Goal: Information Seeking & Learning: Learn about a topic

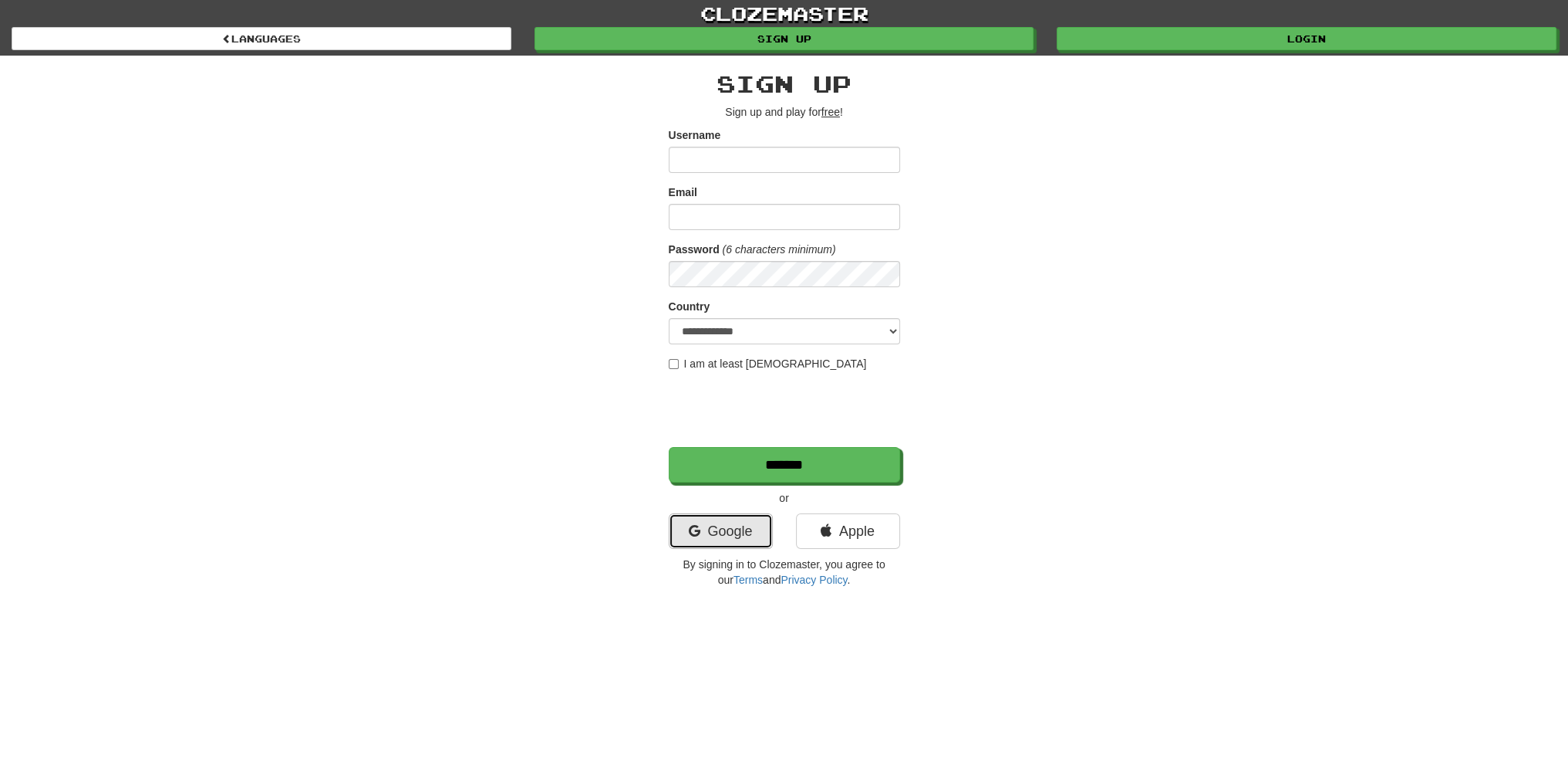
click at [703, 530] on link "Google" at bounding box center [721, 531] width 104 height 36
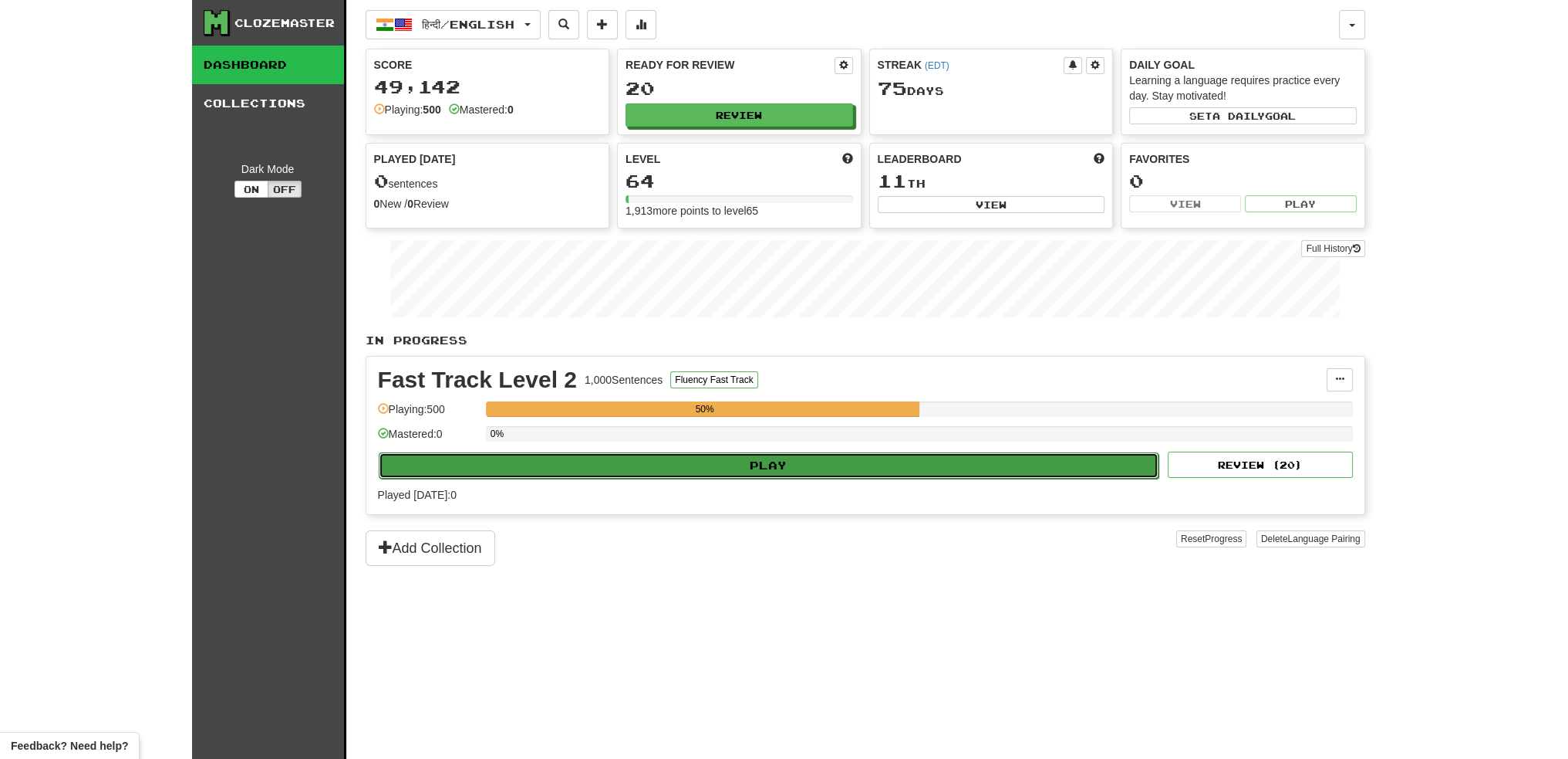
click at [756, 466] on button "Play" at bounding box center [769, 466] width 780 height 27
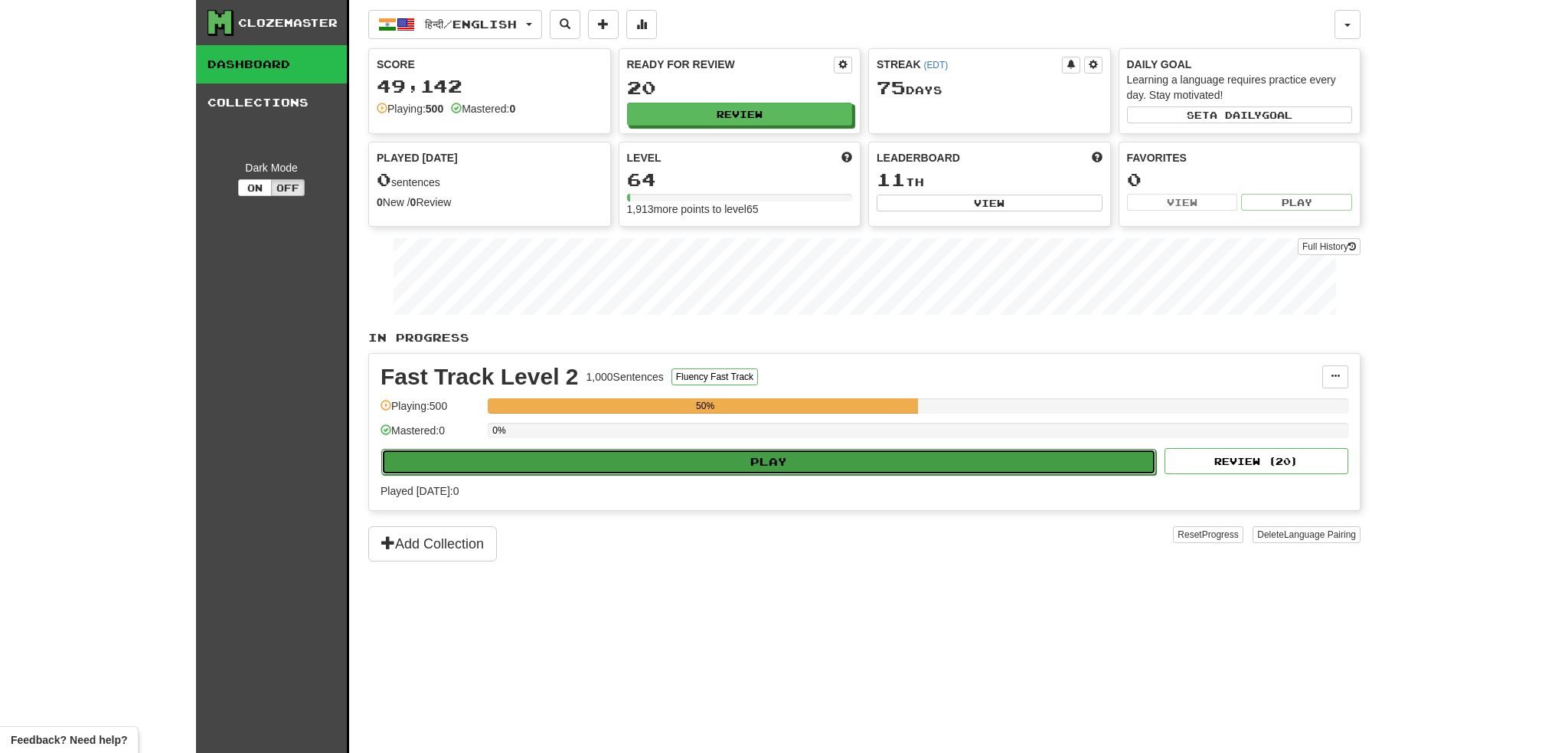
select select "**"
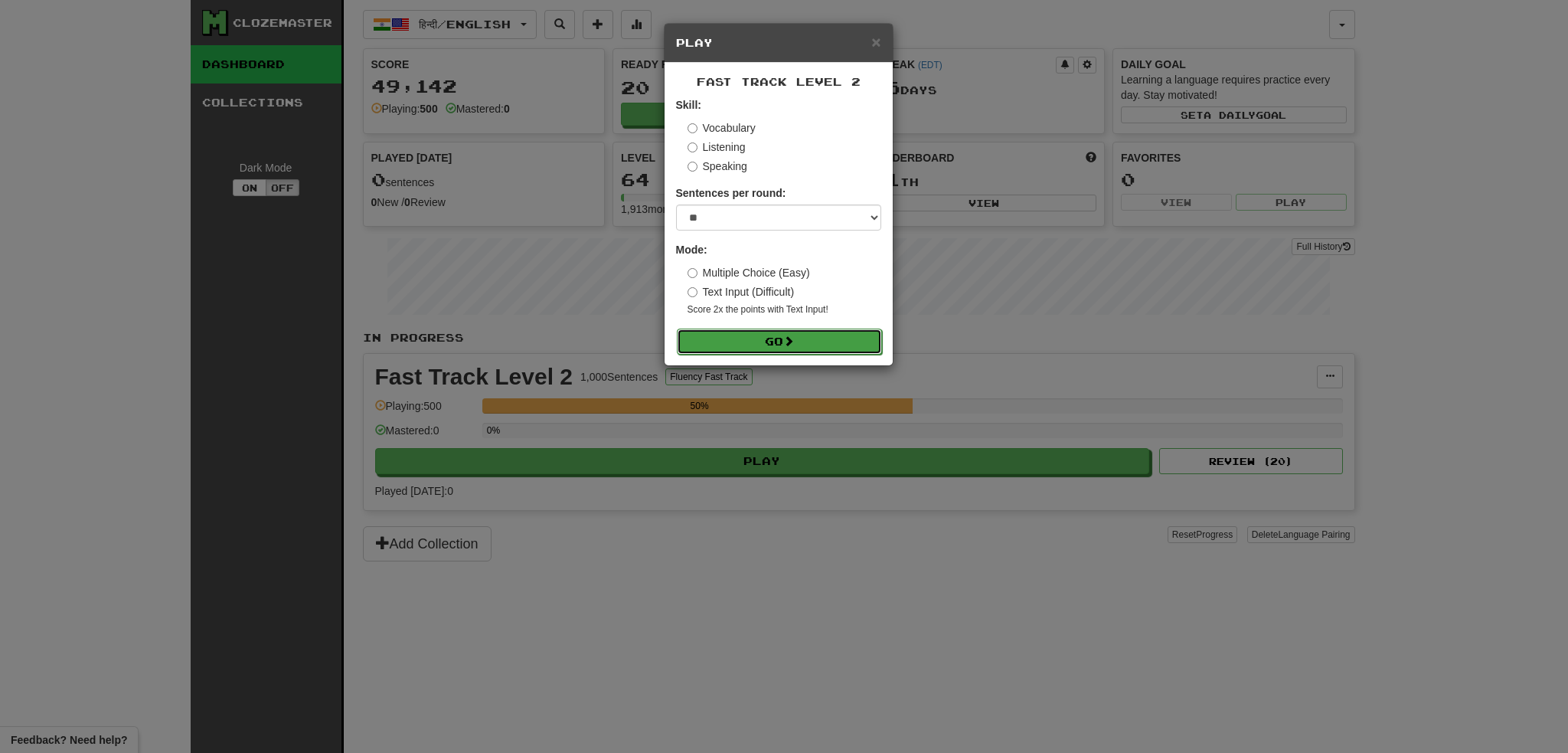
click at [755, 337] on button "Go" at bounding box center [779, 341] width 205 height 26
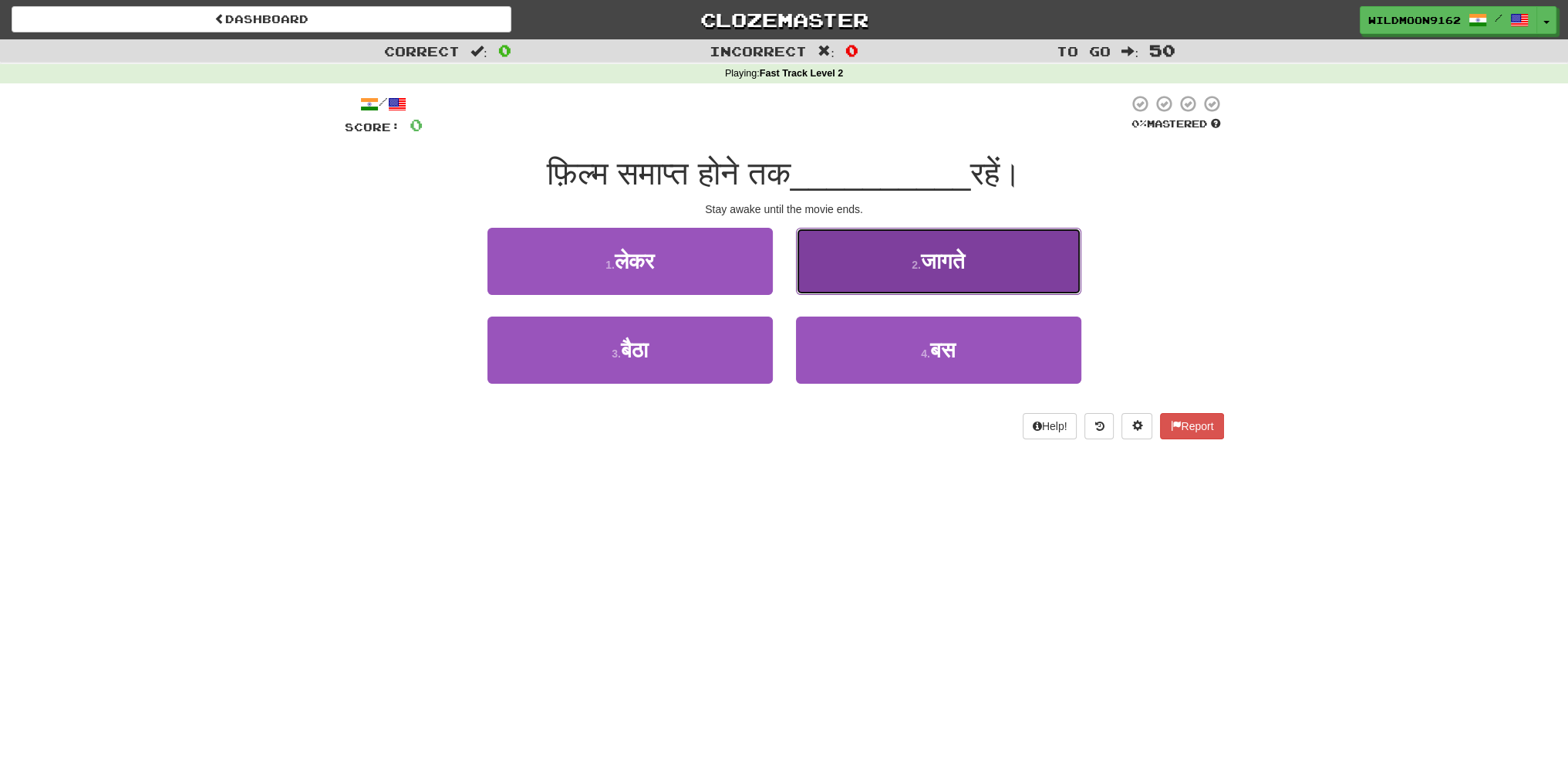
click at [904, 271] on button "2 . जागते" at bounding box center [939, 261] width 285 height 67
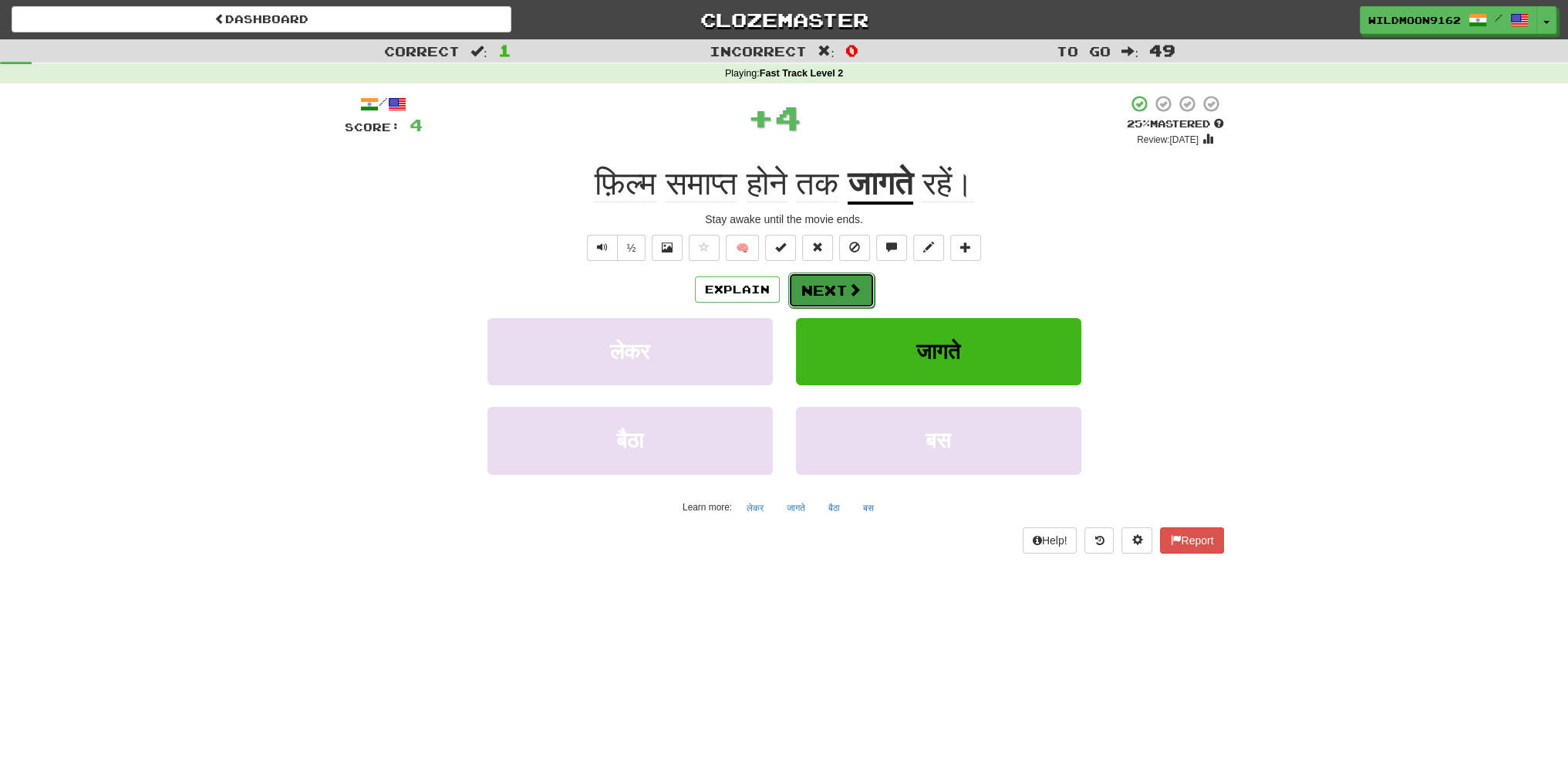
click at [839, 293] on button "Next" at bounding box center [831, 290] width 87 height 36
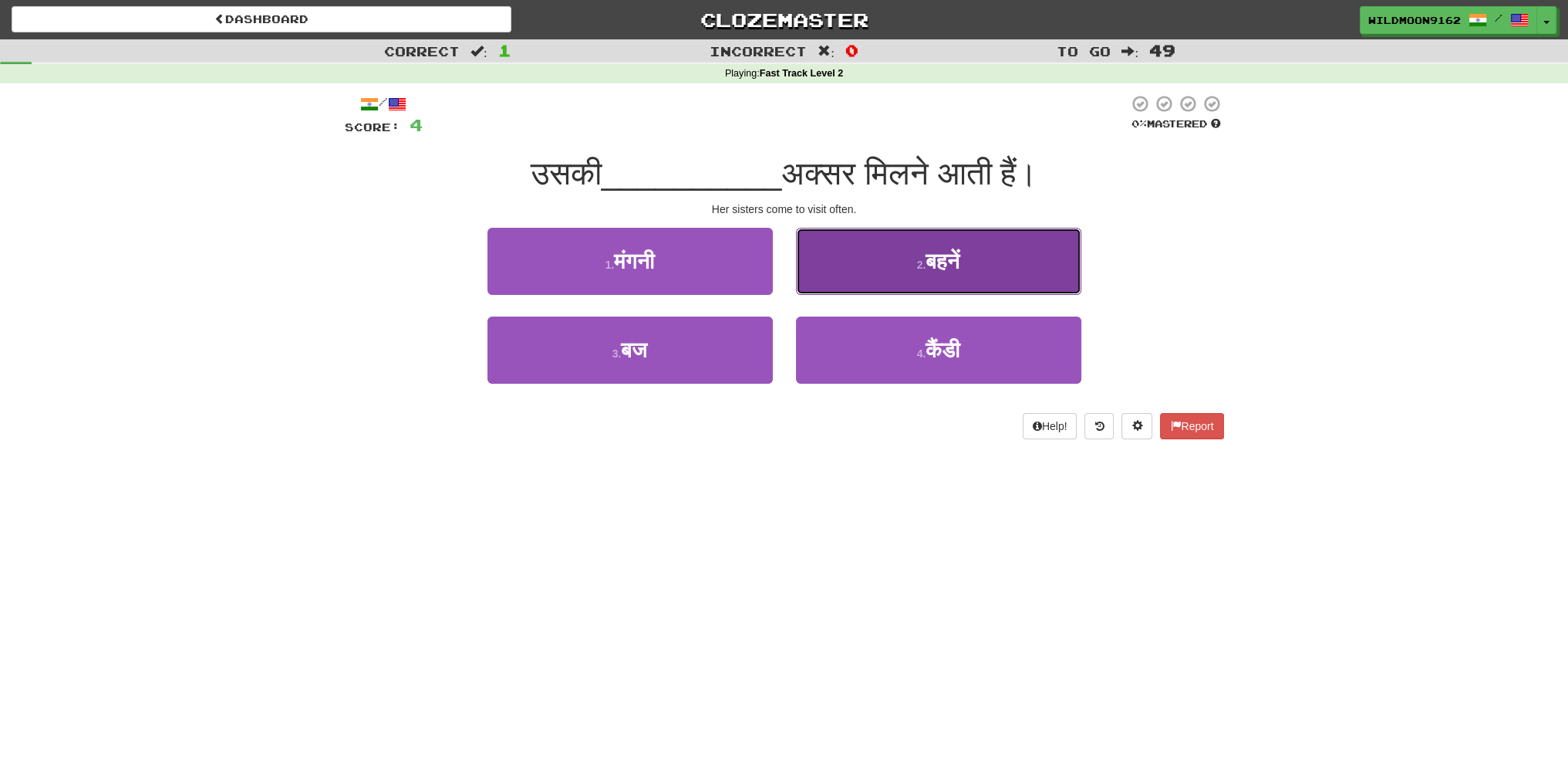
click at [960, 271] on span "बहनें" at bounding box center [943, 261] width 34 height 24
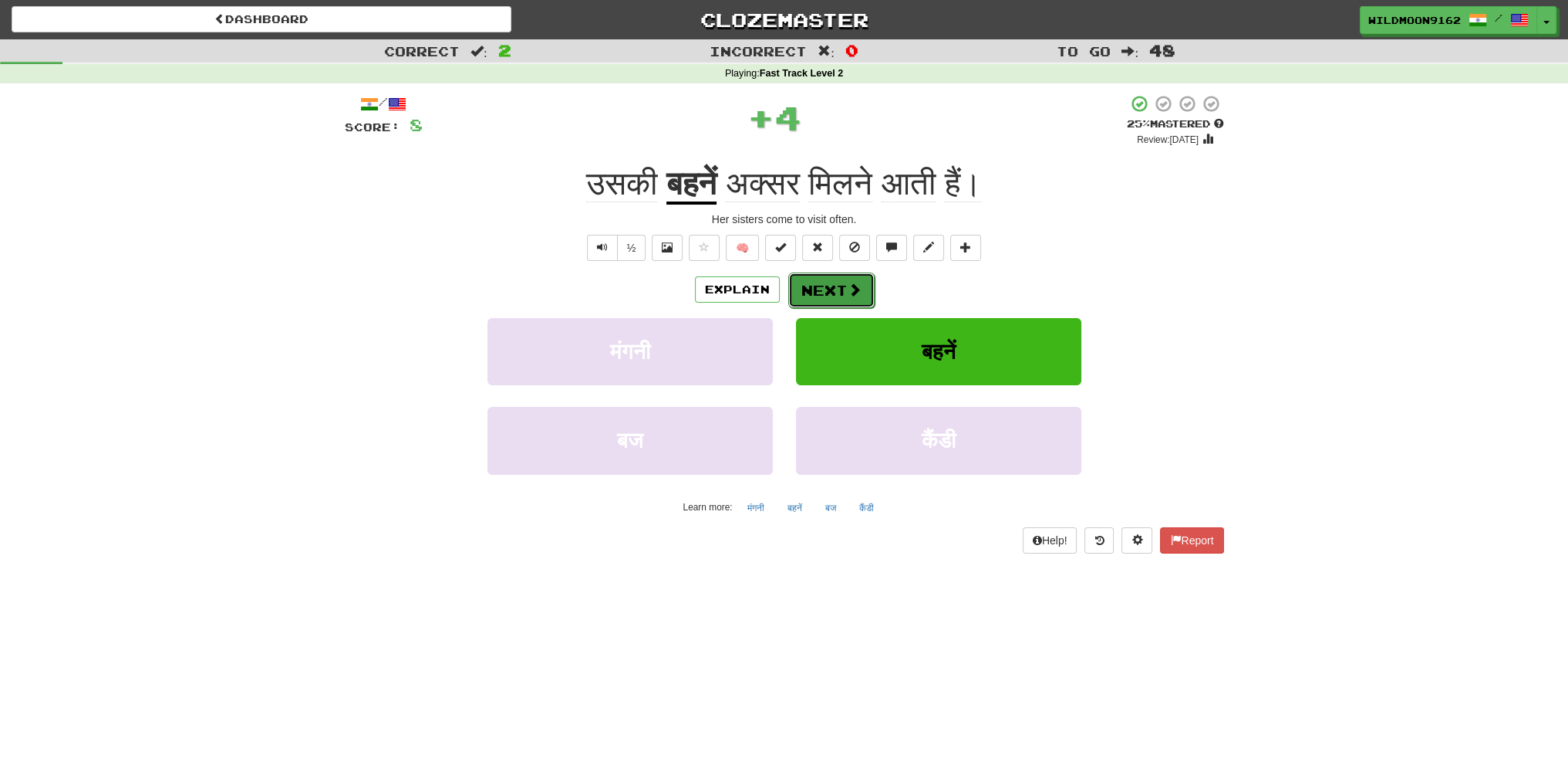
click at [842, 290] on button "Next" at bounding box center [831, 290] width 87 height 36
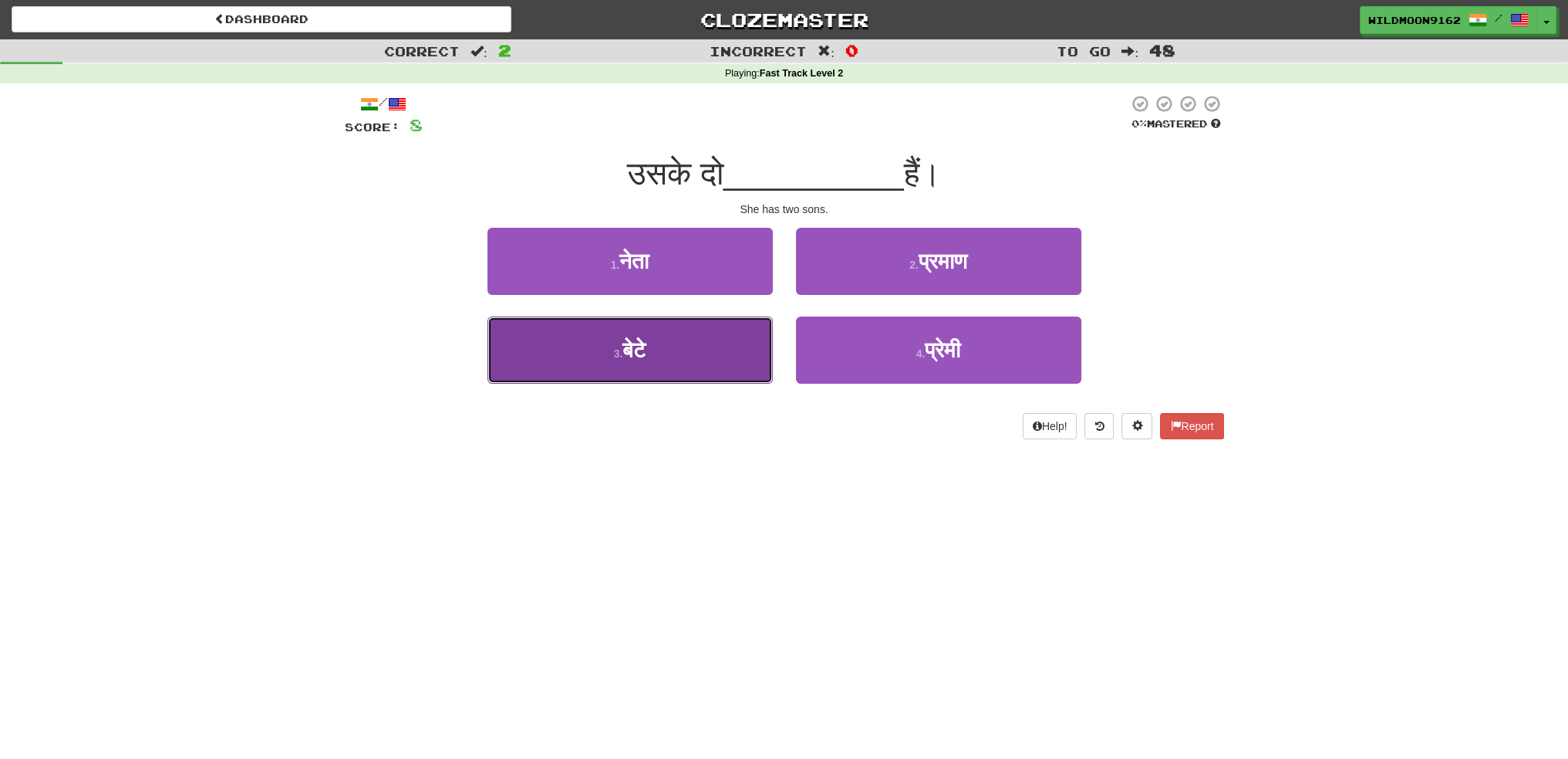
click at [700, 356] on button "3 . बेटे" at bounding box center [630, 350] width 285 height 67
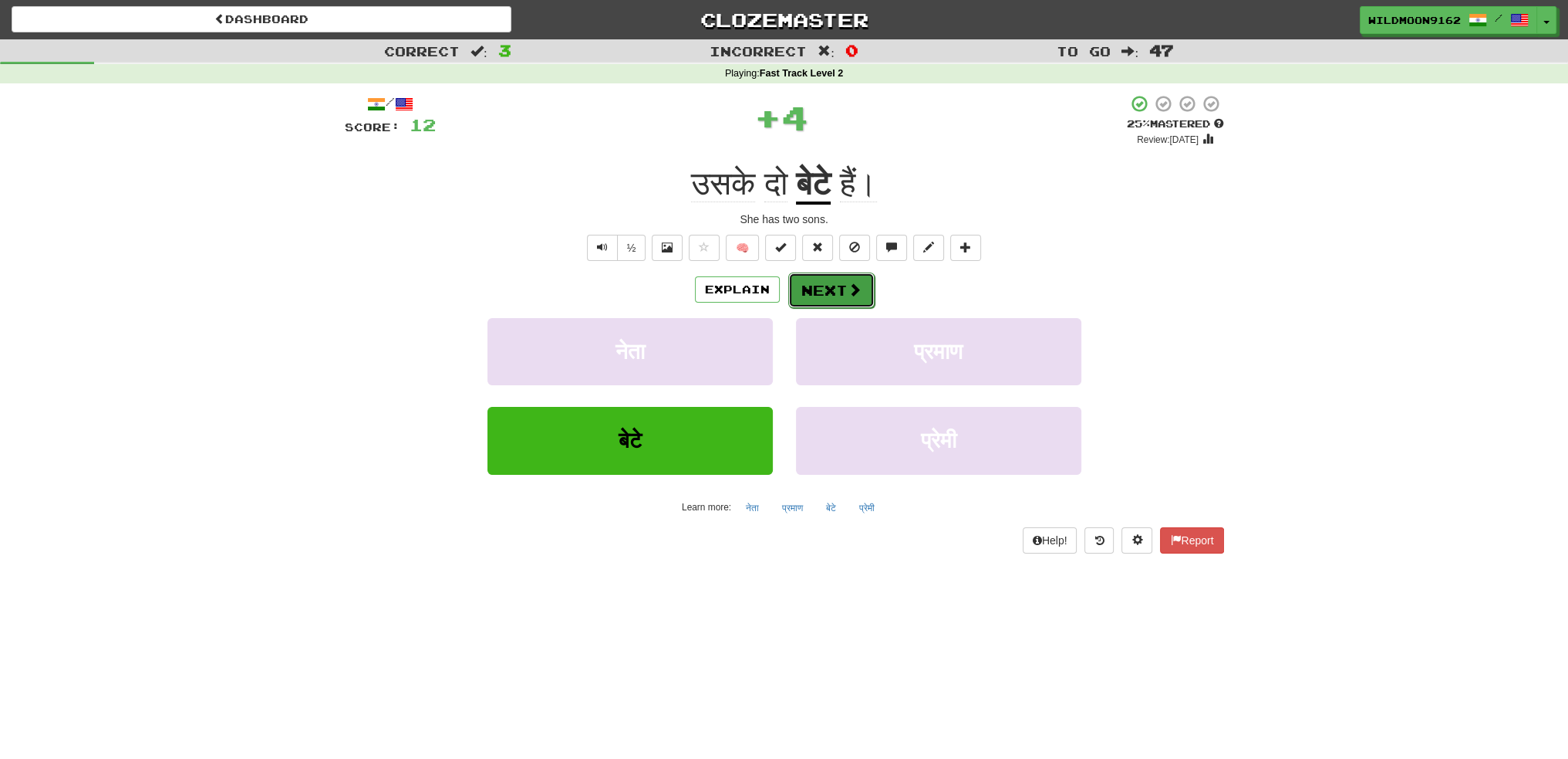
drag, startPoint x: 805, startPoint y: 292, endPoint x: 664, endPoint y: 493, distance: 245.5
click at [805, 293] on button "Next" at bounding box center [830, 289] width 87 height 36
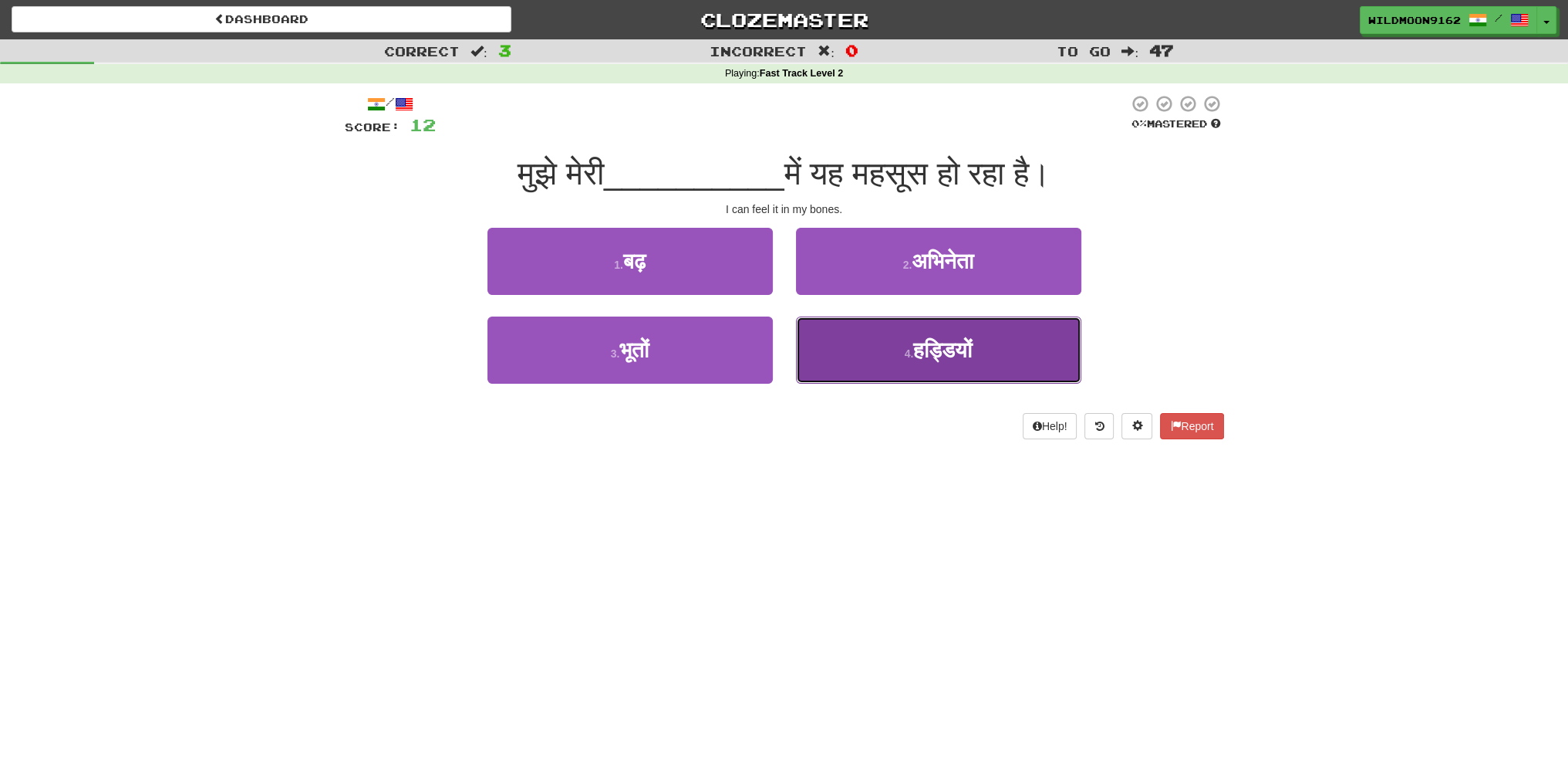
click at [919, 349] on span "हड्डियों" at bounding box center [942, 349] width 58 height 24
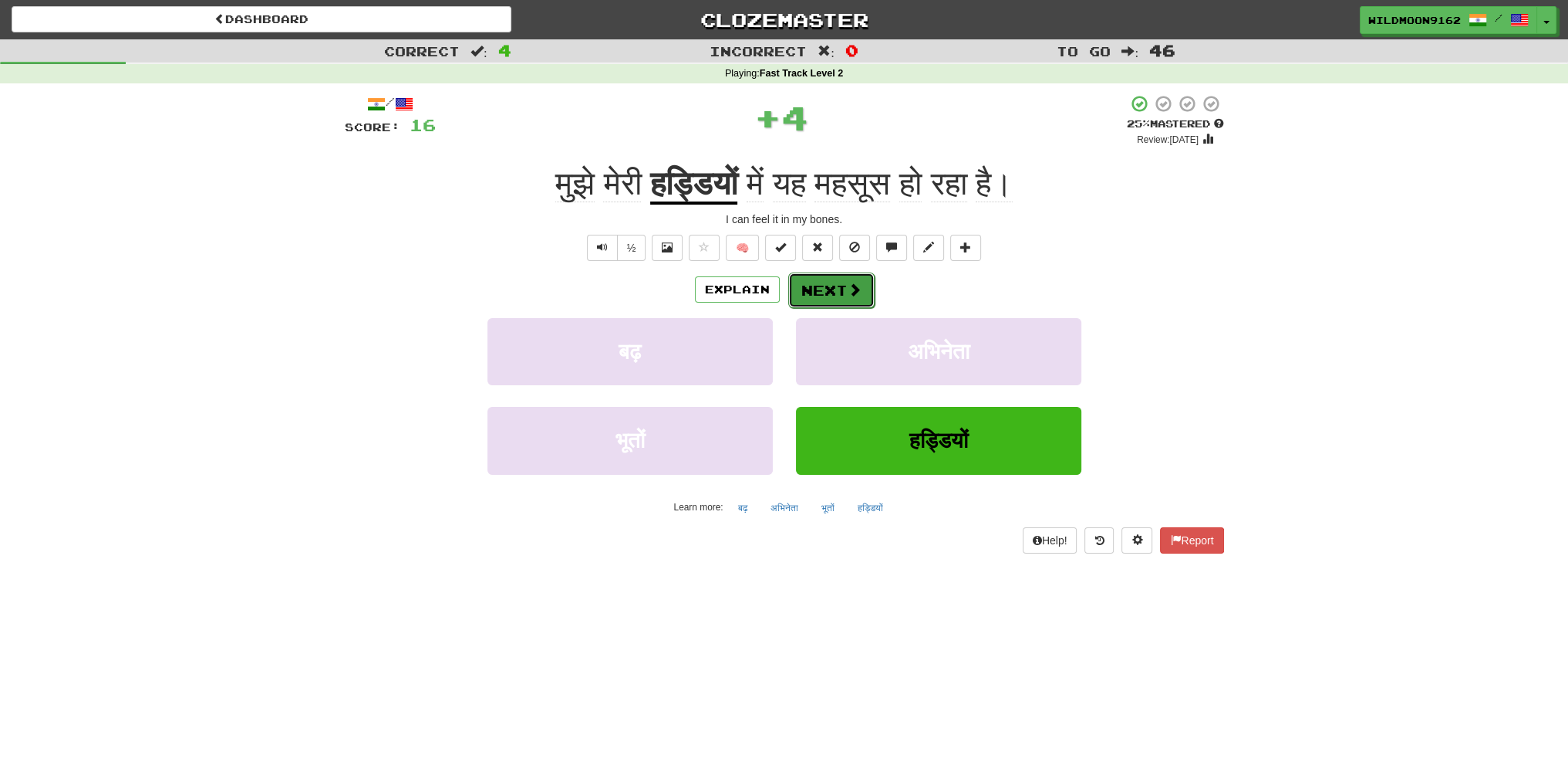
click at [827, 285] on button "Next" at bounding box center [831, 290] width 87 height 36
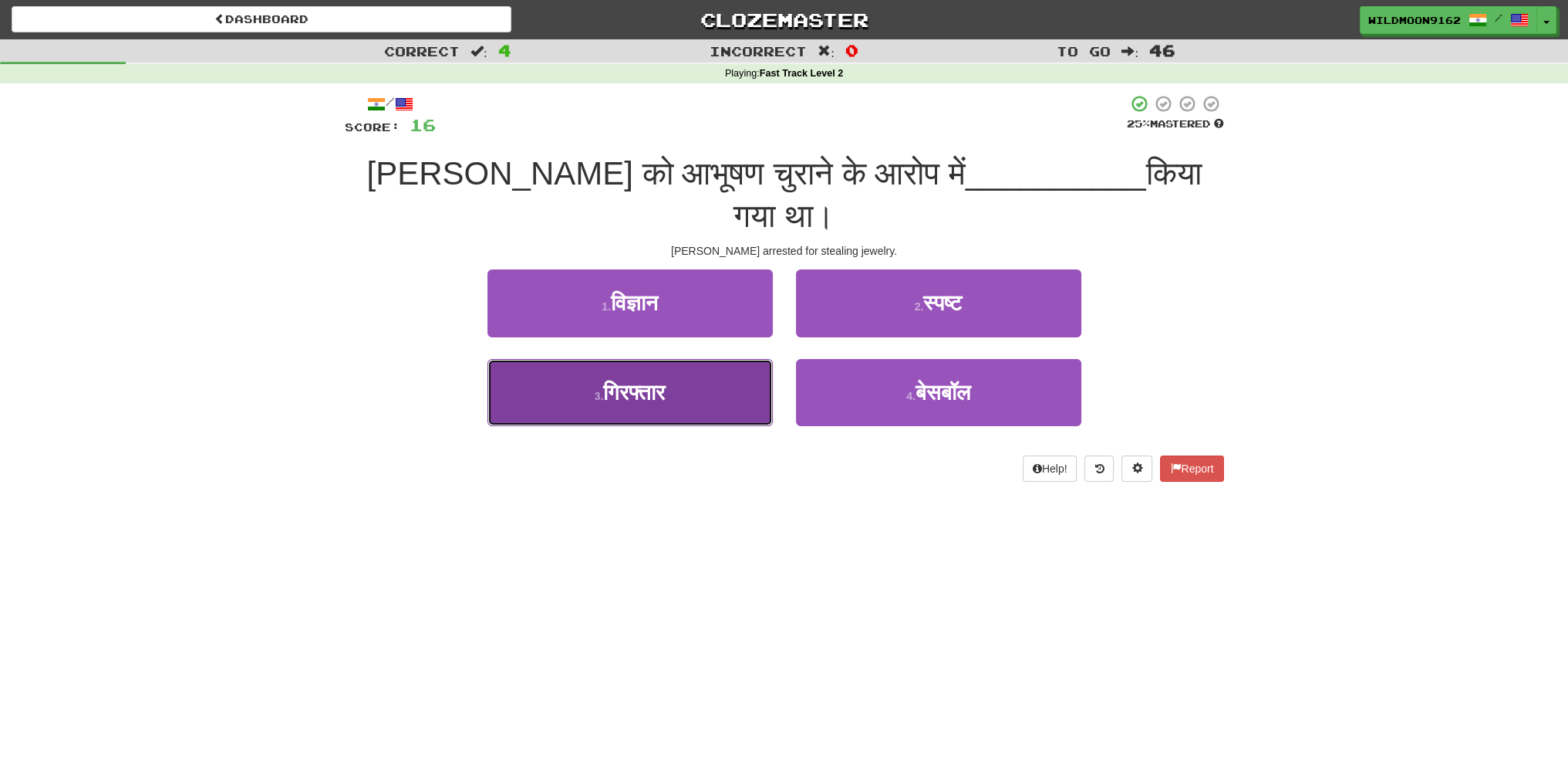
click at [694, 359] on button "3 . गिरफ्तार" at bounding box center [630, 392] width 285 height 67
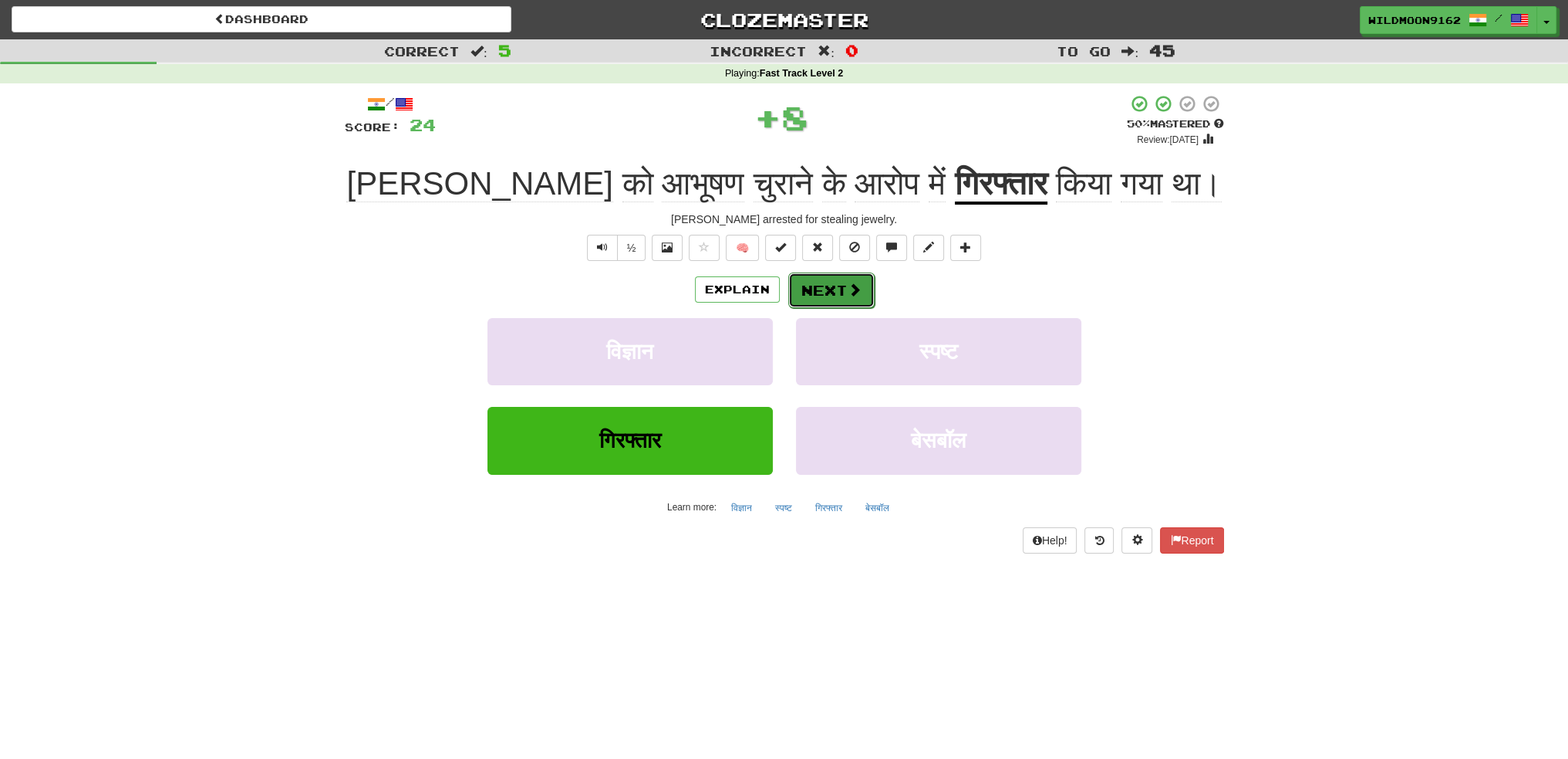
drag, startPoint x: 831, startPoint y: 286, endPoint x: 818, endPoint y: 431, distance: 145.6
click at [830, 286] on button "Next" at bounding box center [830, 289] width 87 height 36
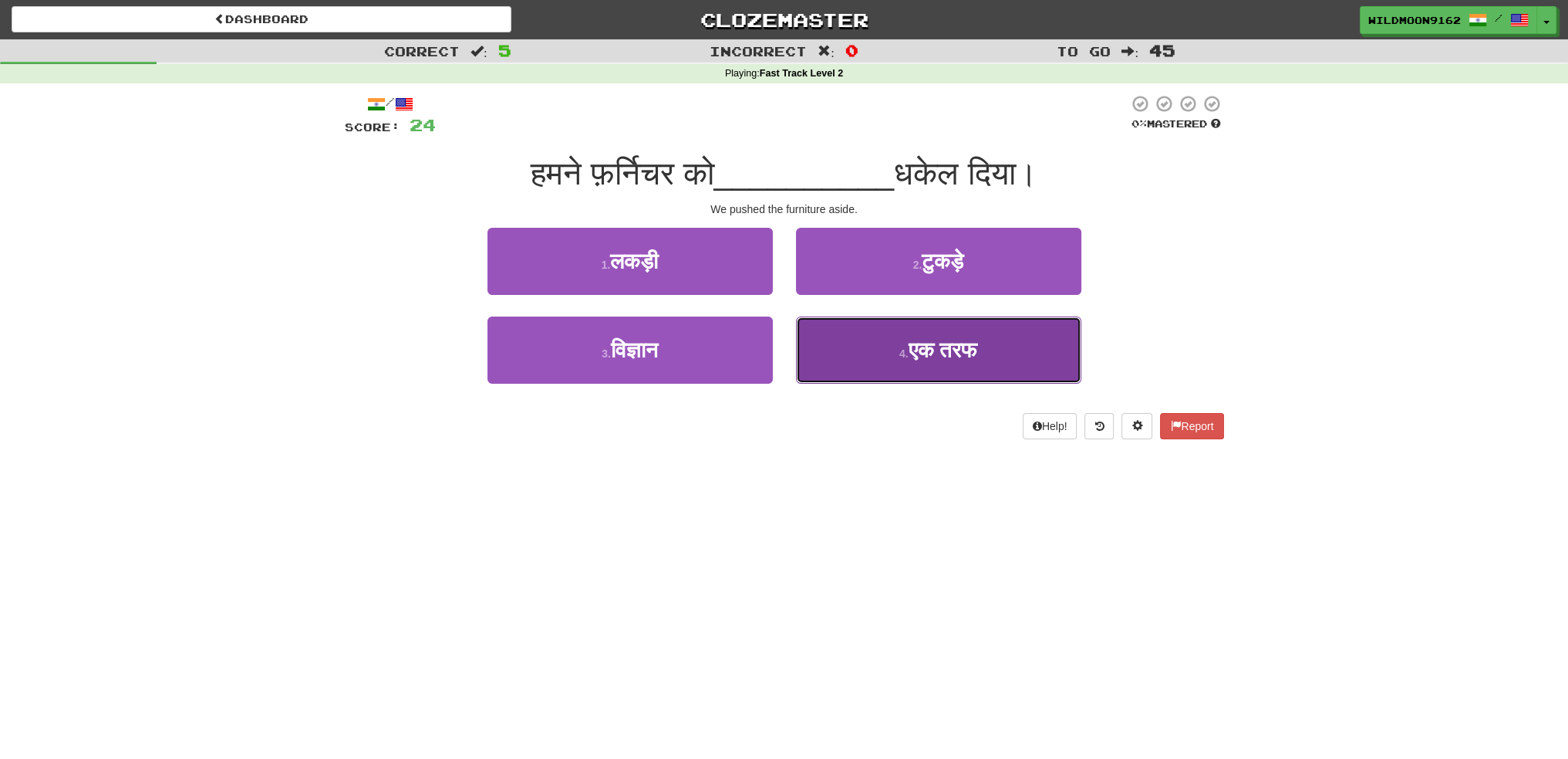
click at [915, 356] on span "एक तरफ" at bounding box center [942, 349] width 69 height 24
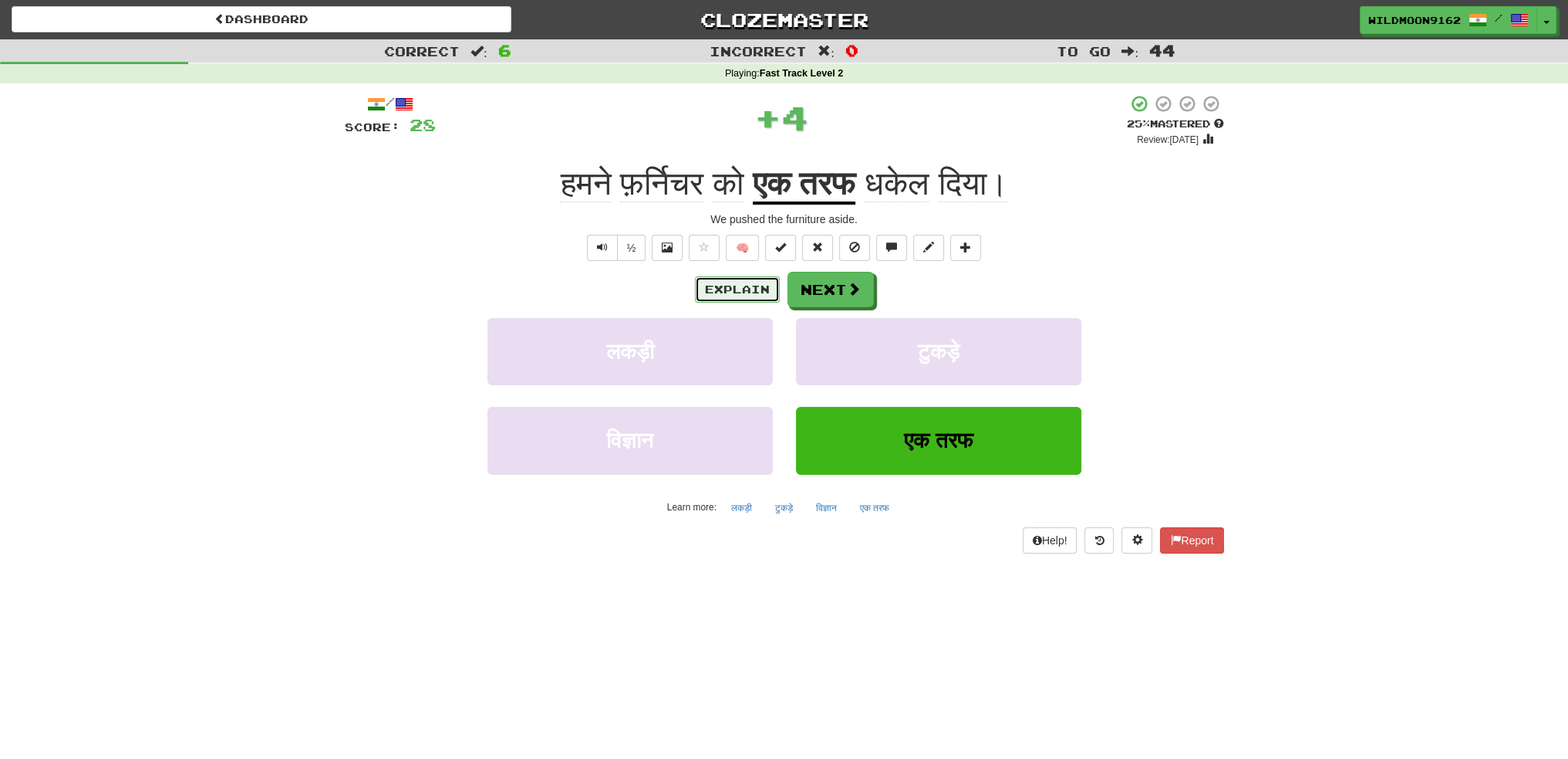
click at [724, 293] on button "Explain" at bounding box center [737, 289] width 85 height 27
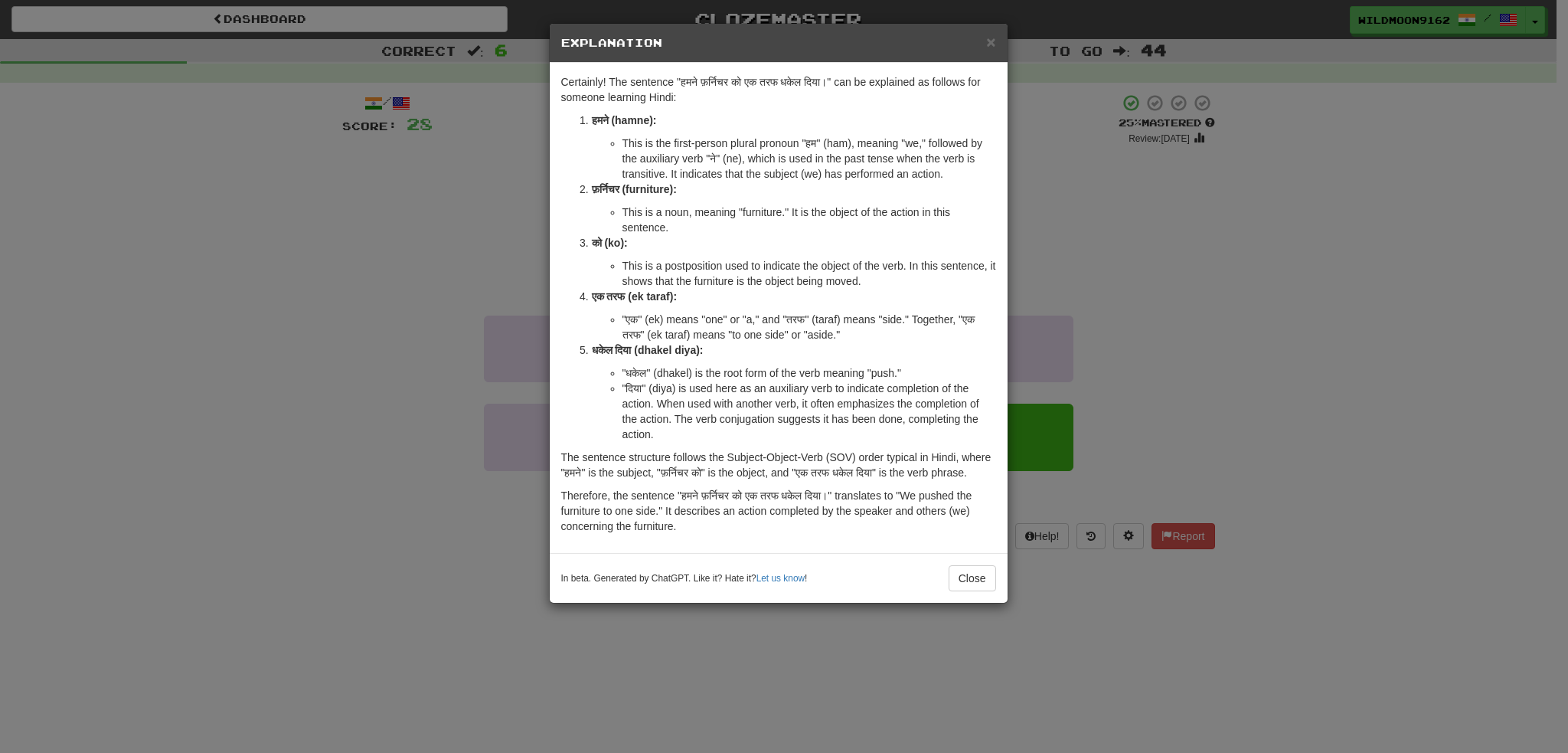
click at [666, 345] on strong "धकेल दिया (dhakel diya):" at bounding box center [648, 350] width 111 height 12
copy strong "dhakel"
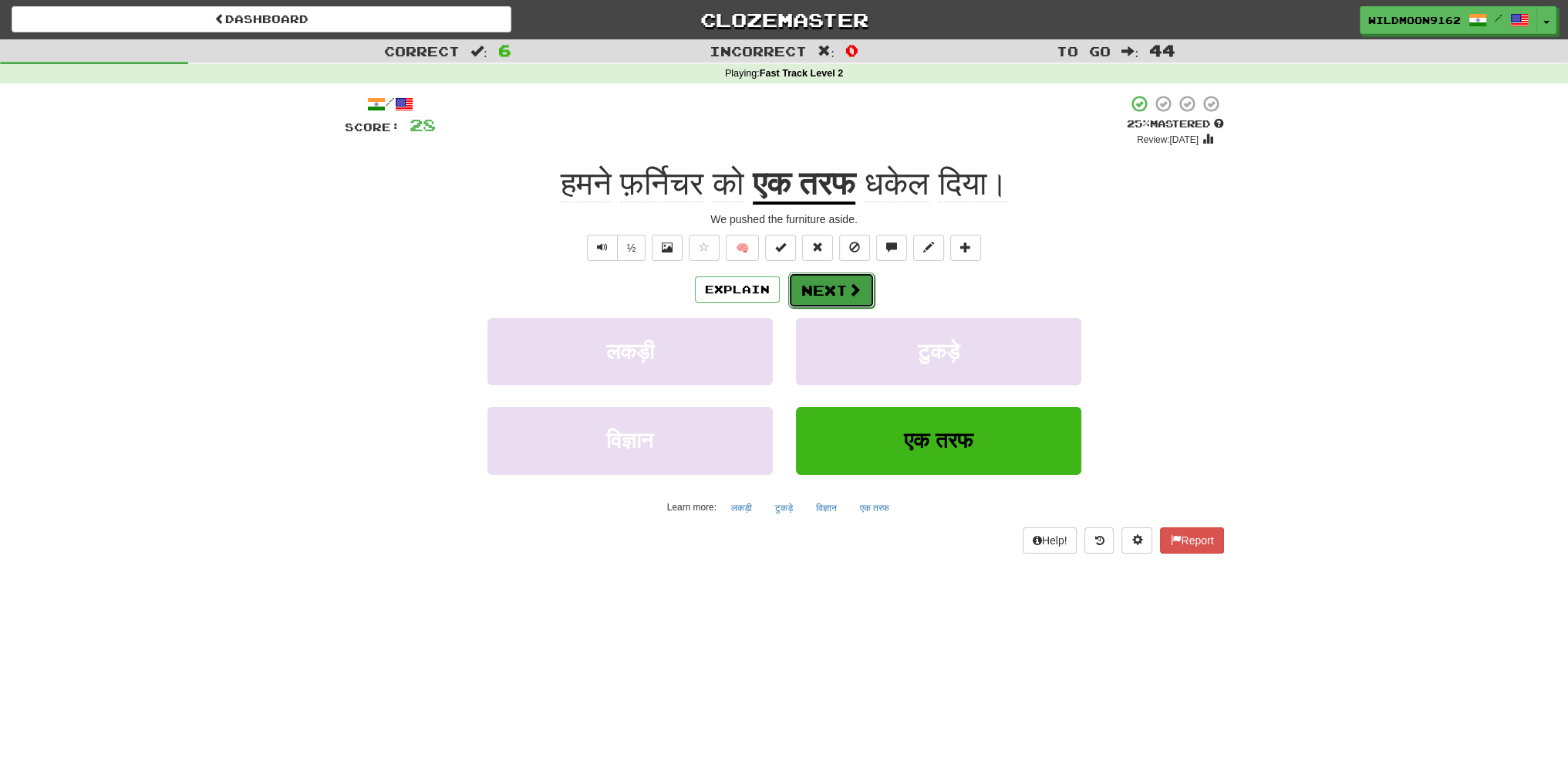
click at [825, 289] on button "Next" at bounding box center [831, 290] width 87 height 36
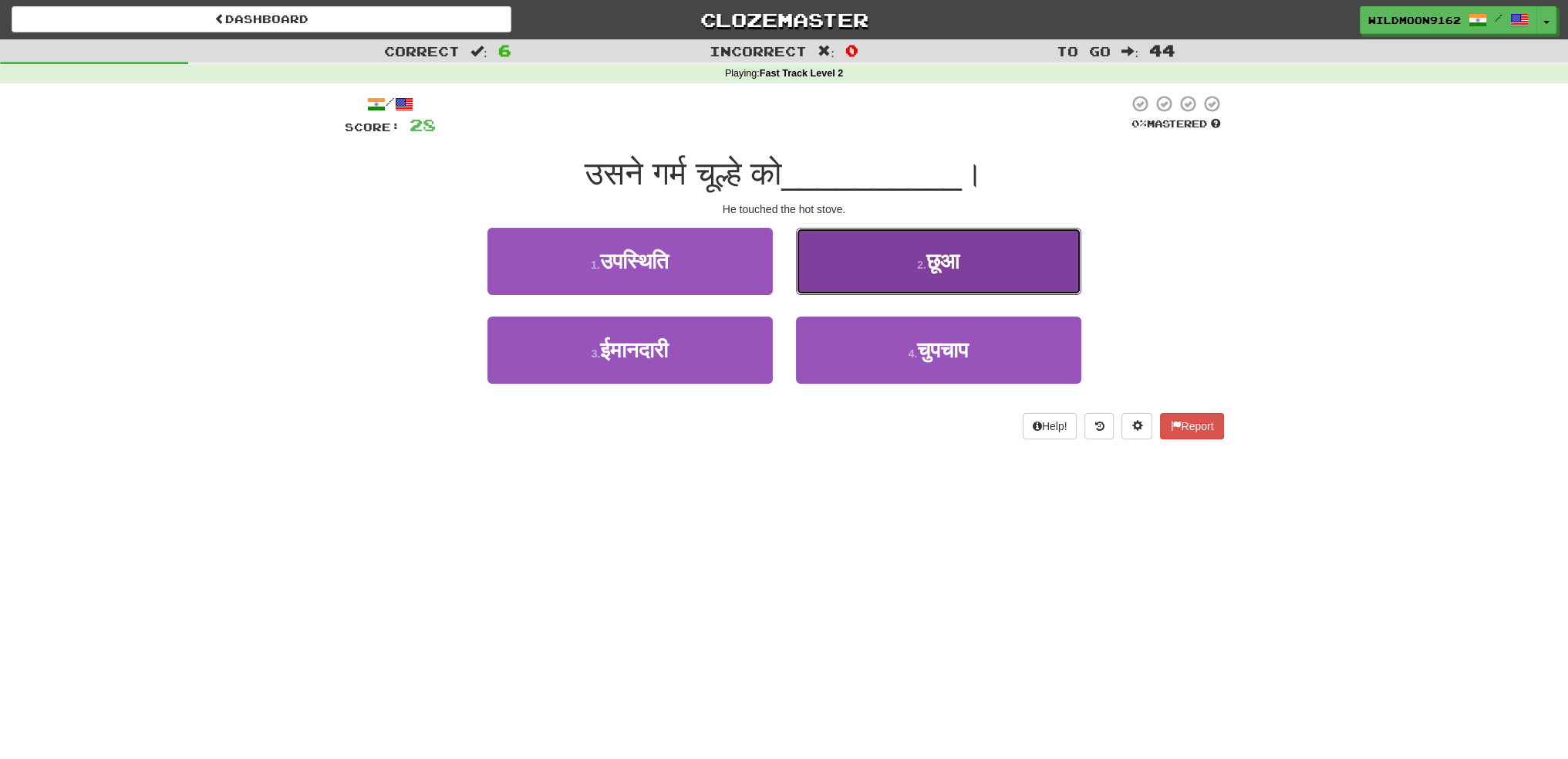
click at [865, 270] on button "2 . छूआ" at bounding box center [939, 261] width 285 height 67
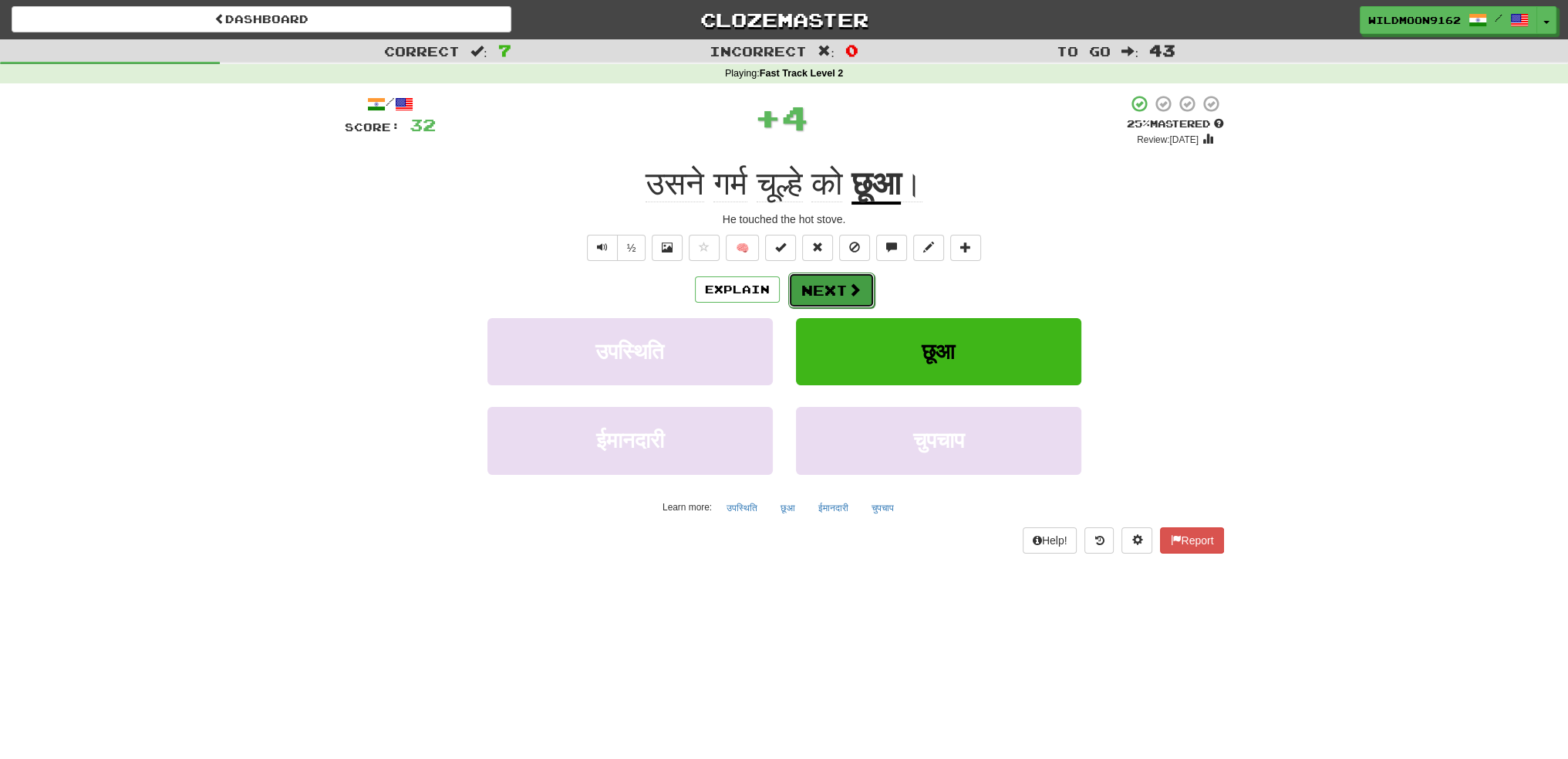
click at [818, 293] on button "Next" at bounding box center [831, 290] width 87 height 36
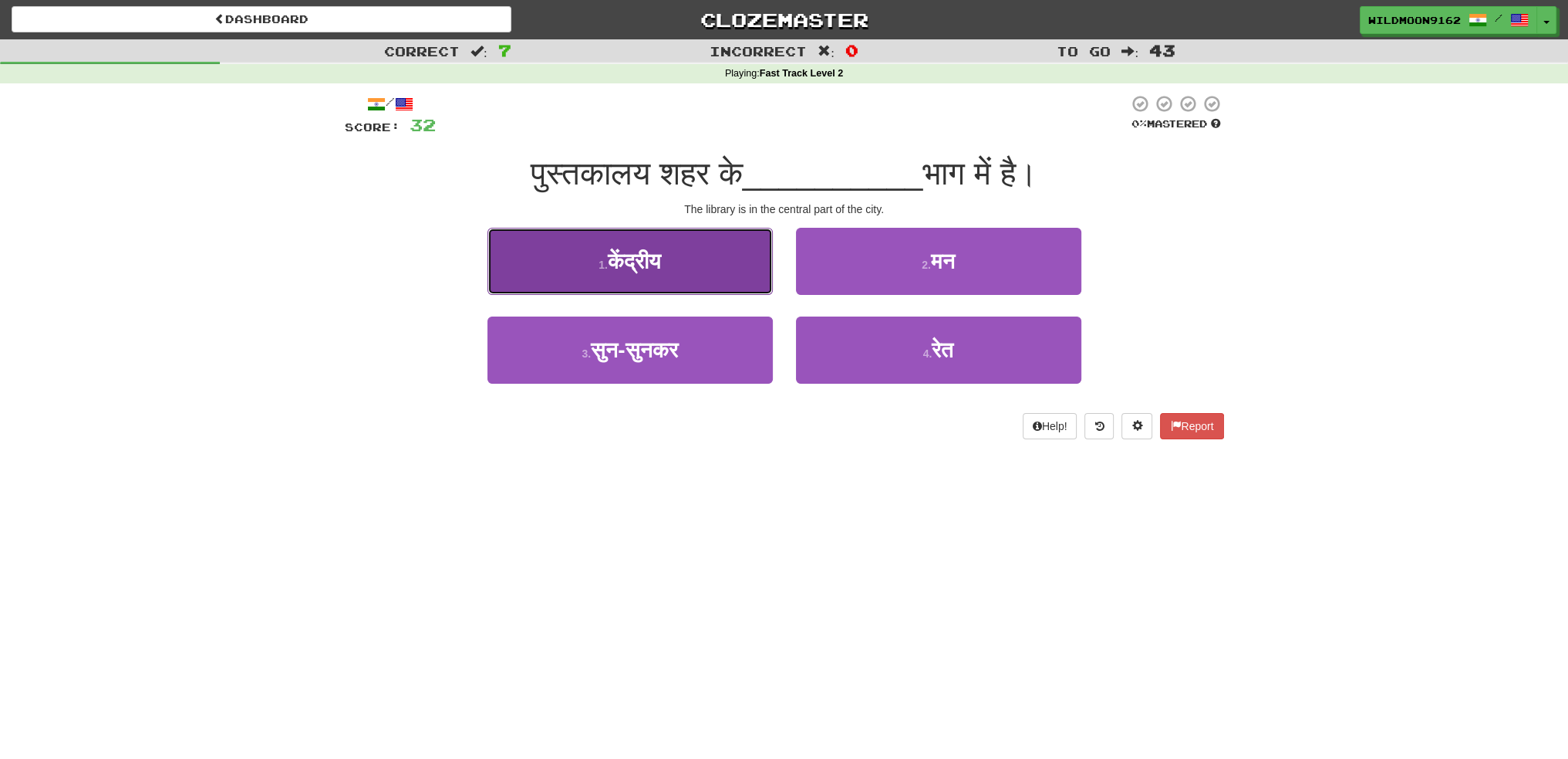
click at [689, 264] on button "1 . केंद्रीय" at bounding box center [630, 261] width 285 height 67
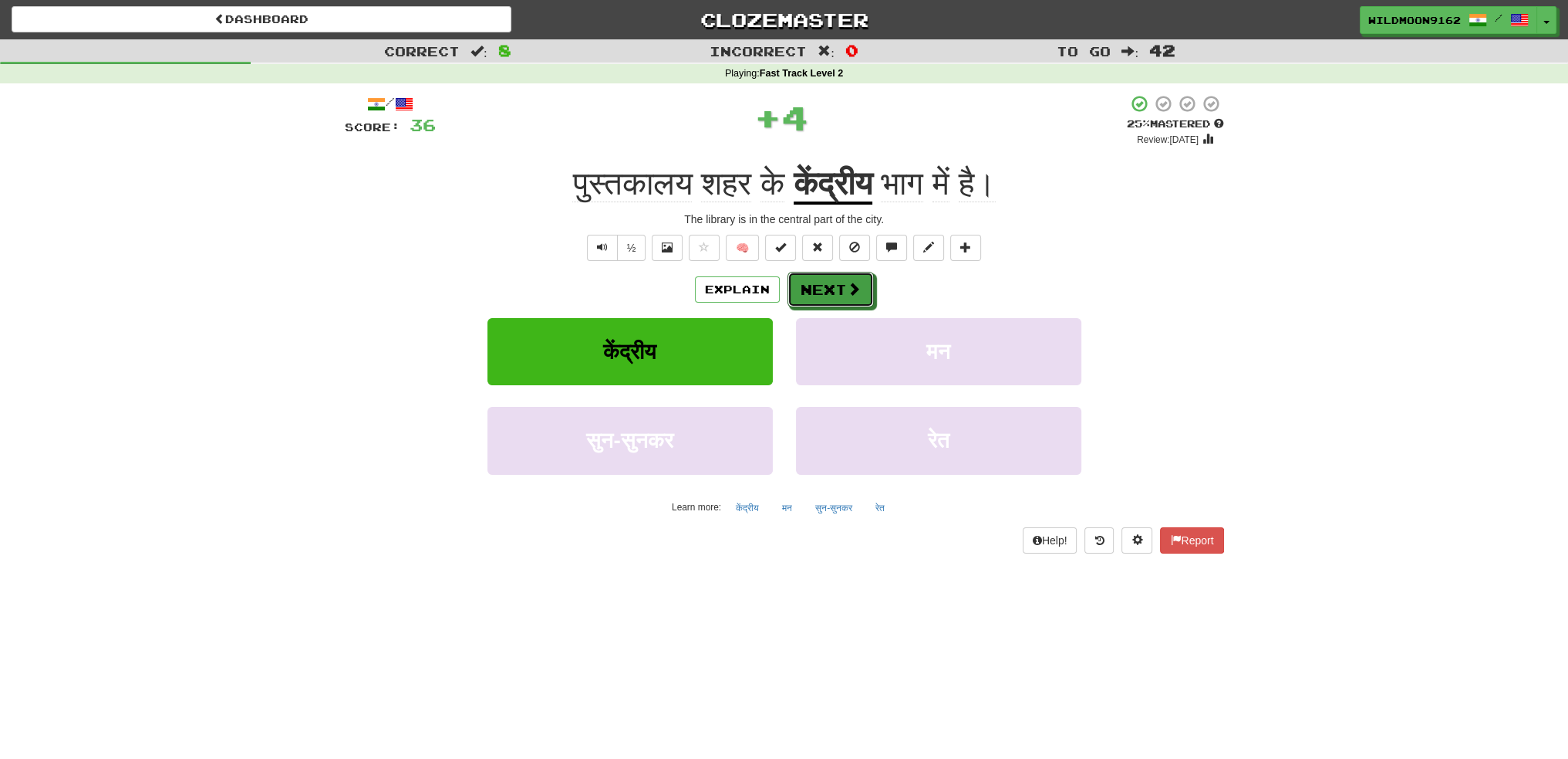
click at [824, 280] on button "Next" at bounding box center [830, 289] width 87 height 36
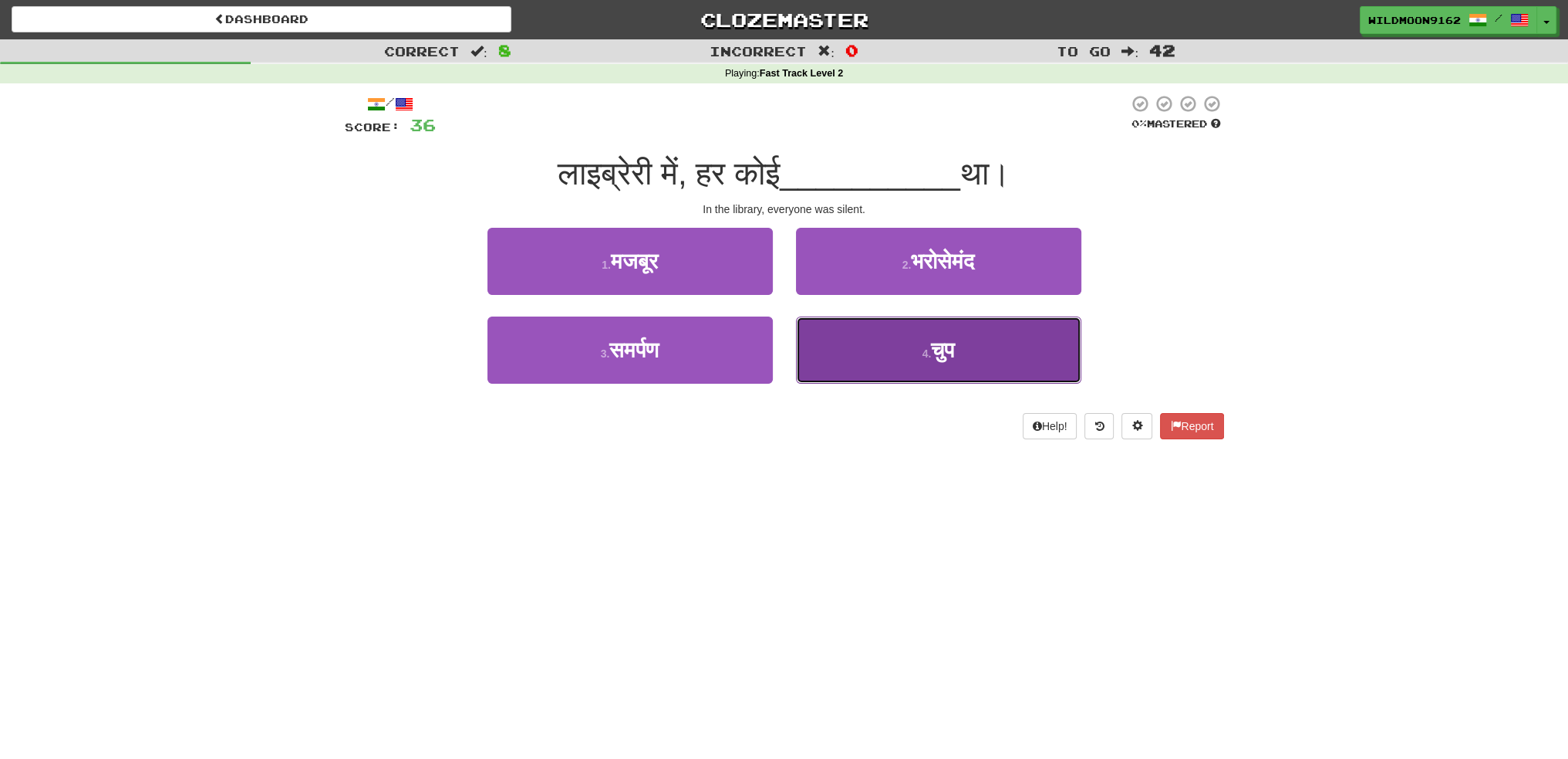
click at [931, 365] on button "4 . चुप" at bounding box center [939, 350] width 285 height 67
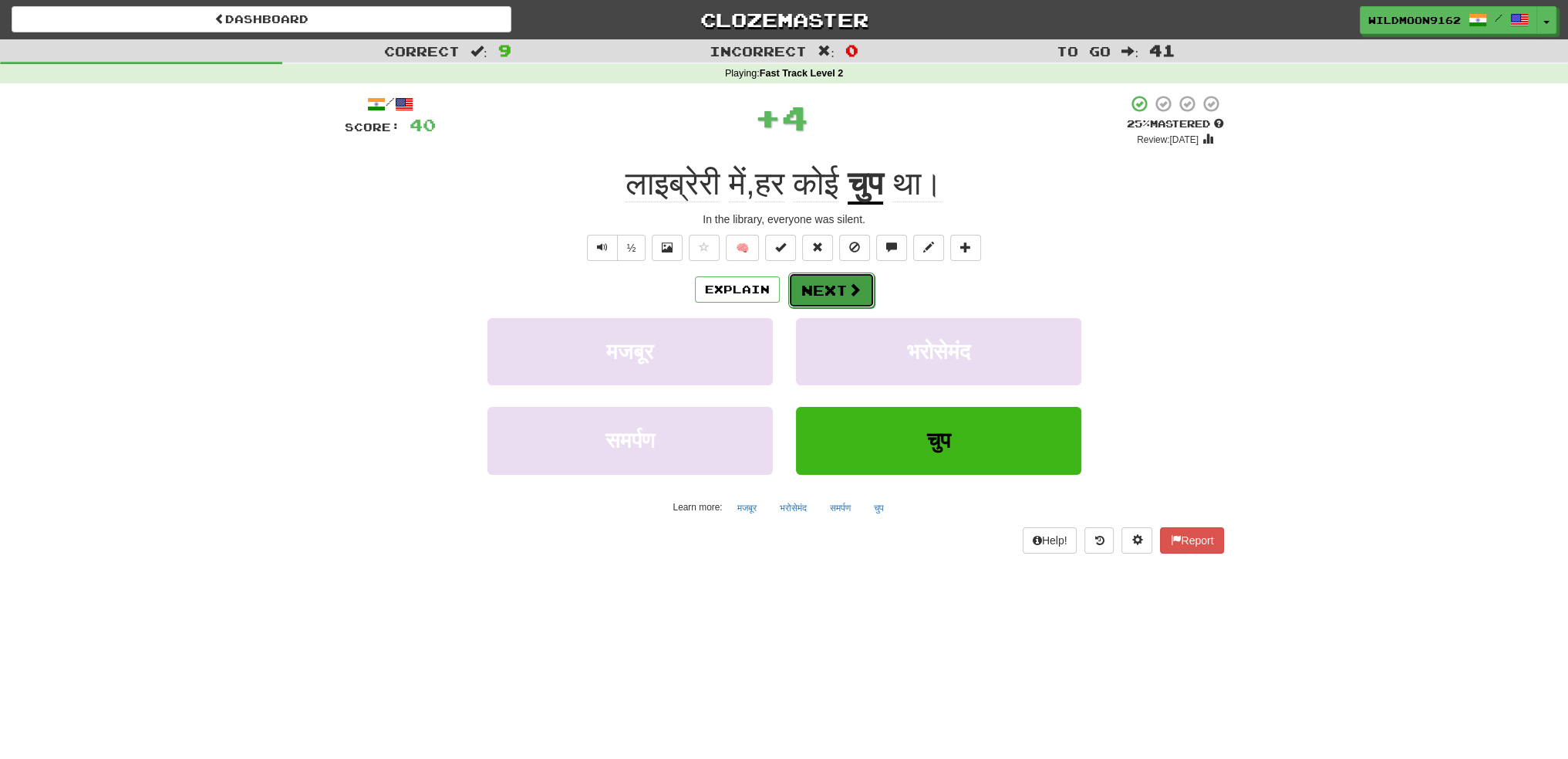
click at [821, 300] on button "Next" at bounding box center [831, 290] width 87 height 36
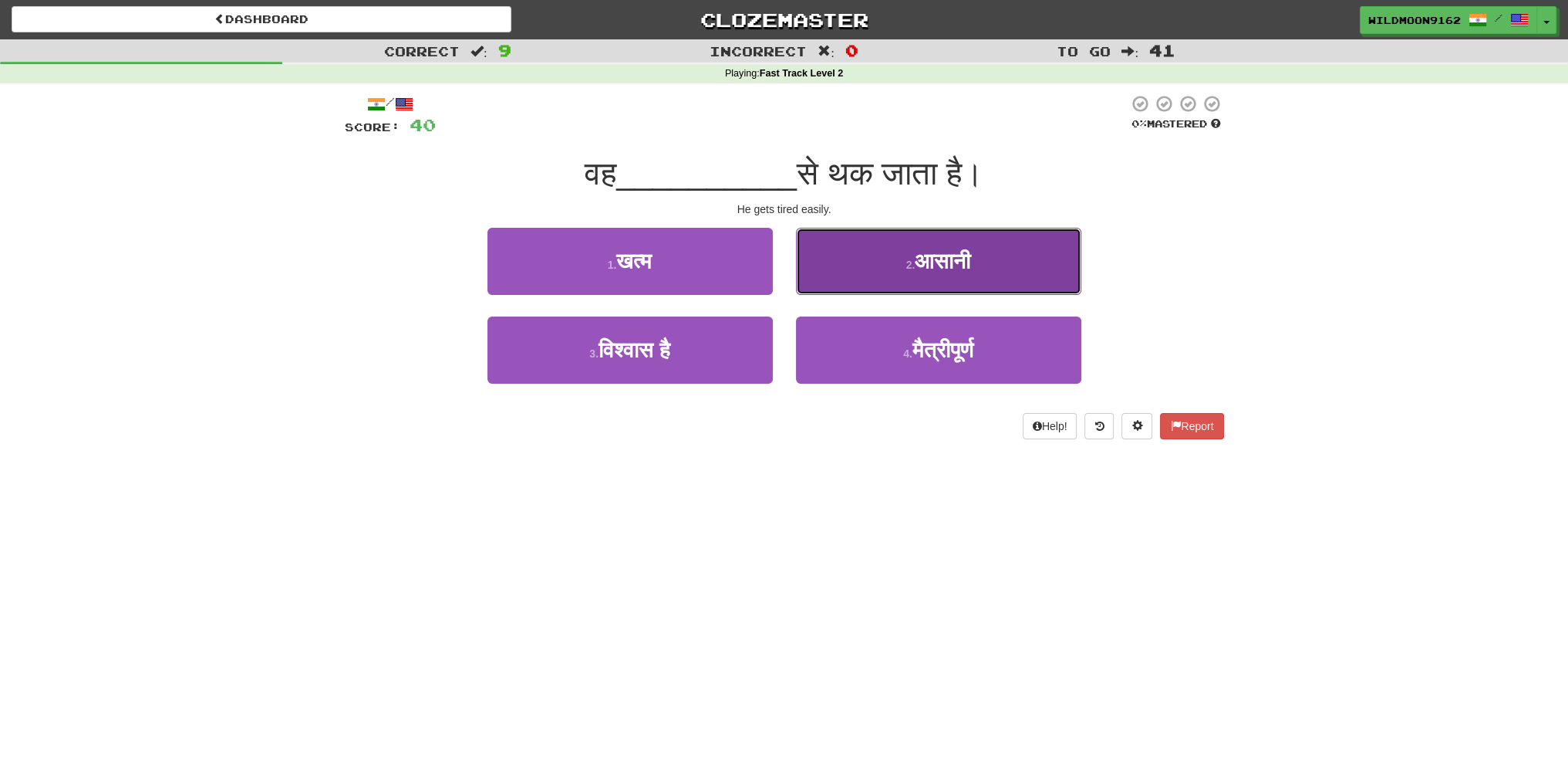
click at [918, 261] on span "आसानी" at bounding box center [942, 261] width 55 height 24
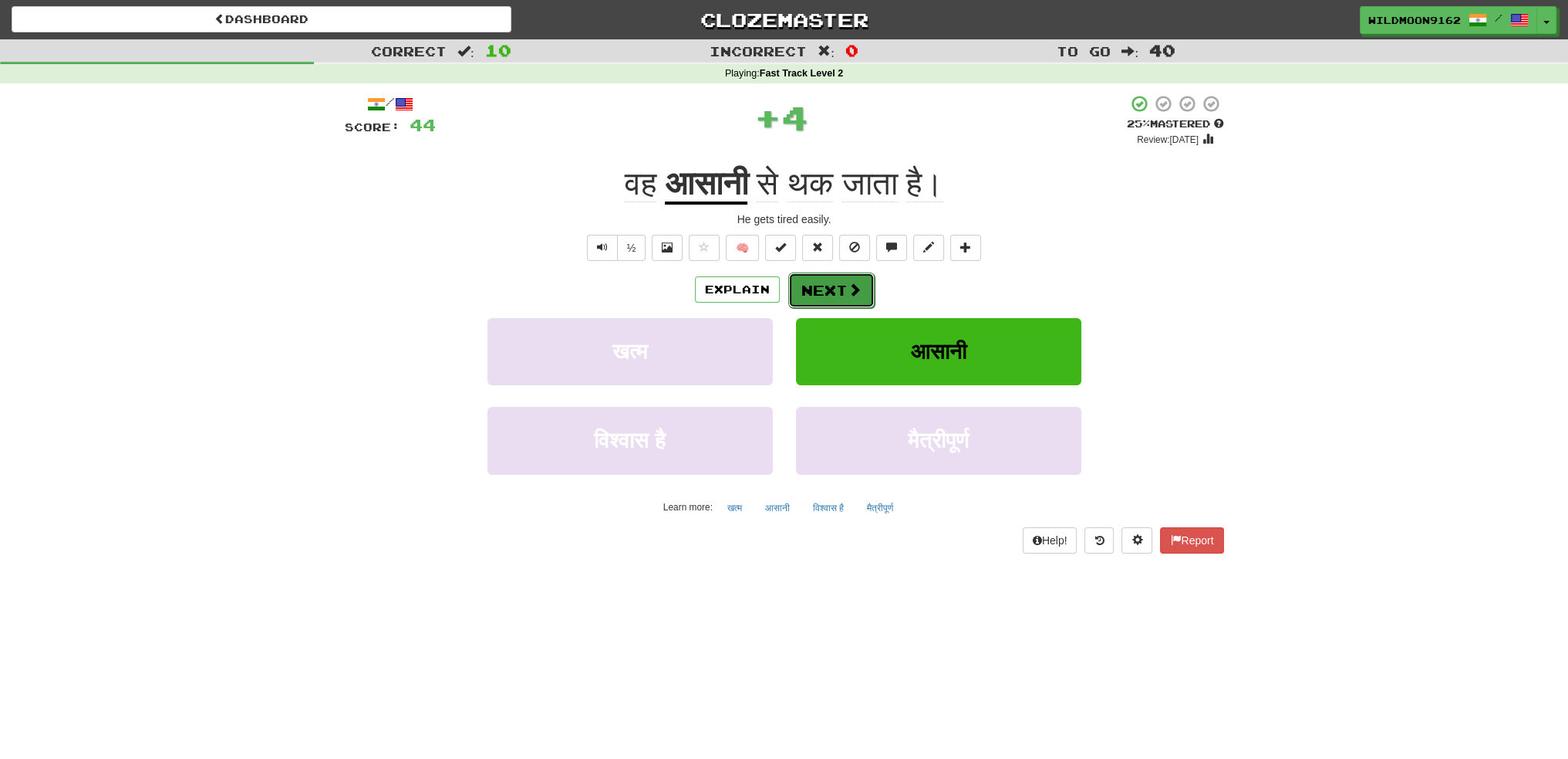
click at [844, 282] on button "Next" at bounding box center [831, 290] width 87 height 36
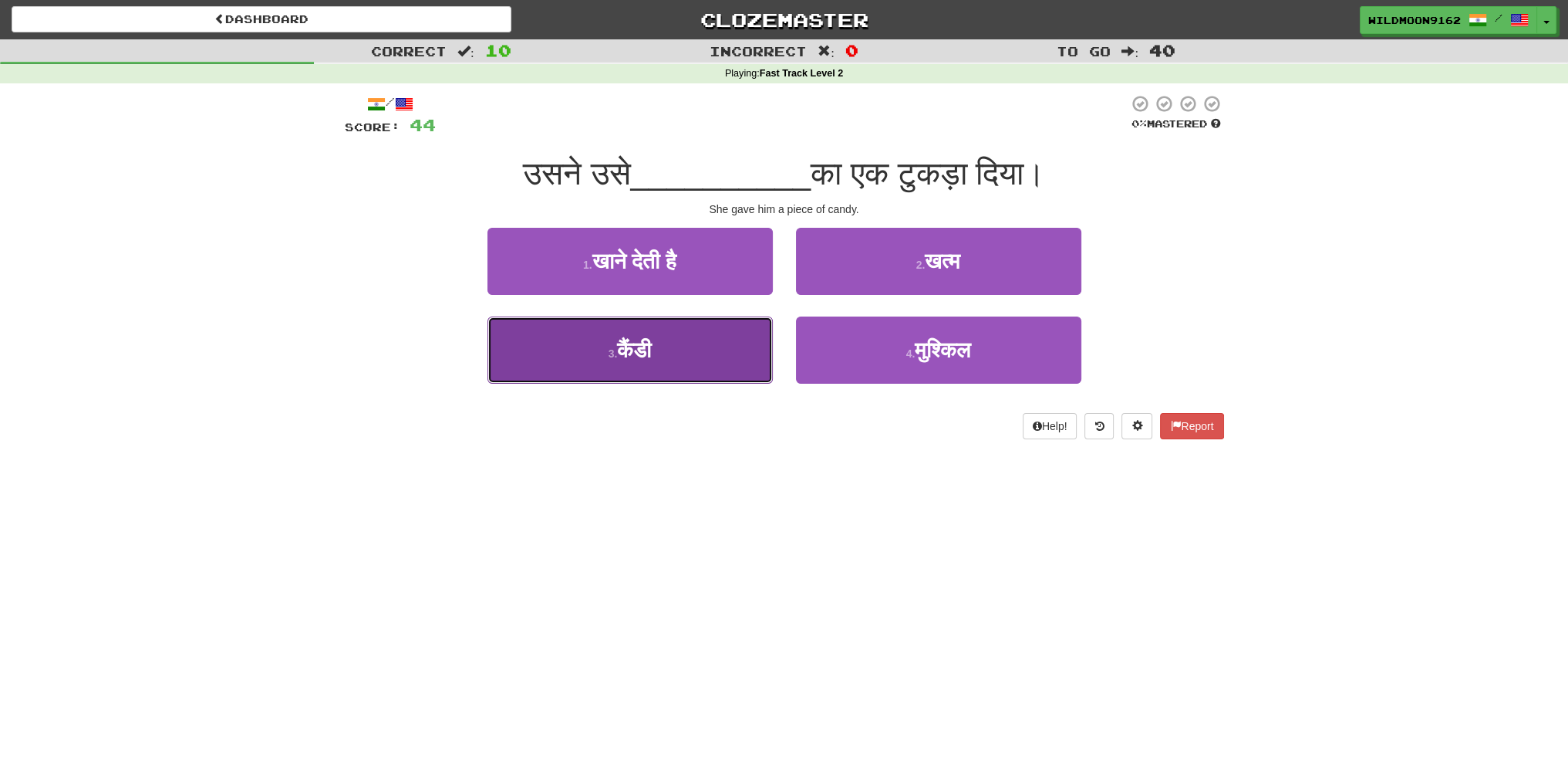
click at [684, 349] on button "3 . कैंडी" at bounding box center [630, 350] width 285 height 67
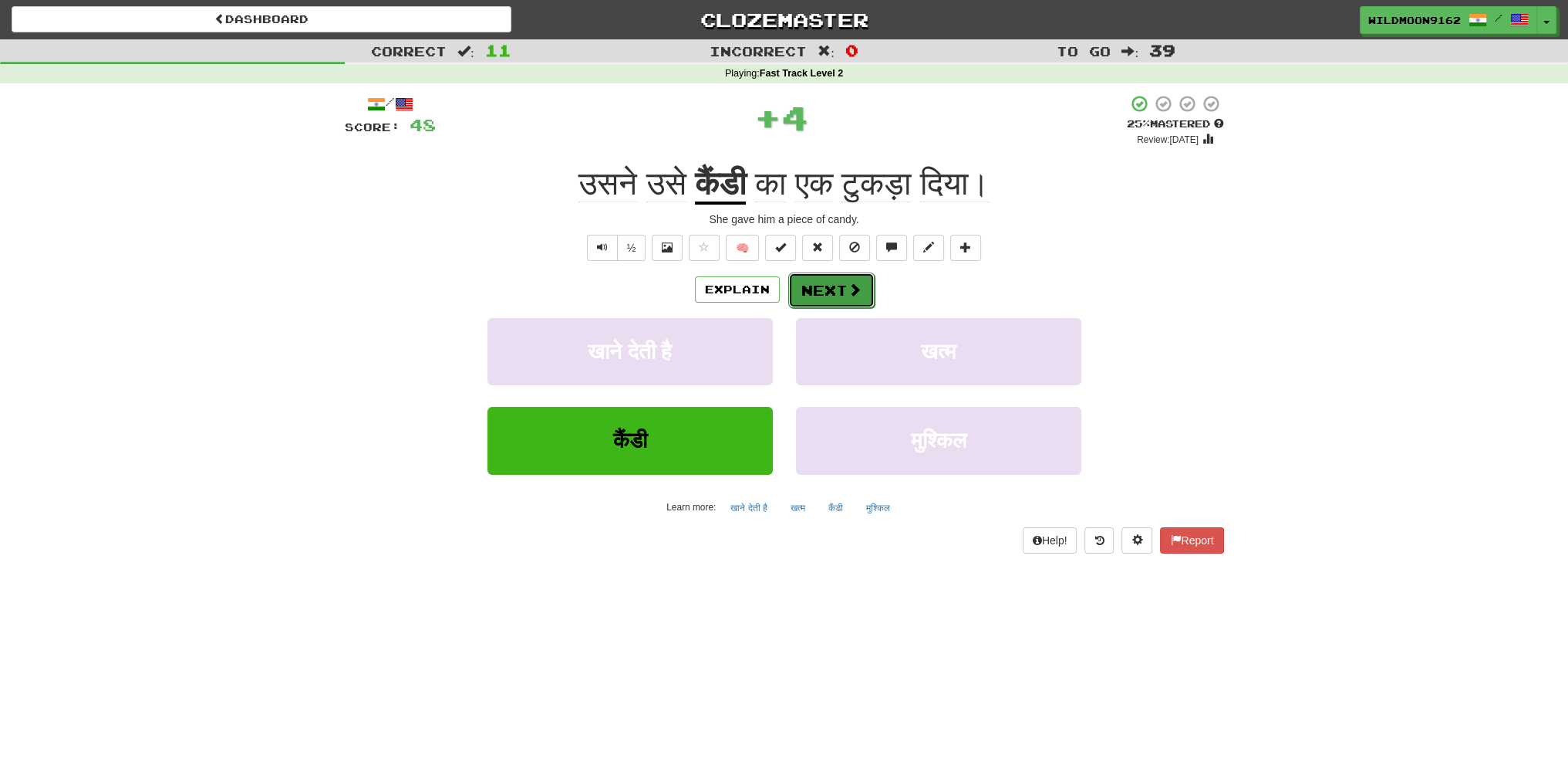
click at [817, 297] on button "Next" at bounding box center [831, 290] width 87 height 36
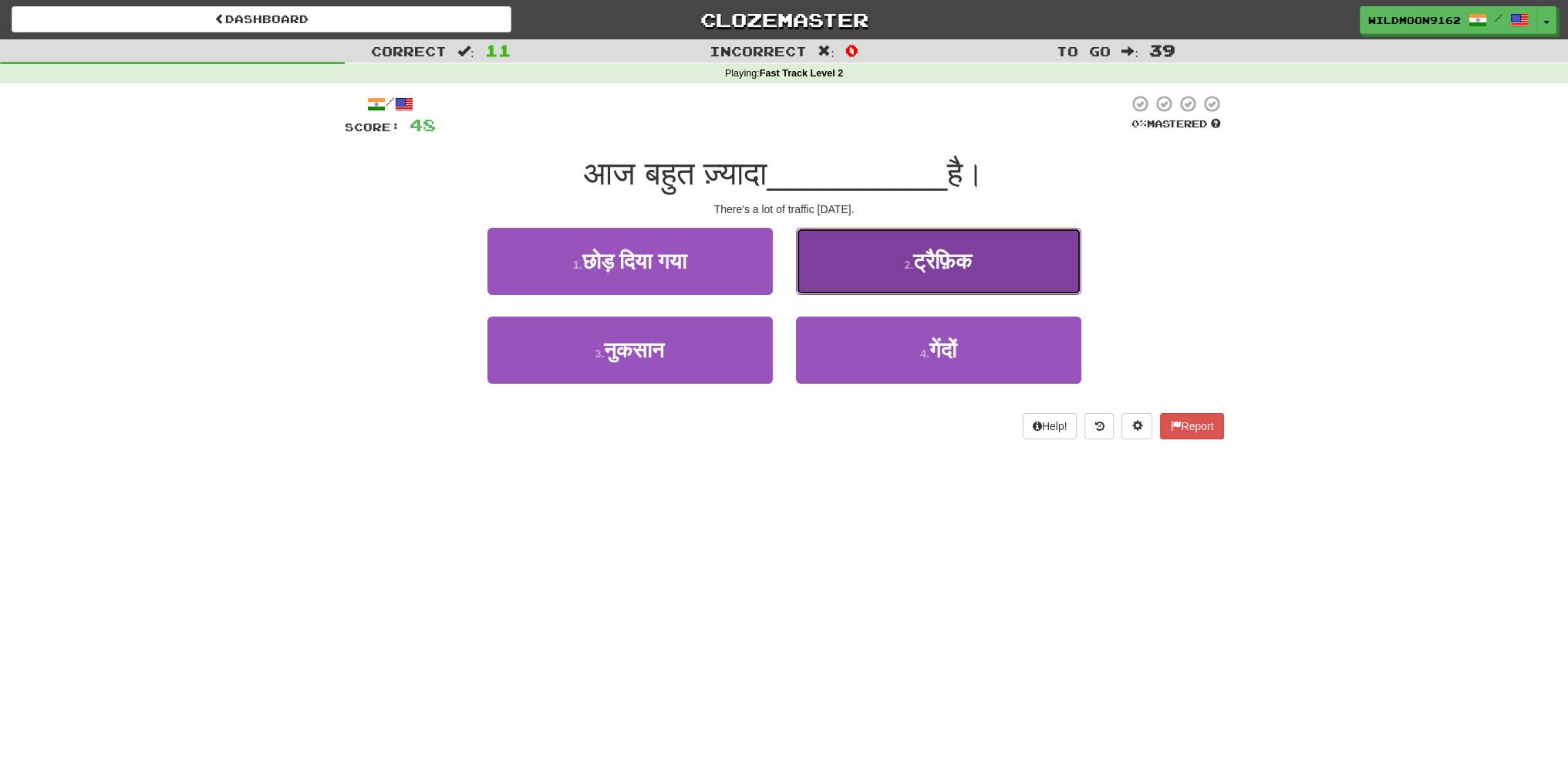
click at [867, 250] on button "2 . ट्रैफ़िक" at bounding box center [939, 261] width 285 height 67
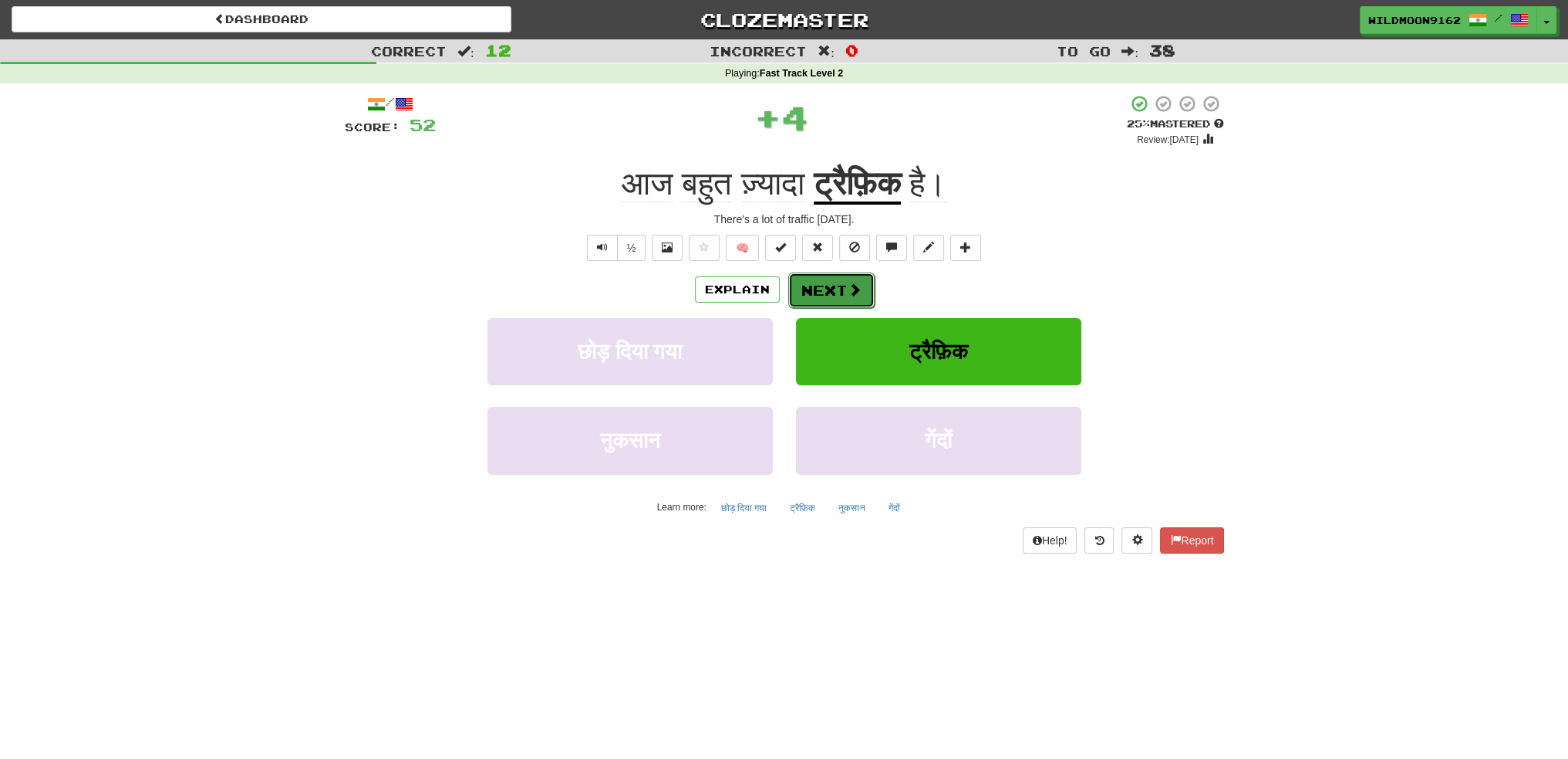
click at [824, 287] on button "Next" at bounding box center [831, 290] width 87 height 36
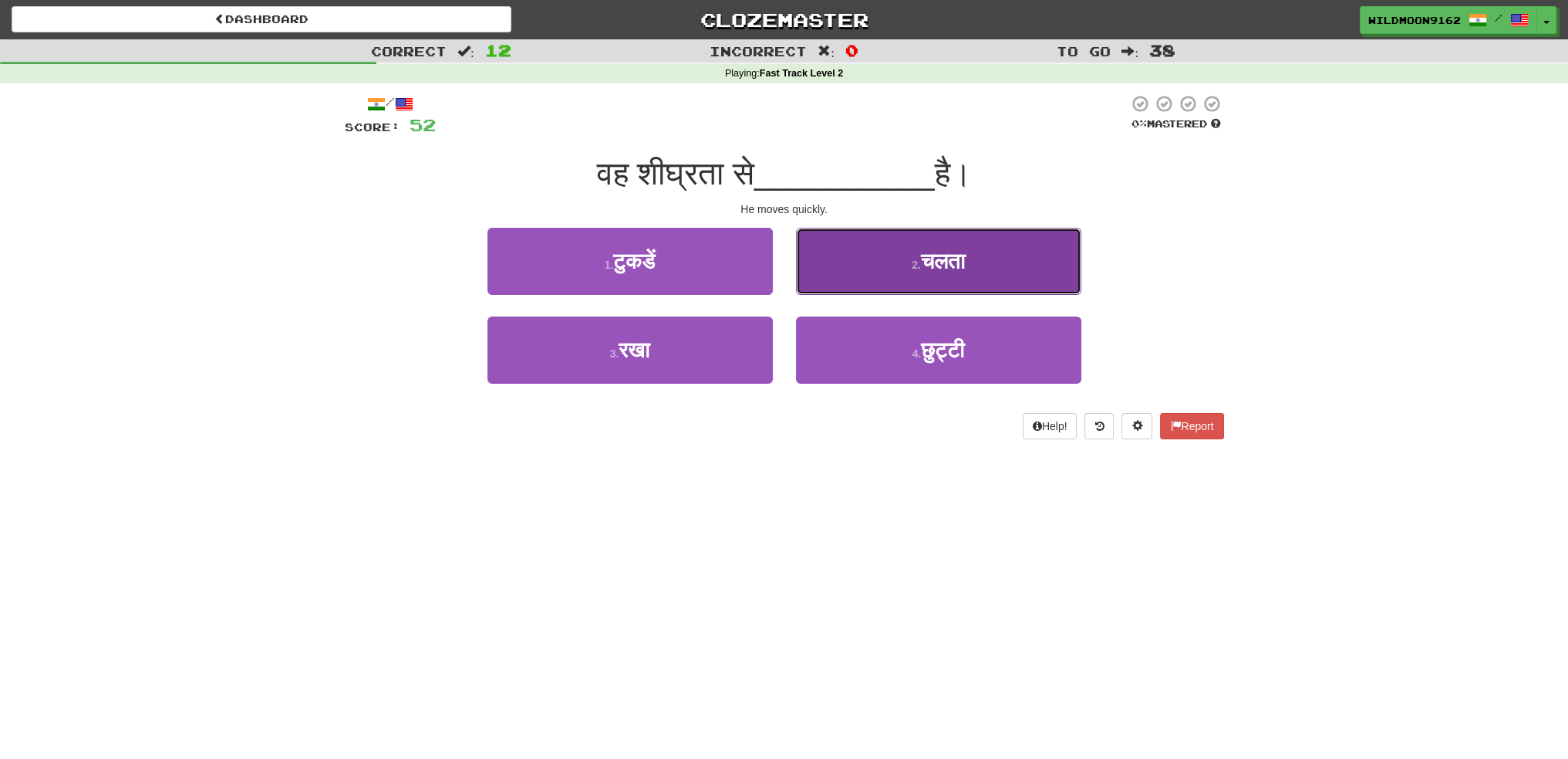
click at [933, 271] on span "चलता" at bounding box center [943, 261] width 44 height 24
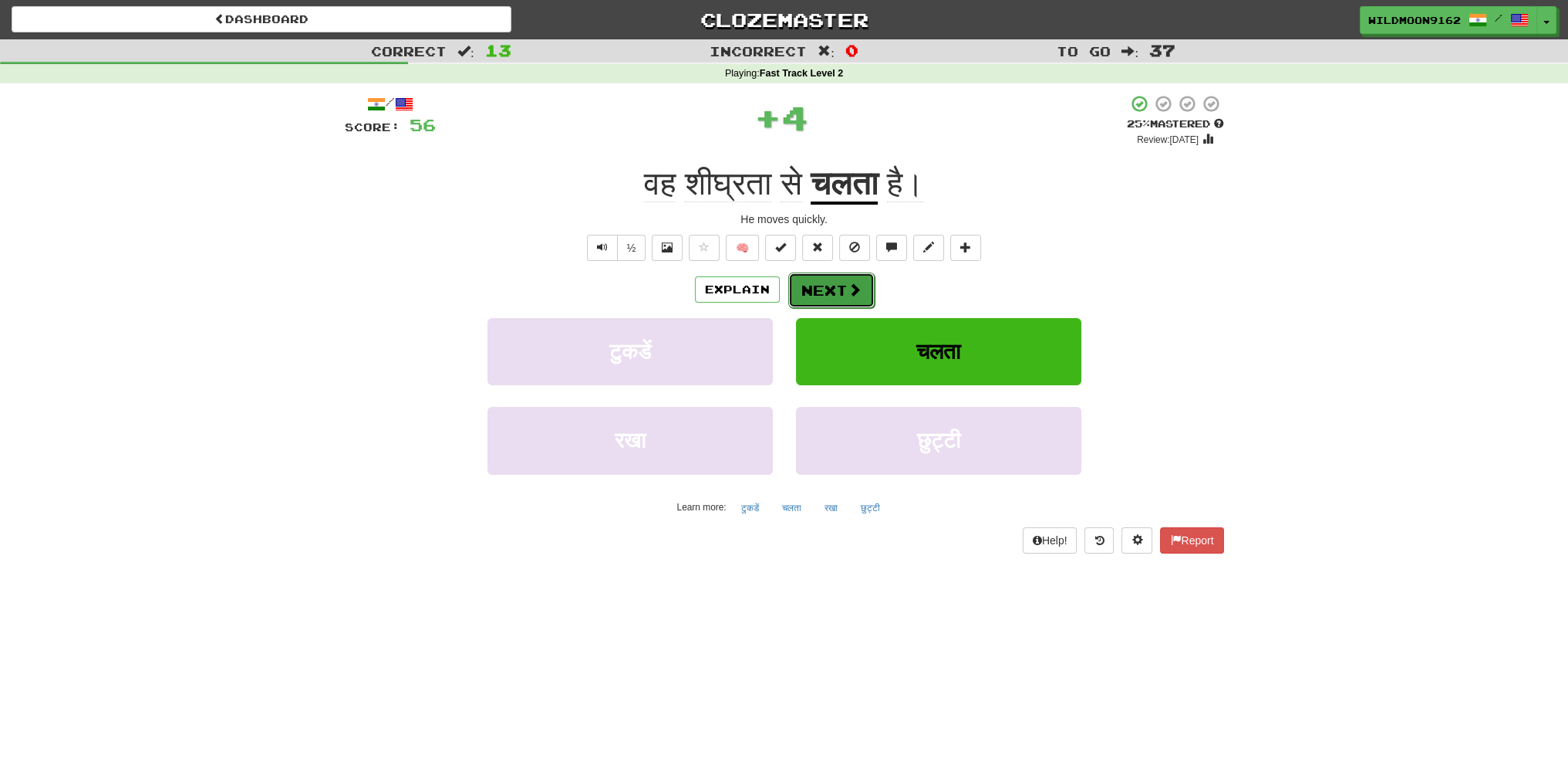
click at [830, 296] on button "Next" at bounding box center [831, 290] width 87 height 36
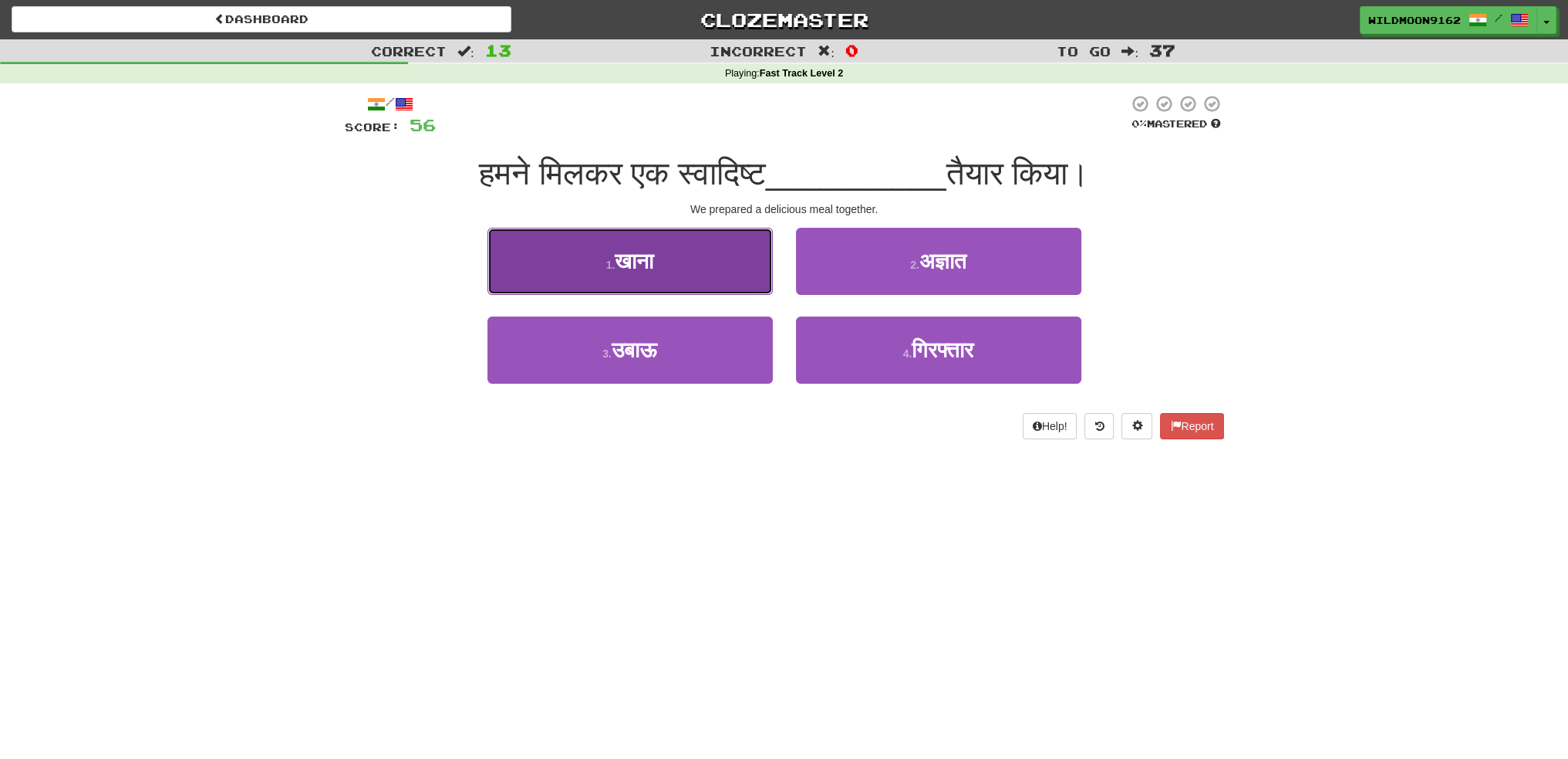
click at [629, 264] on span "खाना" at bounding box center [634, 261] width 38 height 24
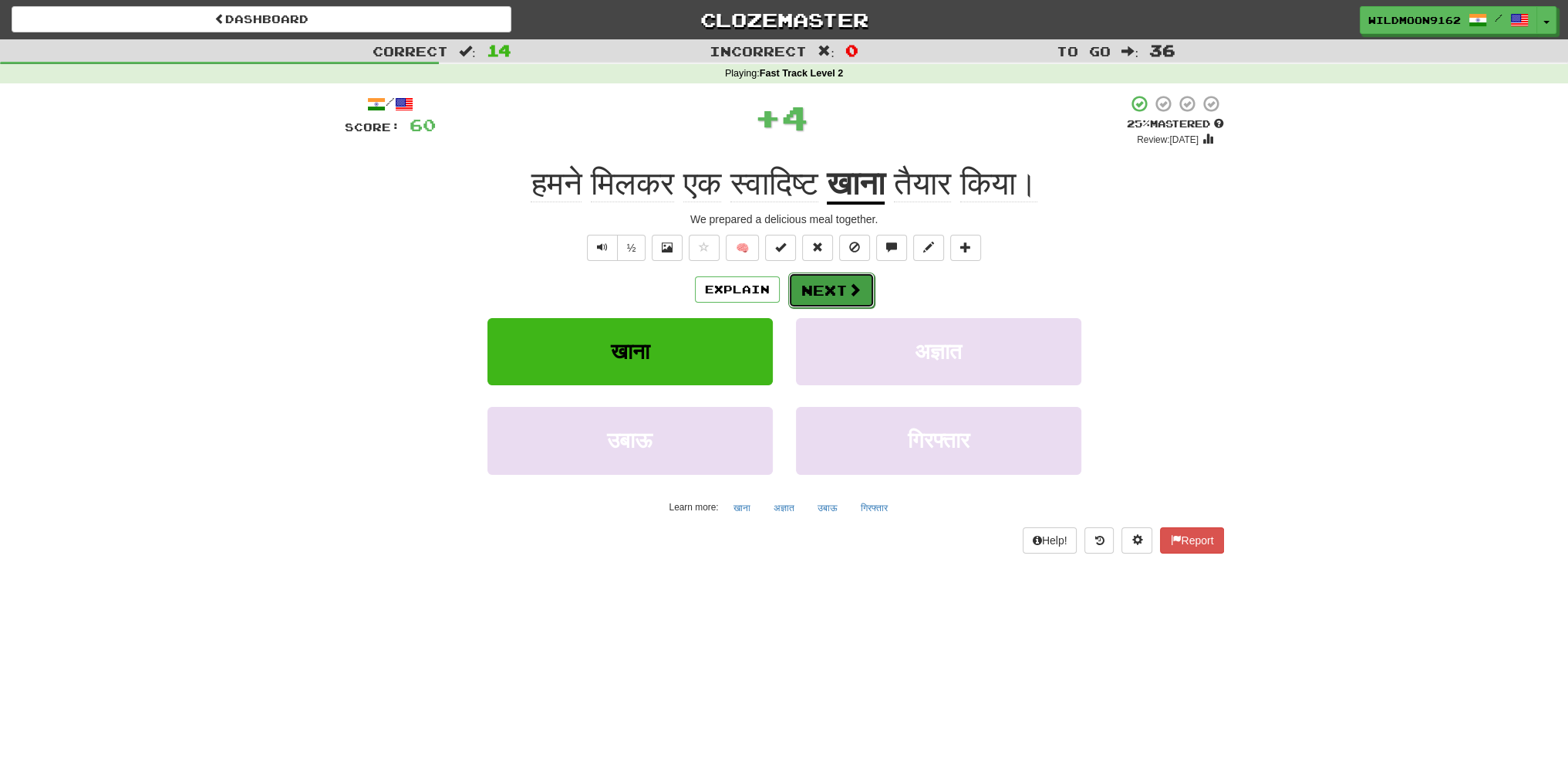
click at [807, 289] on button "Next" at bounding box center [831, 290] width 87 height 36
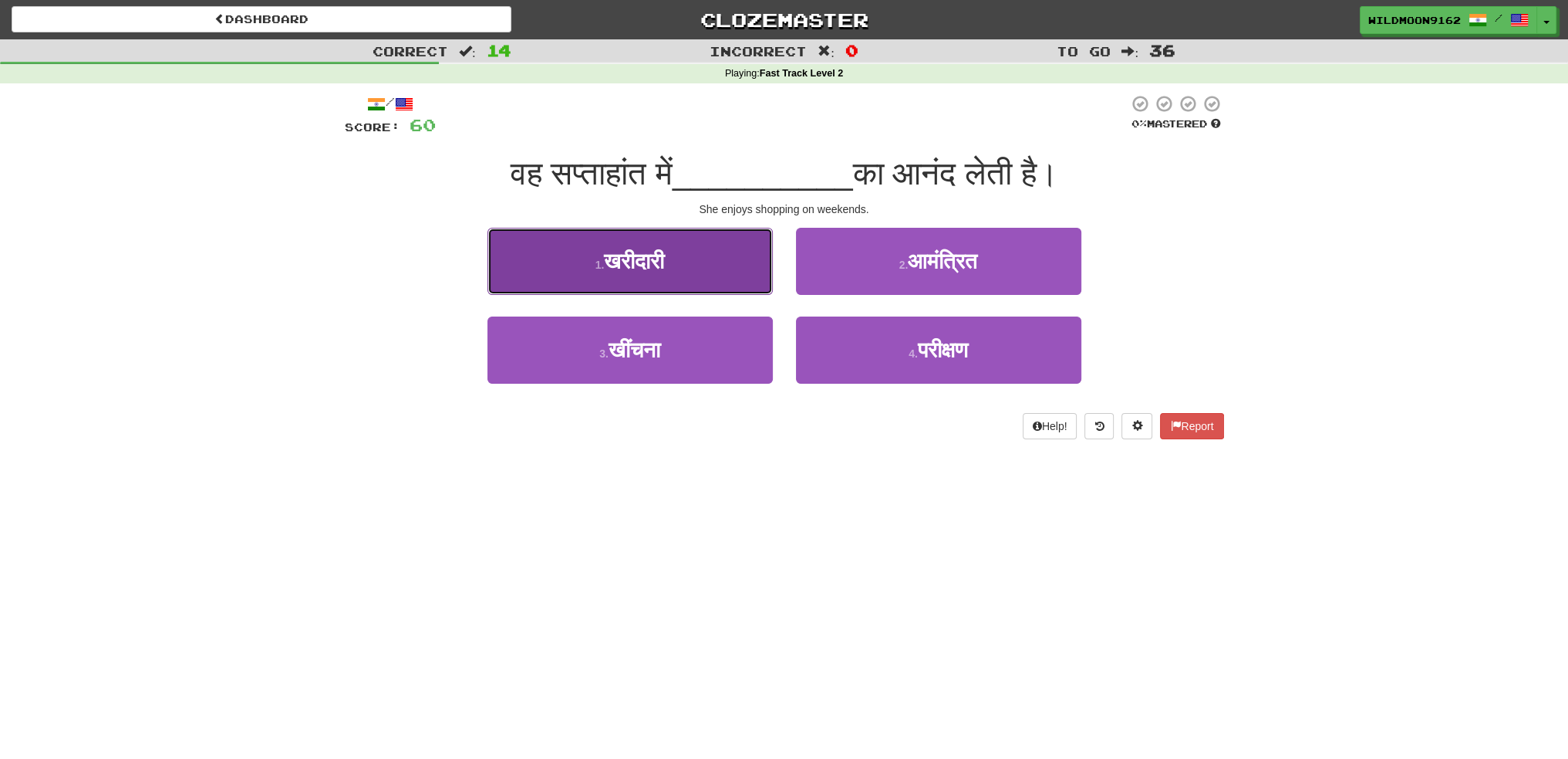
click at [700, 267] on button "1 . खरीदारी" at bounding box center [630, 261] width 285 height 67
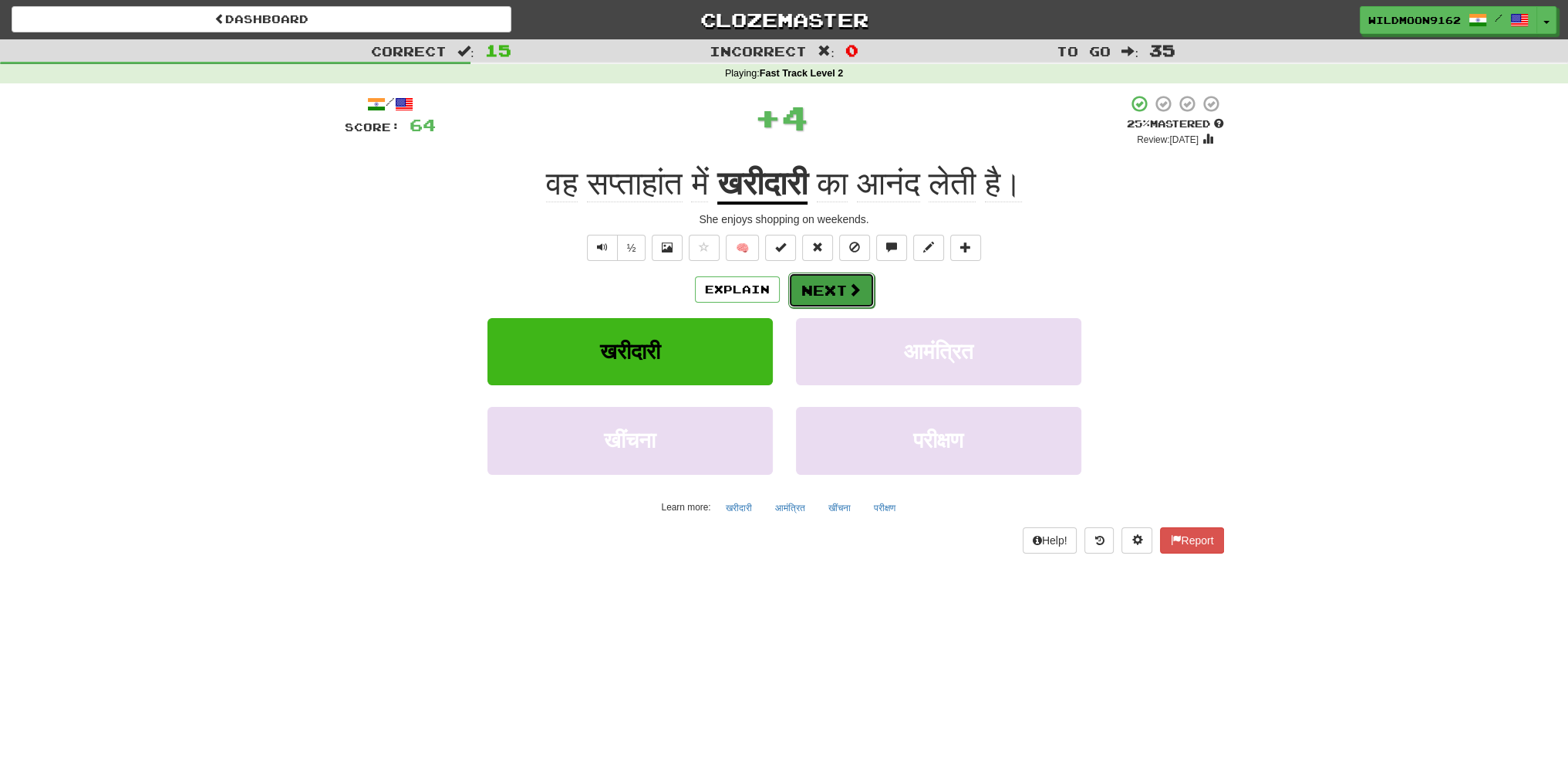
click at [844, 283] on button "Next" at bounding box center [831, 290] width 87 height 36
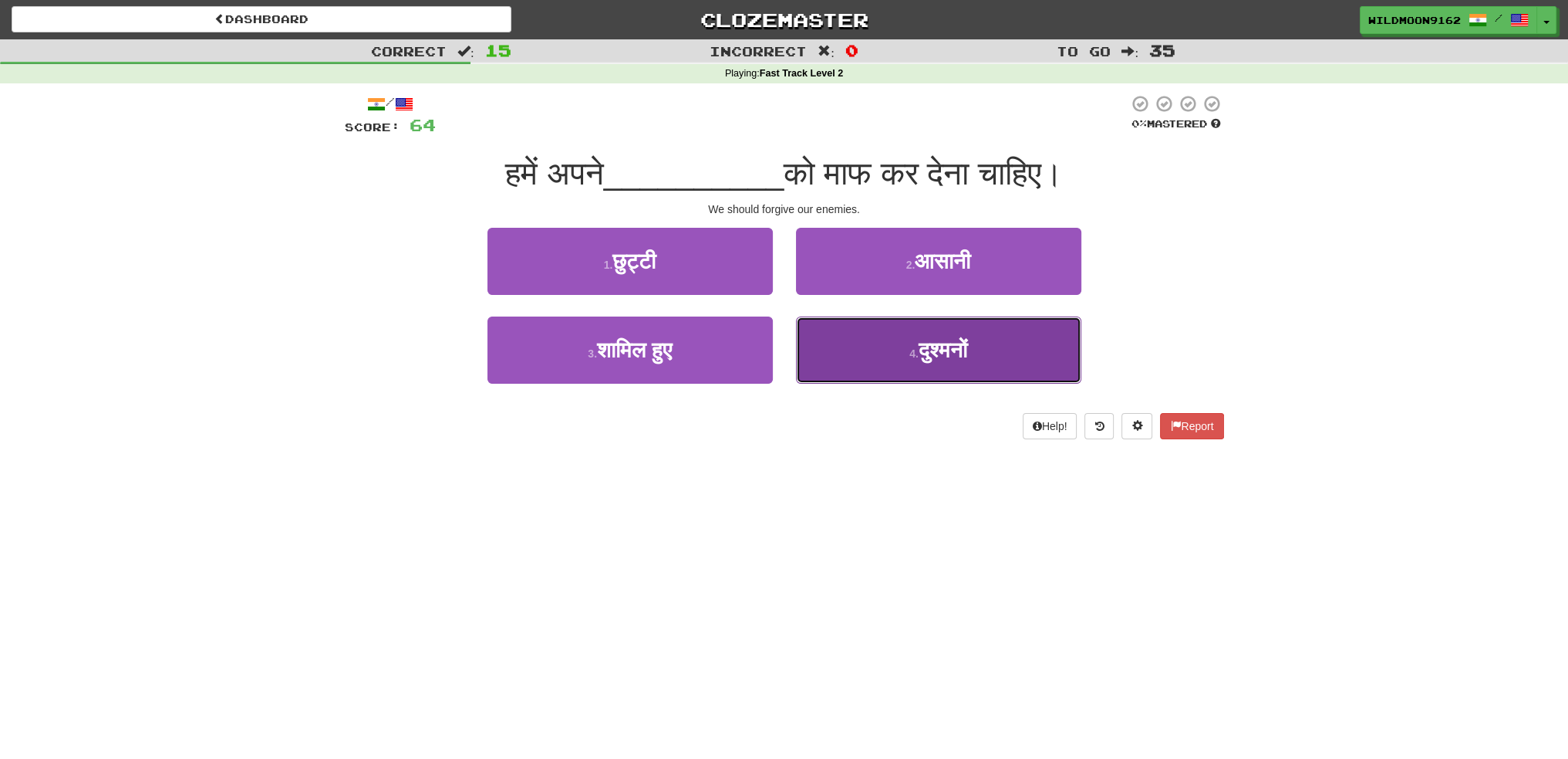
click at [910, 357] on small "4 ." at bounding box center [914, 353] width 9 height 12
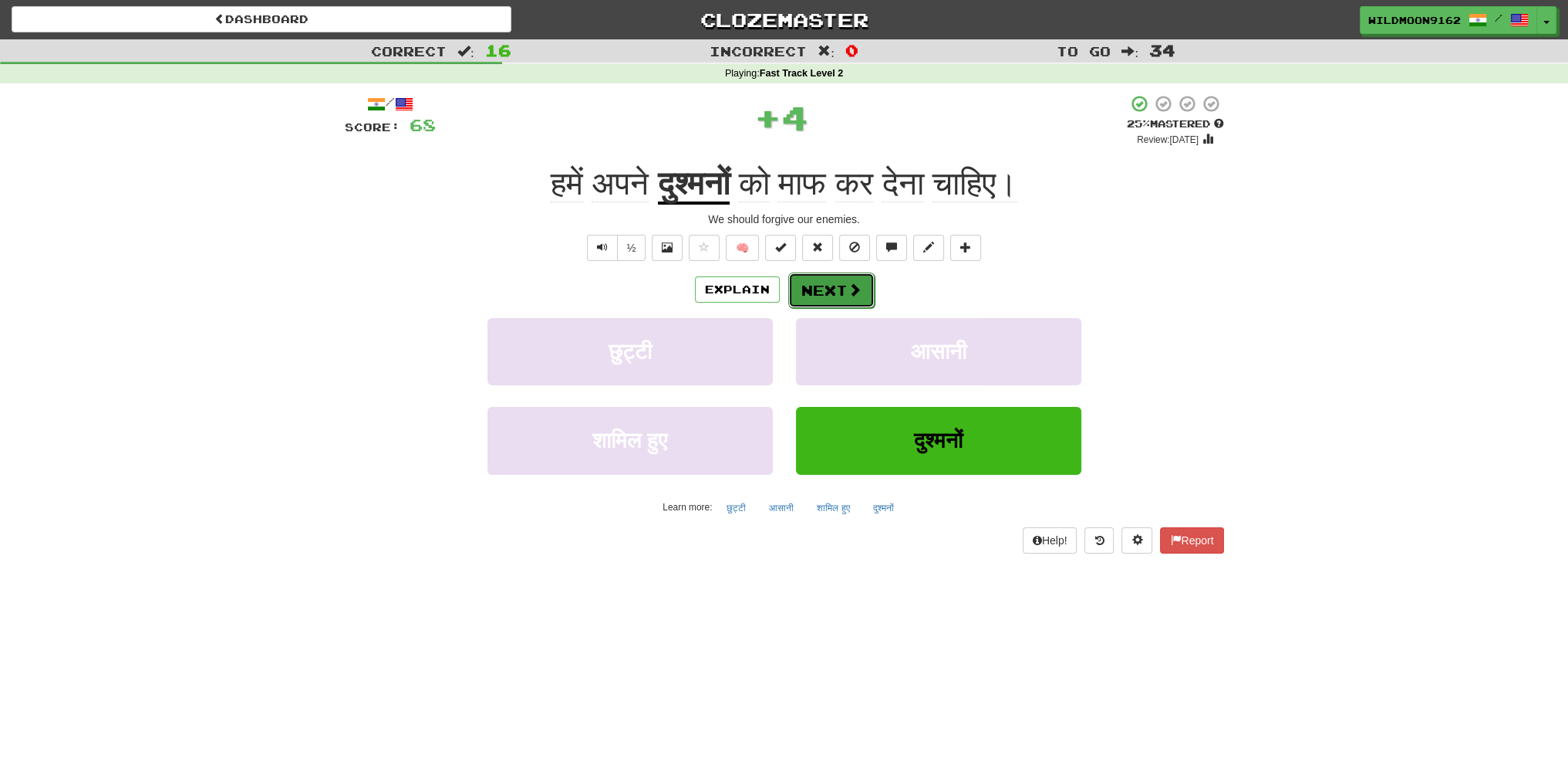
click at [842, 282] on button "Next" at bounding box center [831, 290] width 87 height 36
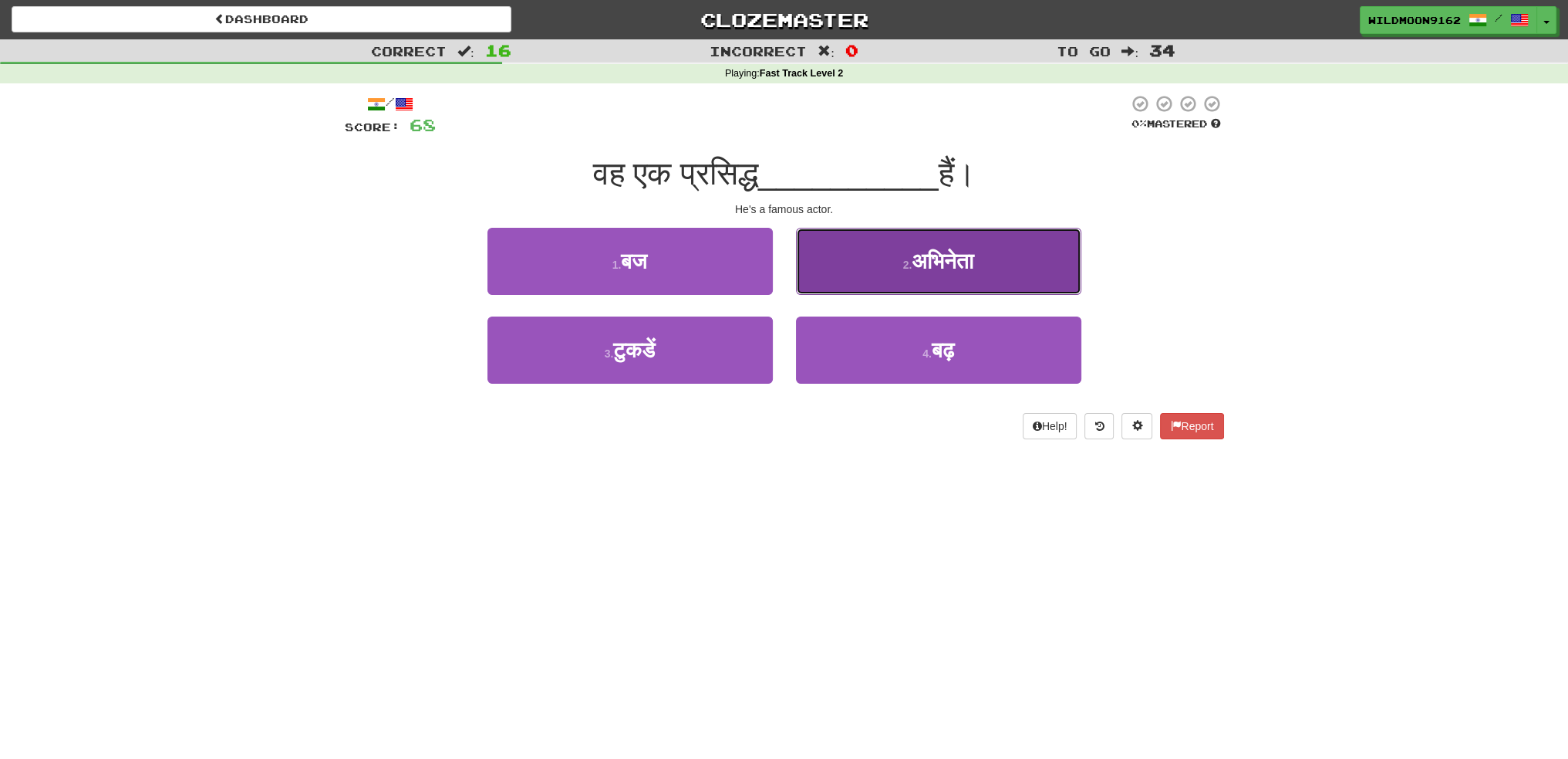
click at [927, 269] on span "अभिनेता" at bounding box center [942, 261] width 62 height 24
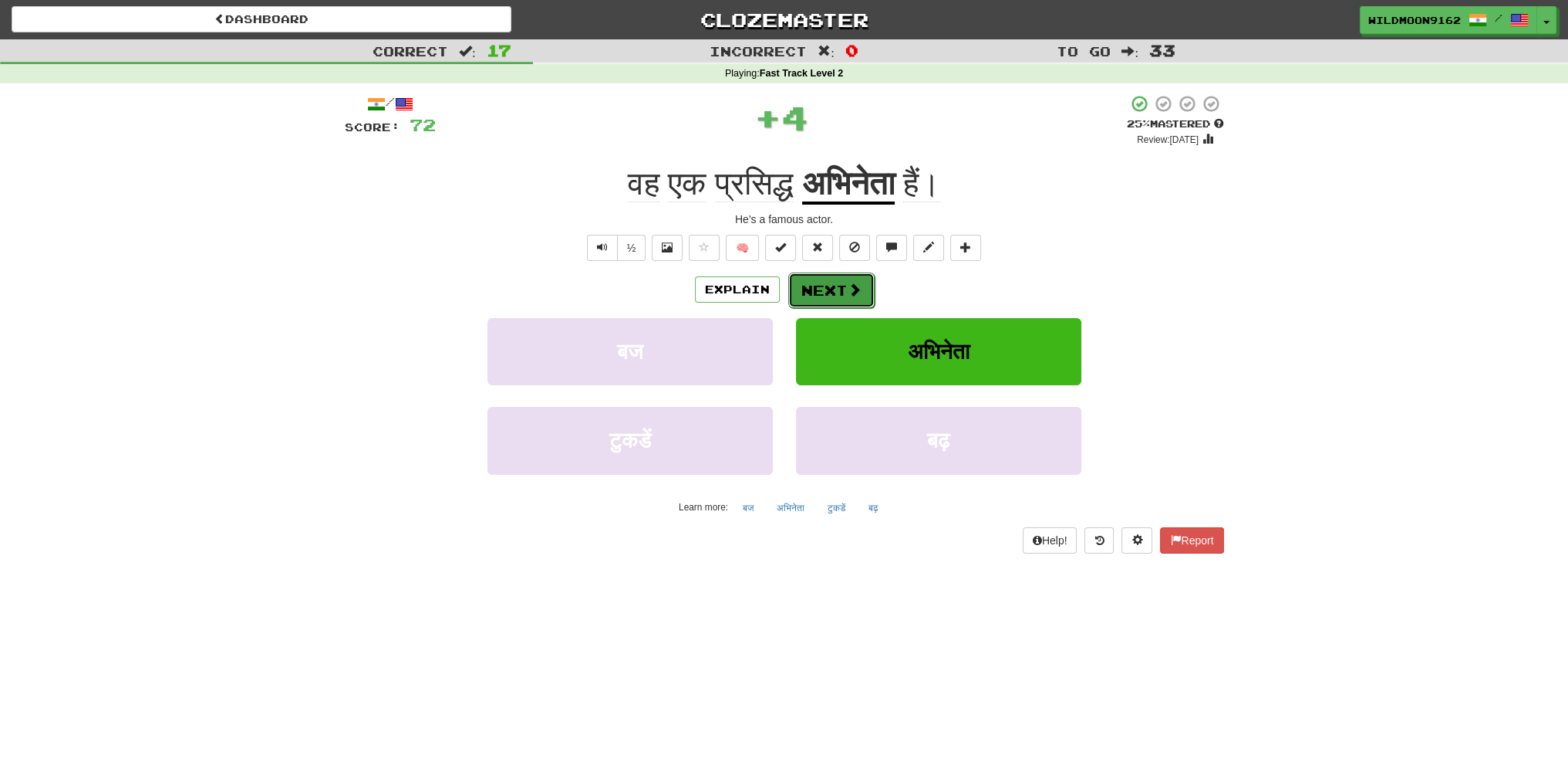
click at [834, 295] on button "Next" at bounding box center [831, 290] width 87 height 36
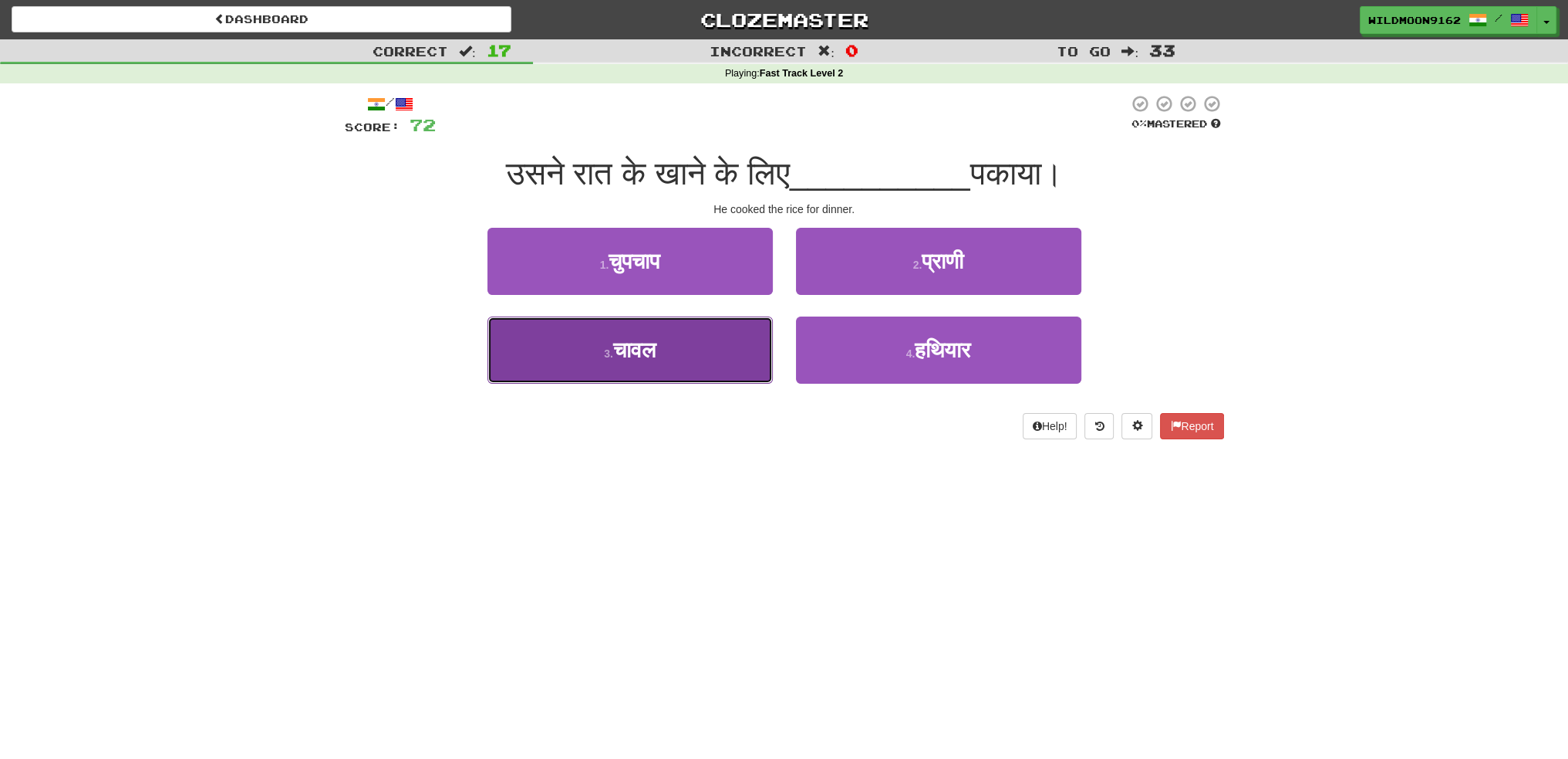
click at [690, 366] on button "3 . चावल" at bounding box center [630, 350] width 285 height 67
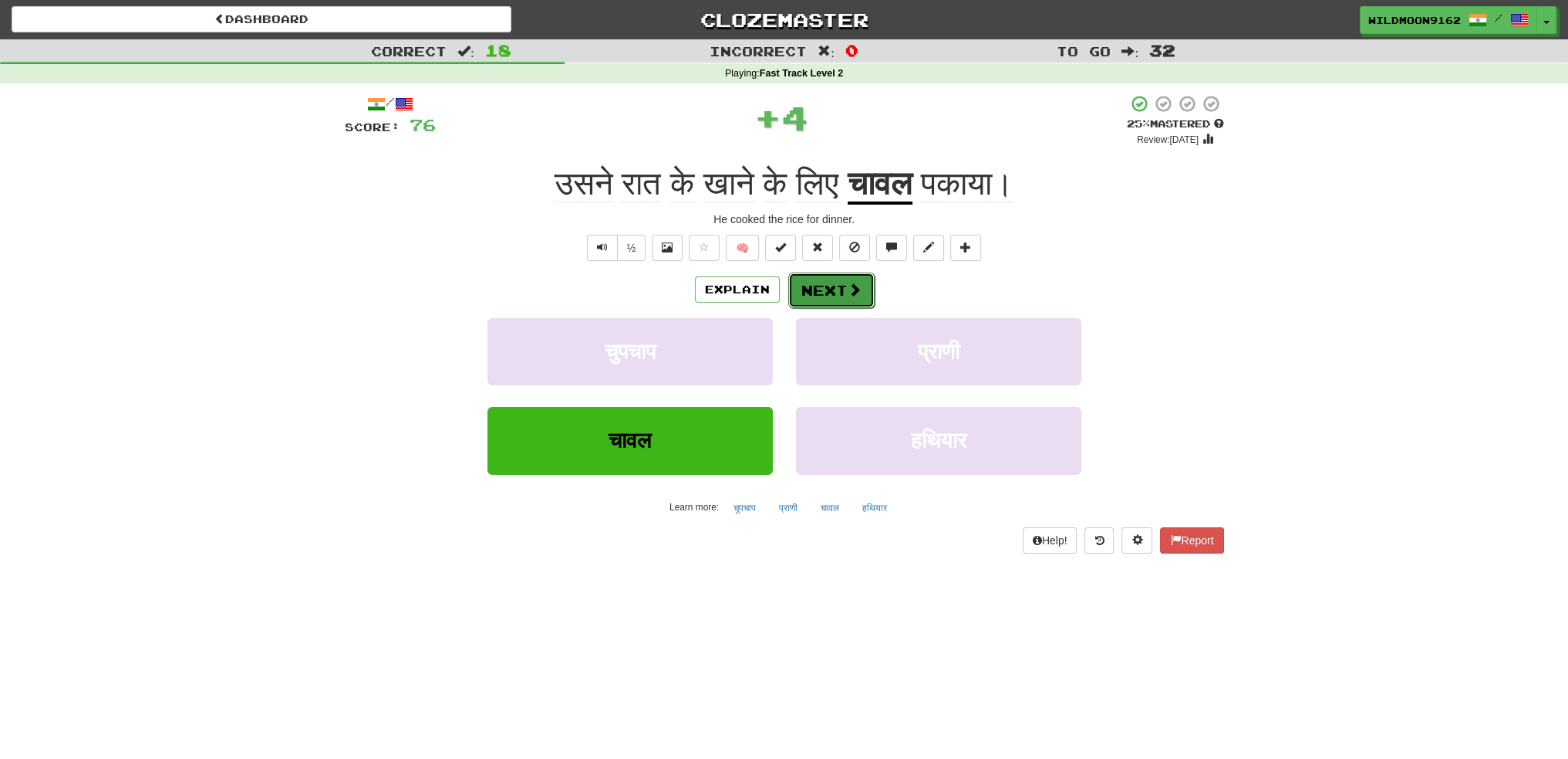
click at [849, 283] on span at bounding box center [855, 289] width 14 height 14
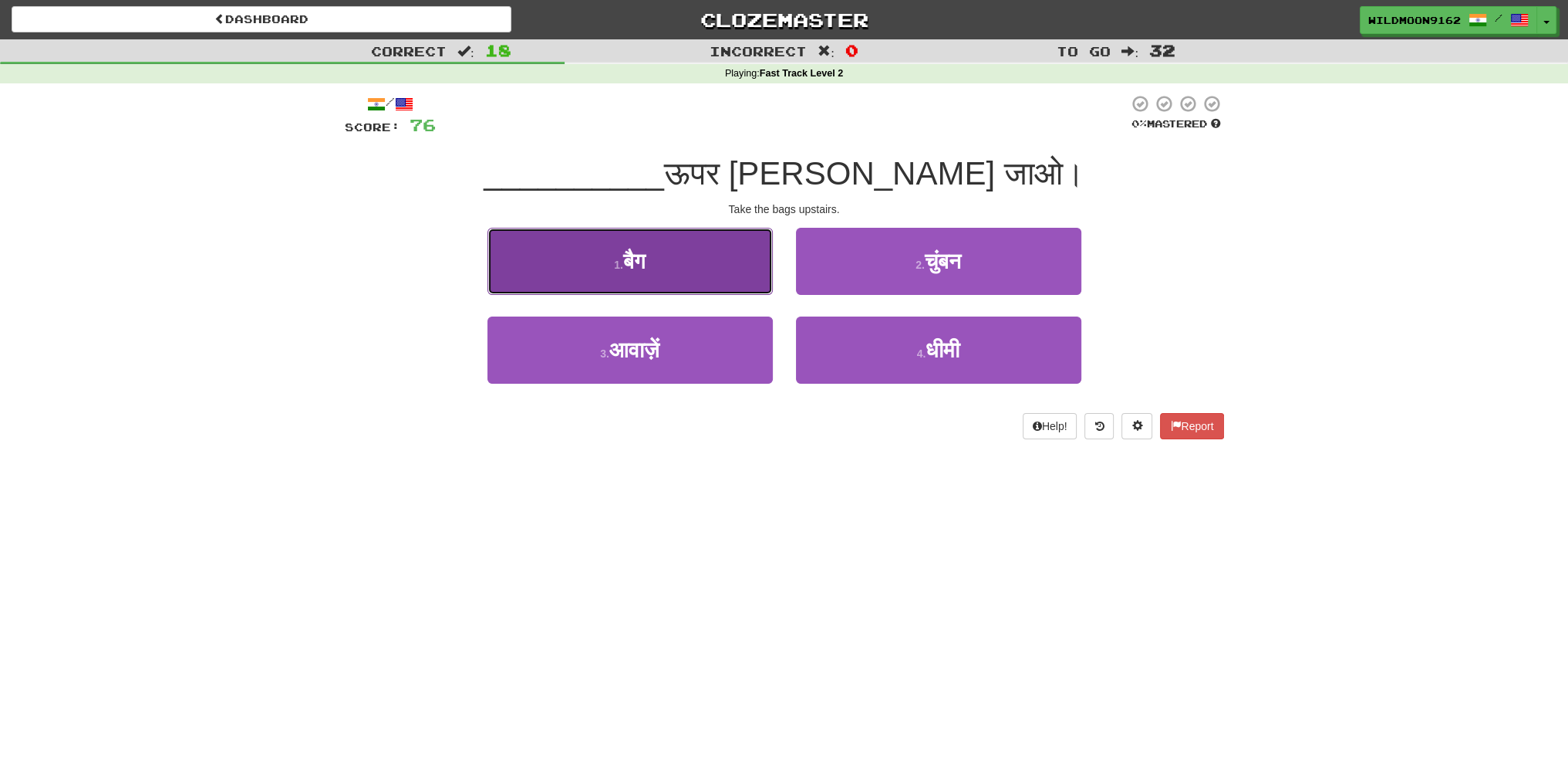
click at [625, 270] on span "बैग" at bounding box center [634, 261] width 23 height 24
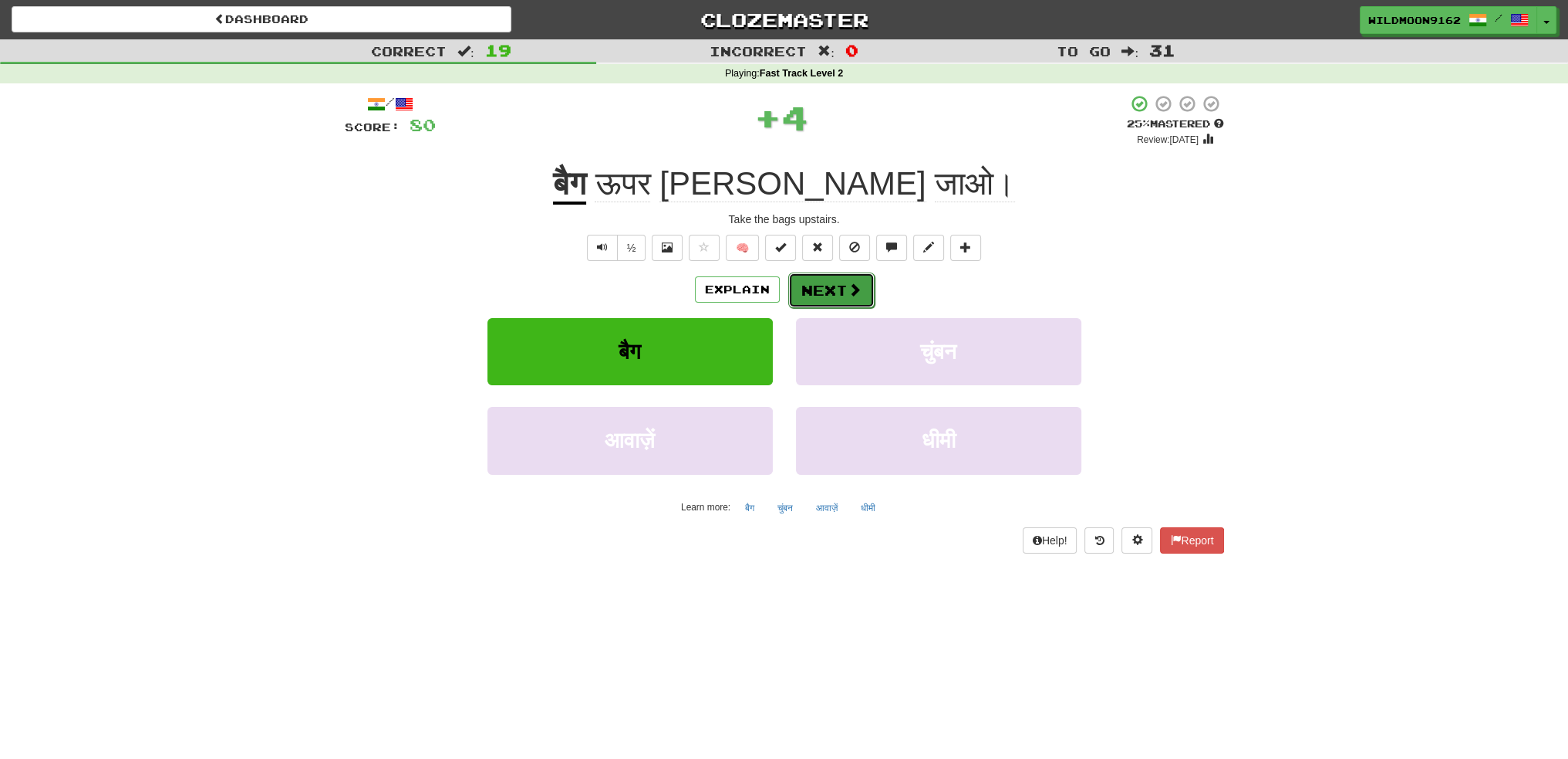
click at [817, 292] on button "Next" at bounding box center [831, 290] width 87 height 36
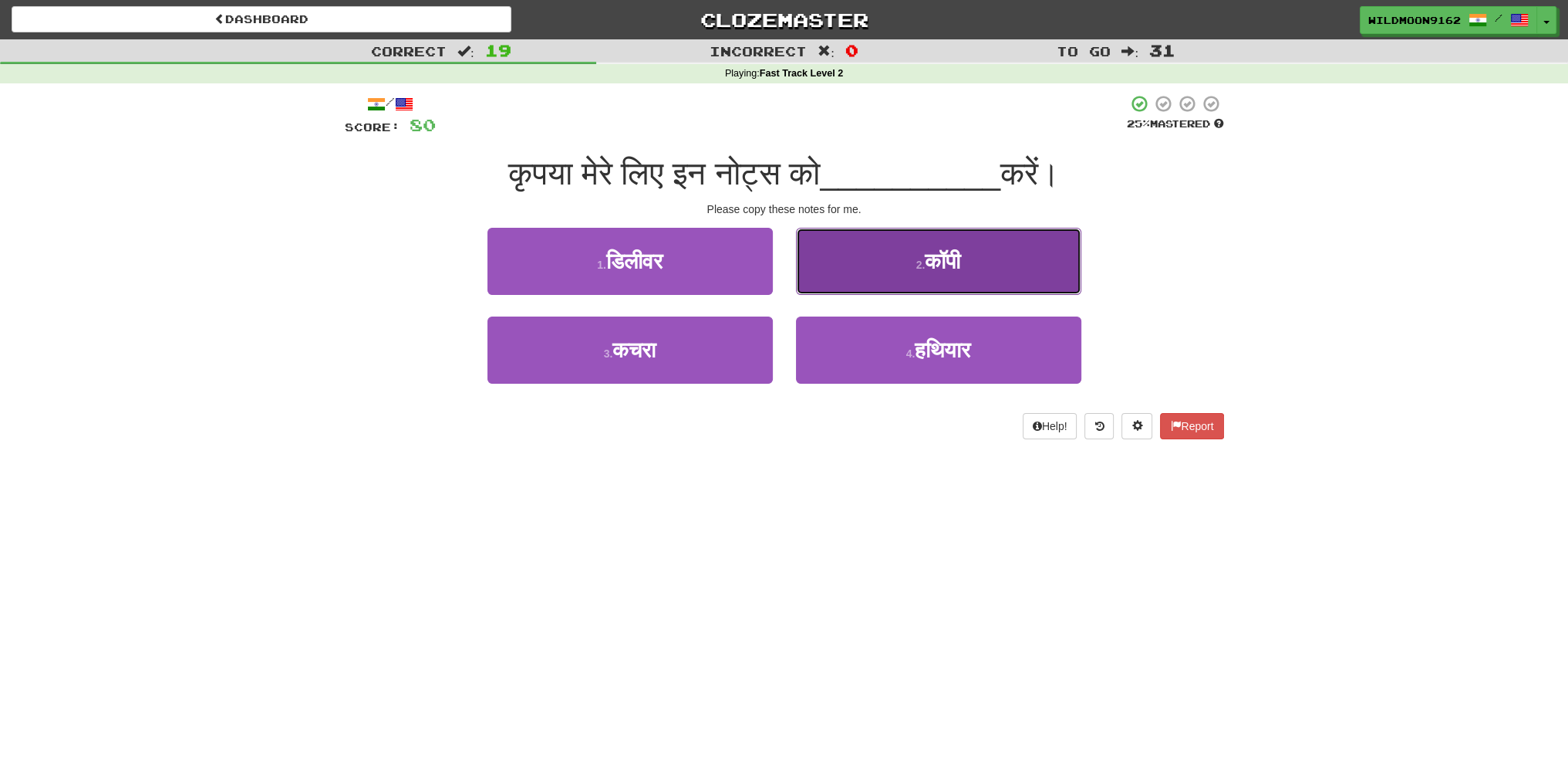
click at [895, 264] on button "2 . कॉपी" at bounding box center [939, 261] width 285 height 67
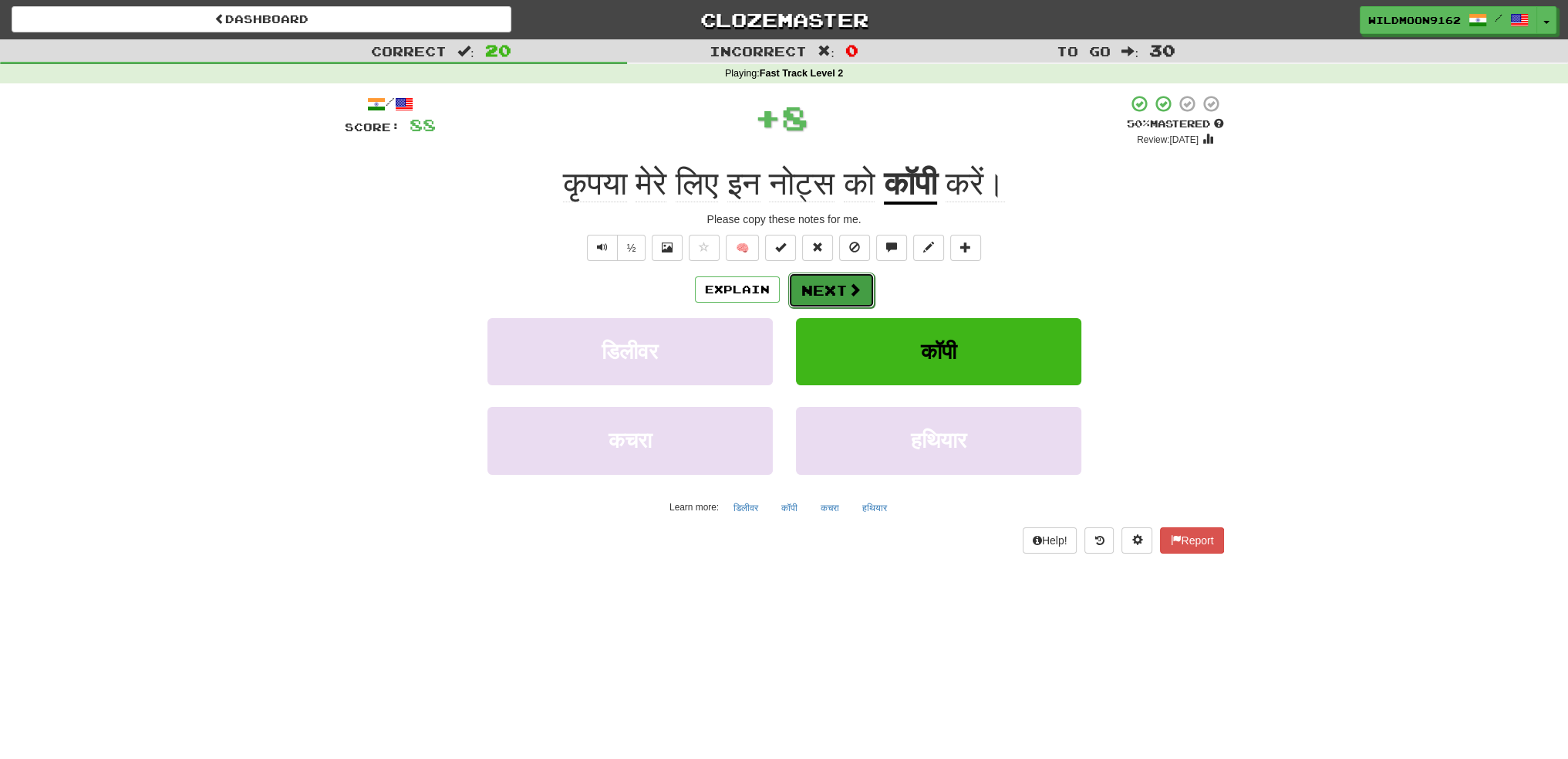
click at [839, 293] on button "Next" at bounding box center [831, 290] width 87 height 36
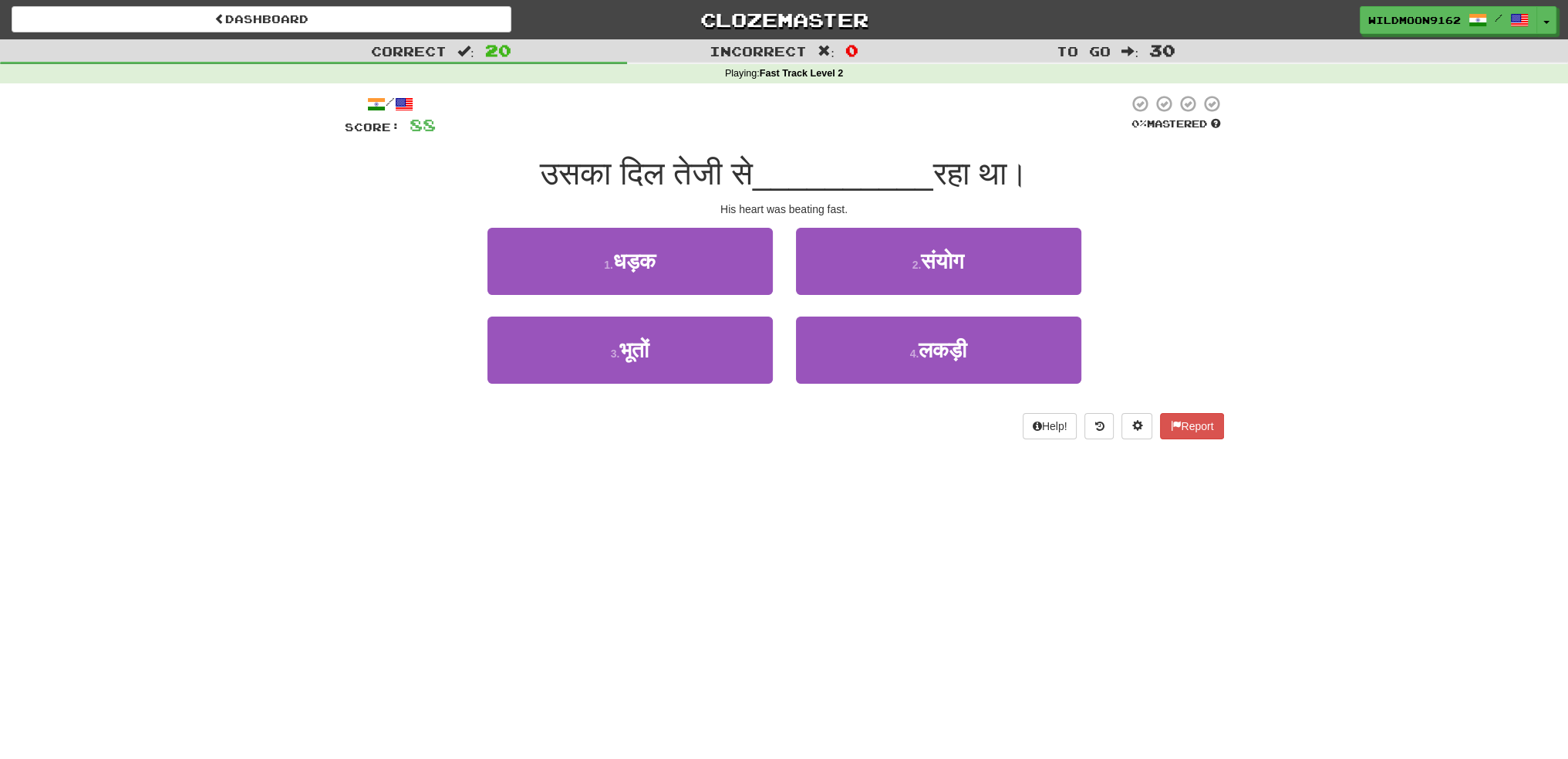
click at [629, 562] on div "Dashboard Clozemaster WildMoon9162 / Toggle Dropdown Dashboard Leaderboard Acti…" at bounding box center [784, 379] width 1568 height 759
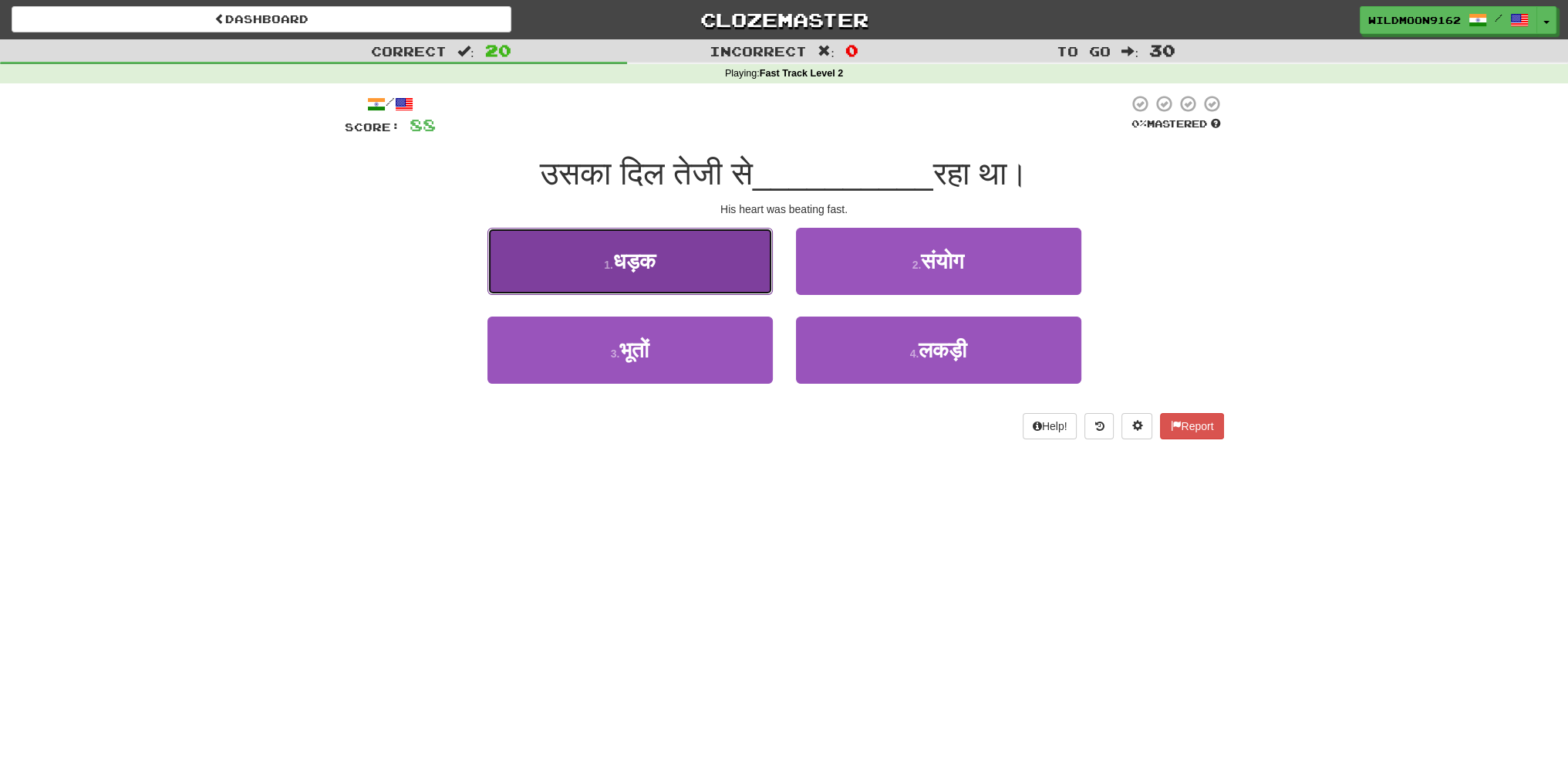
click at [689, 263] on button "1 . धड़क" at bounding box center [630, 261] width 285 height 67
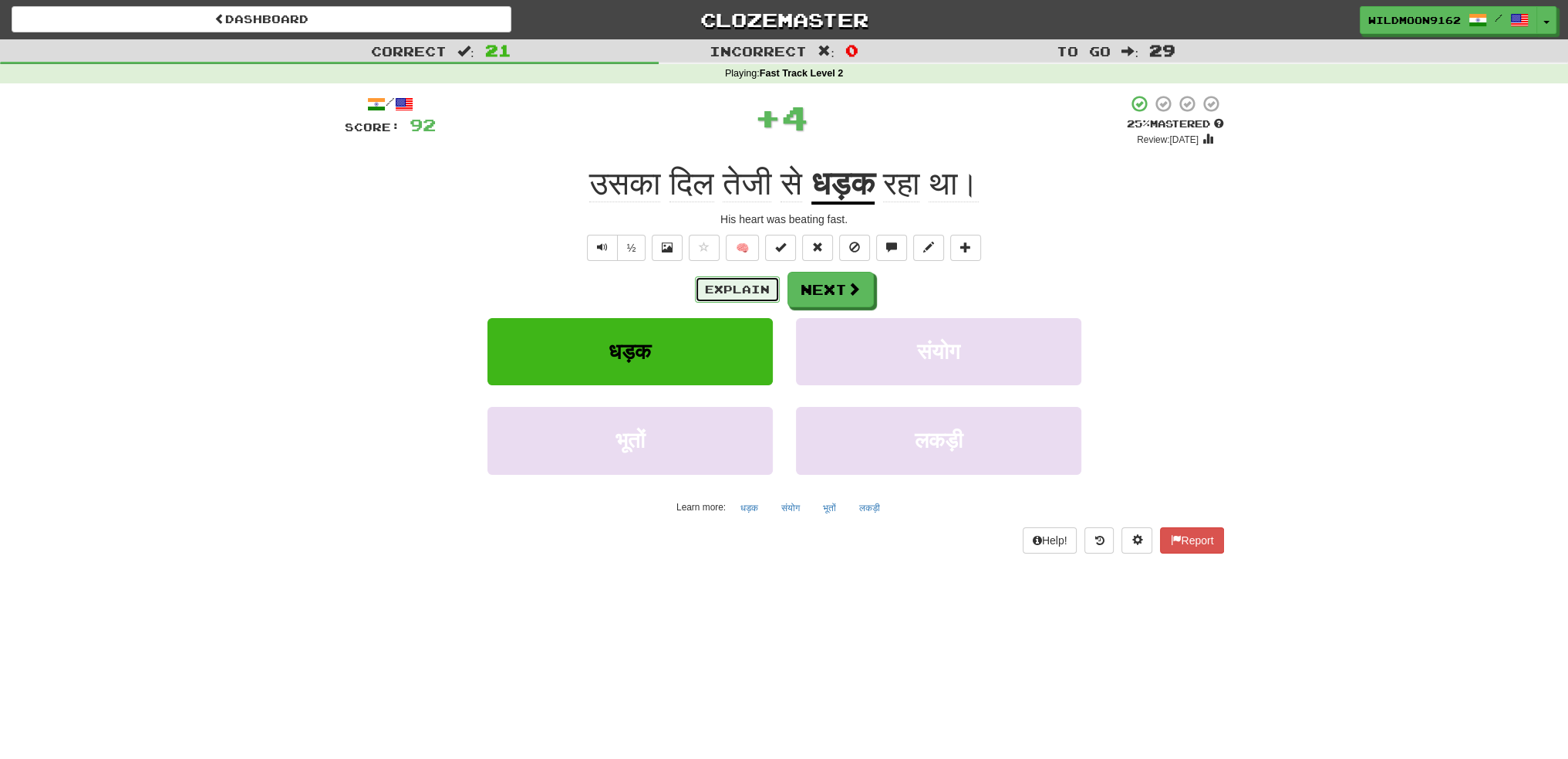
click at [731, 293] on button "Explain" at bounding box center [737, 289] width 85 height 27
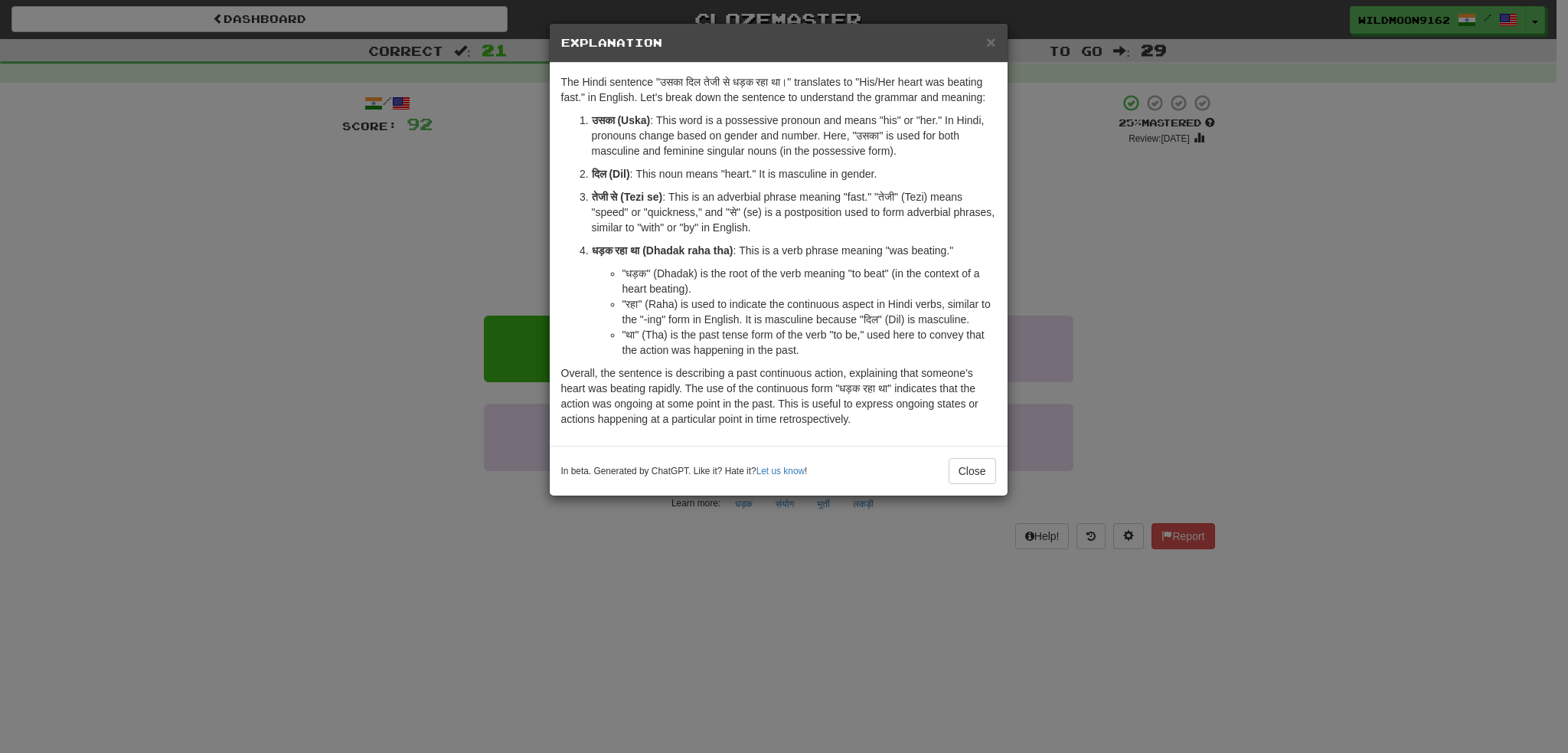
click at [673, 249] on strong "धड़क रहा था (Dhadak raha tha)" at bounding box center [662, 251] width 142 height 12
copy strong "Dhadak"
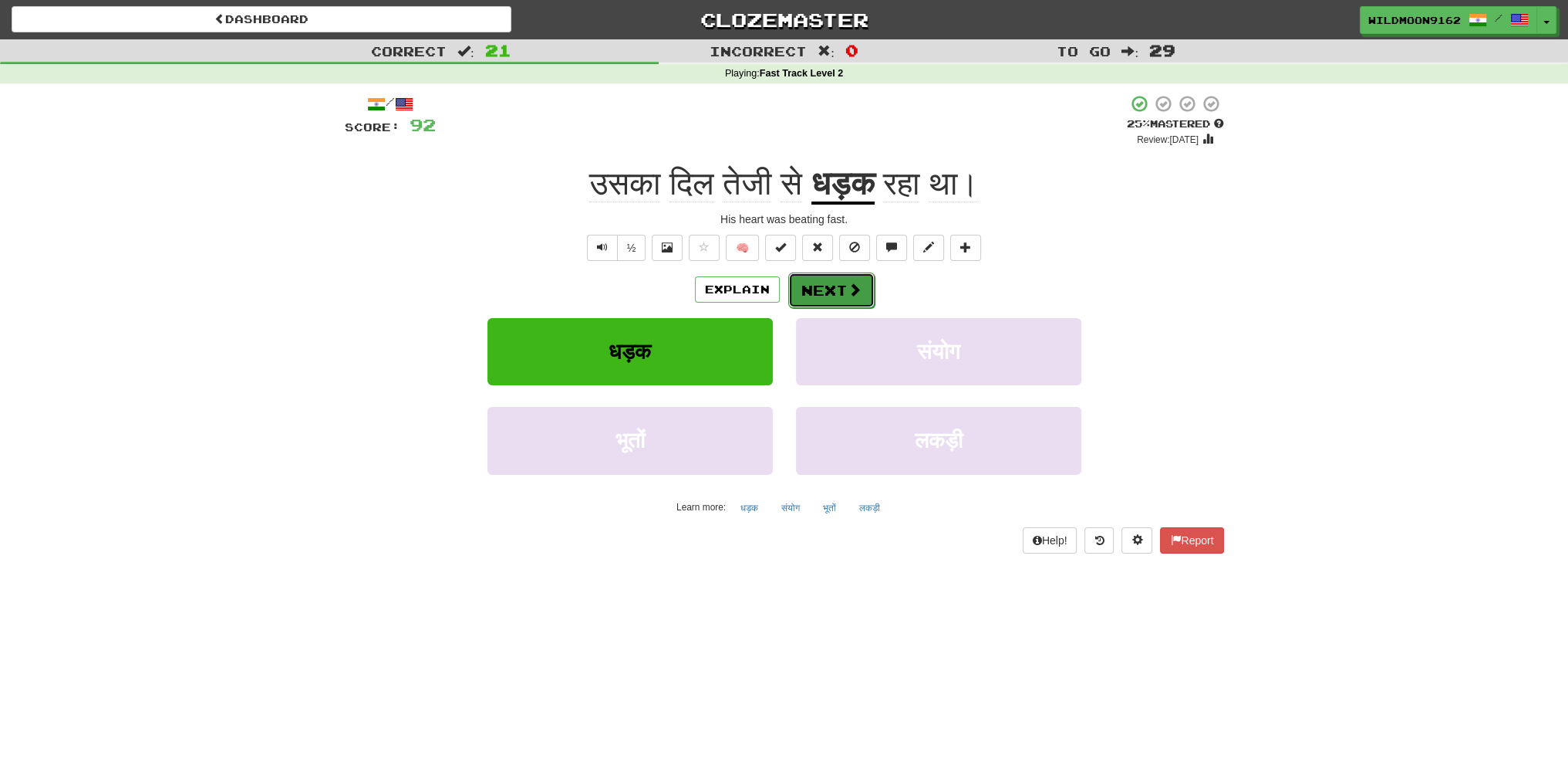
click at [841, 293] on button "Next" at bounding box center [831, 290] width 87 height 36
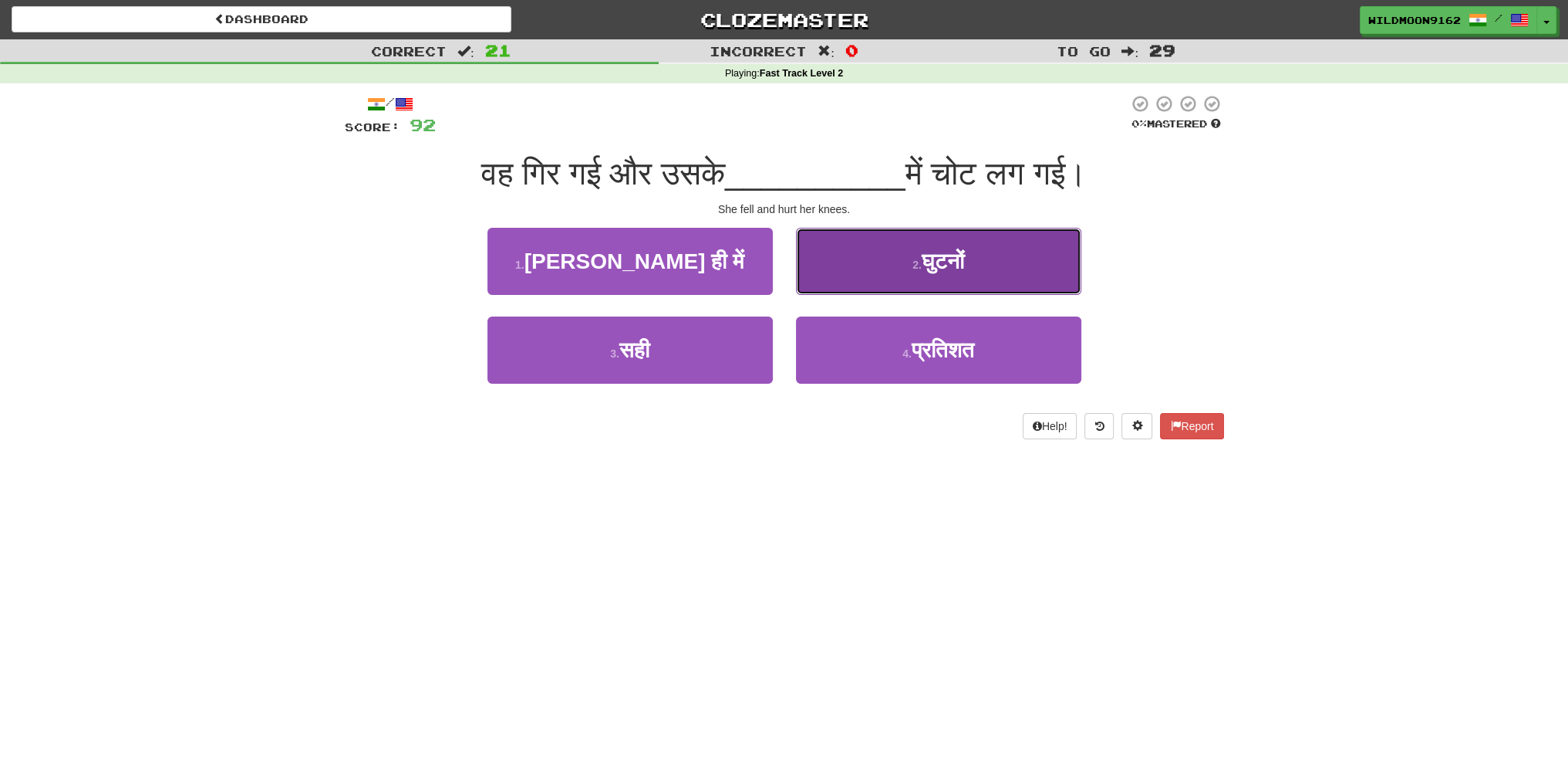
click at [869, 265] on button "2 . घुटनों" at bounding box center [939, 261] width 285 height 67
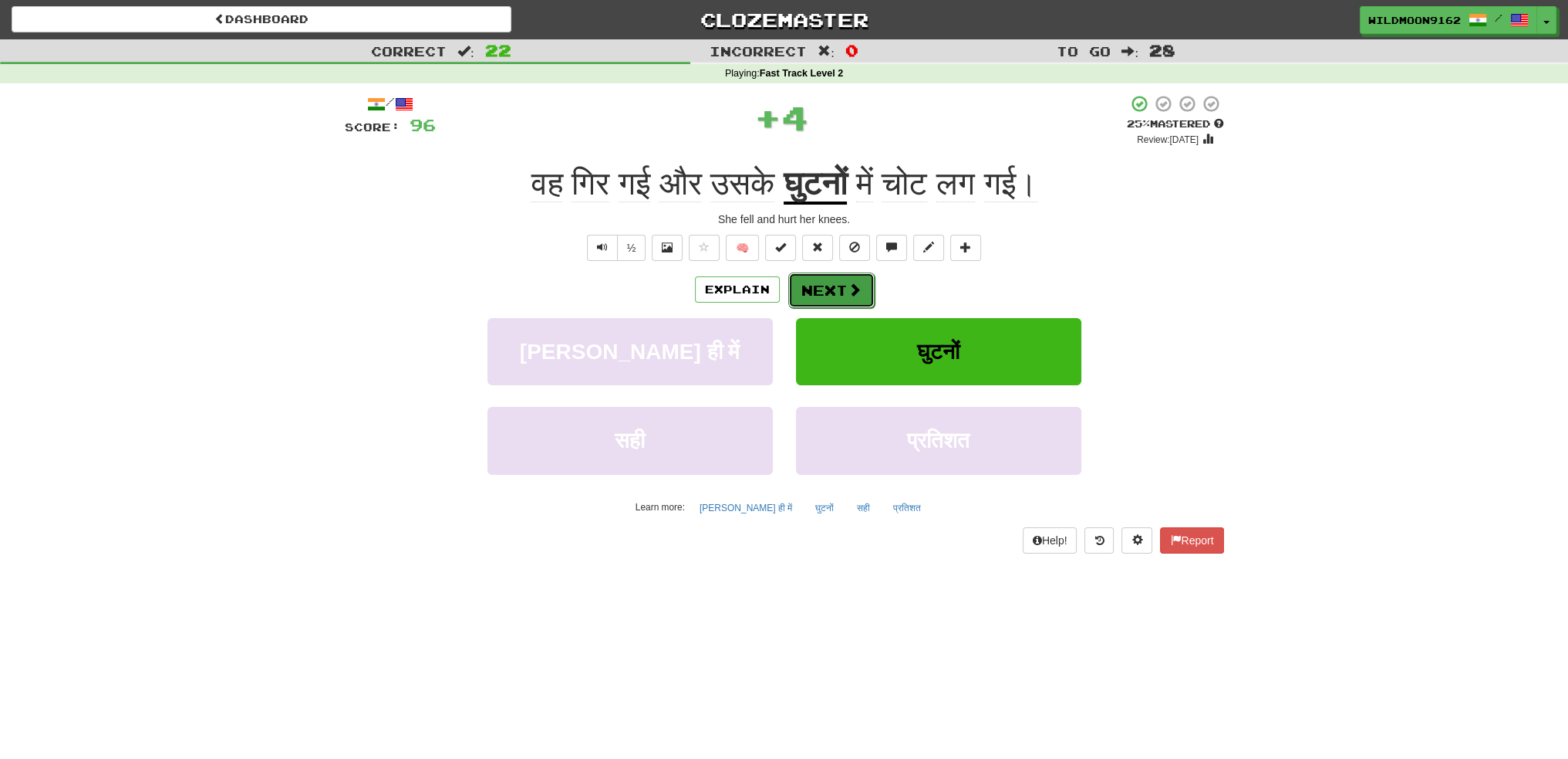
click at [793, 296] on button "Next" at bounding box center [831, 290] width 87 height 36
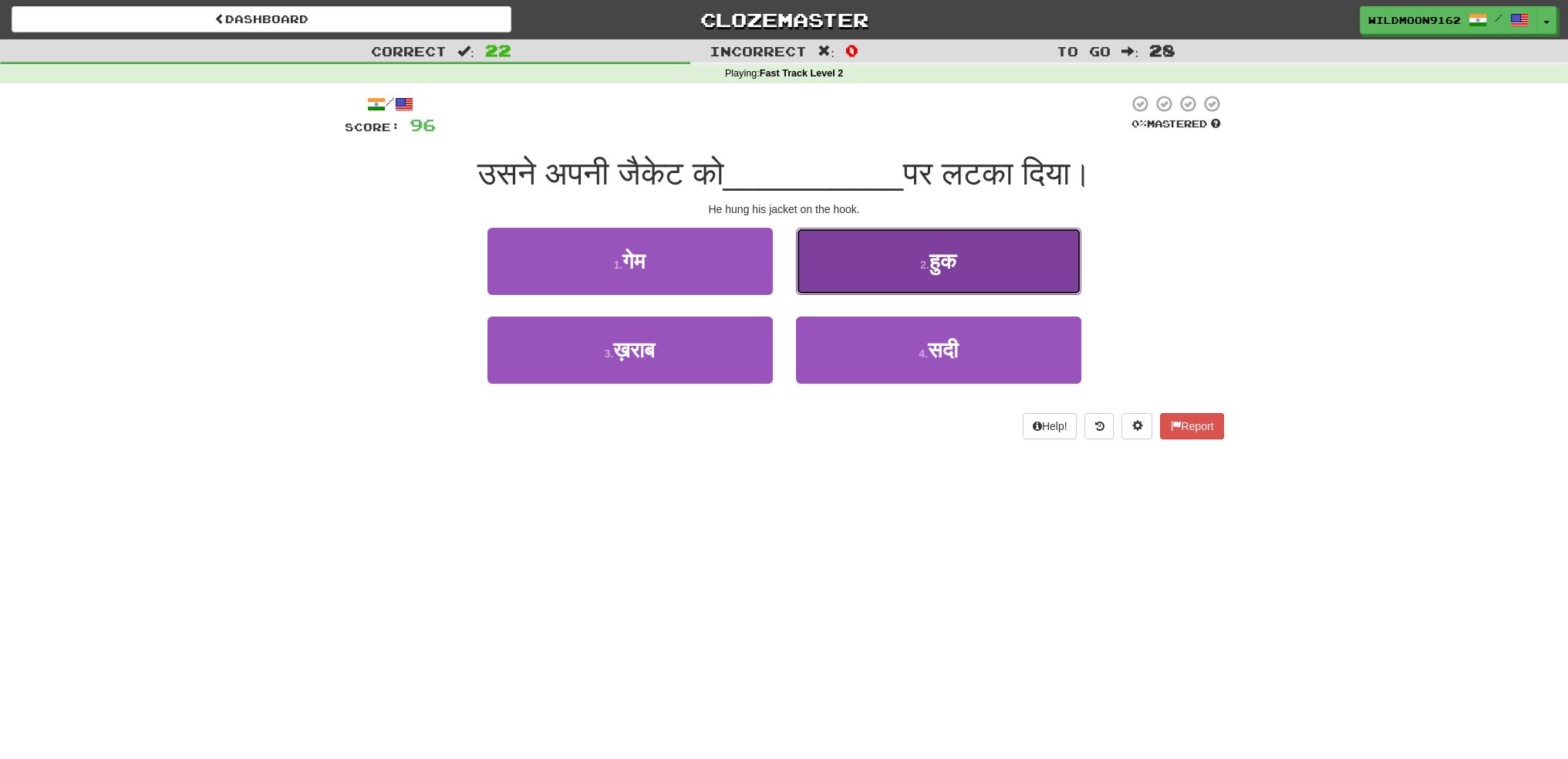
click at [921, 260] on small "2 ." at bounding box center [925, 264] width 9 height 12
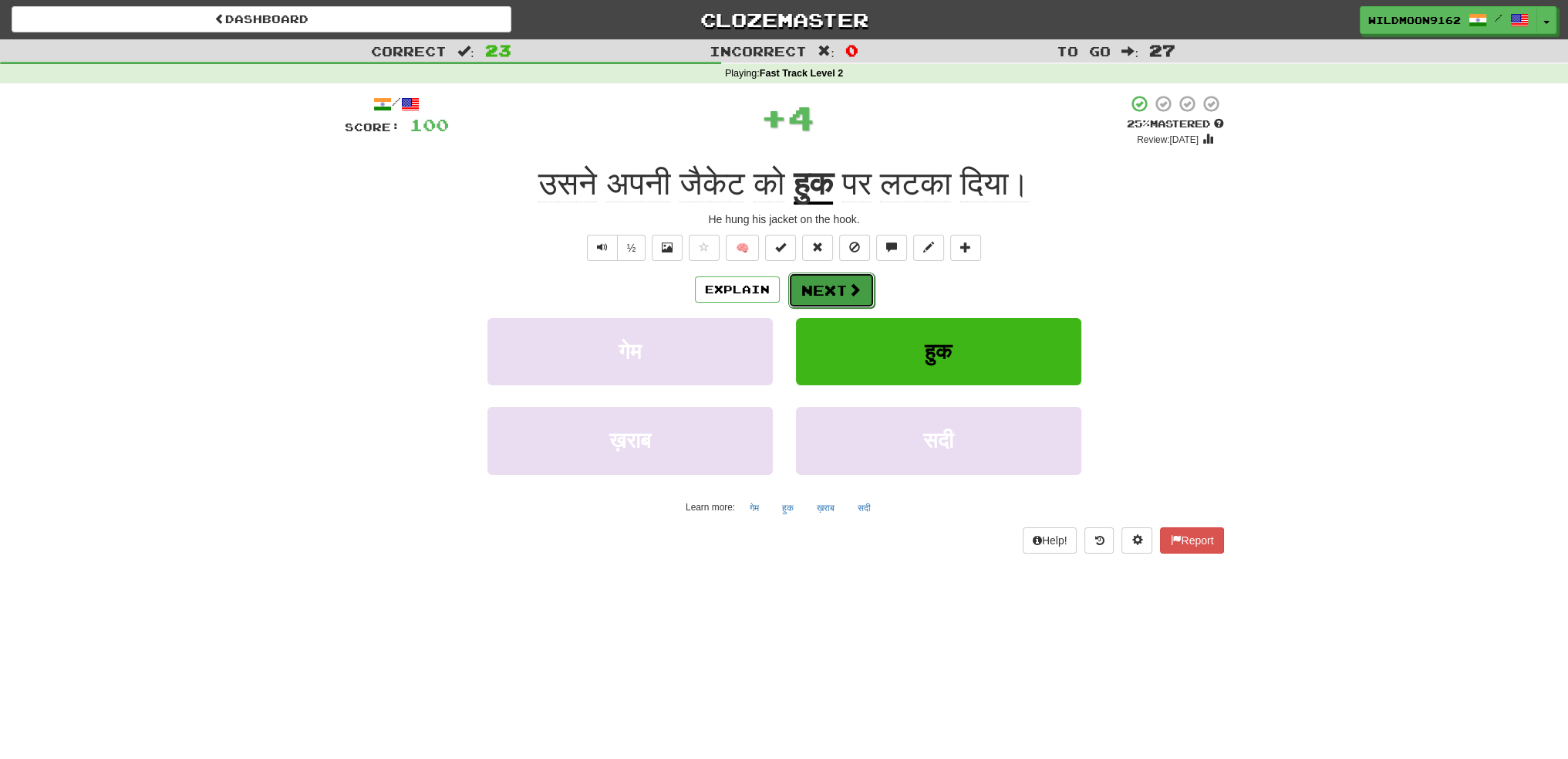
click at [830, 293] on button "Next" at bounding box center [831, 290] width 87 height 36
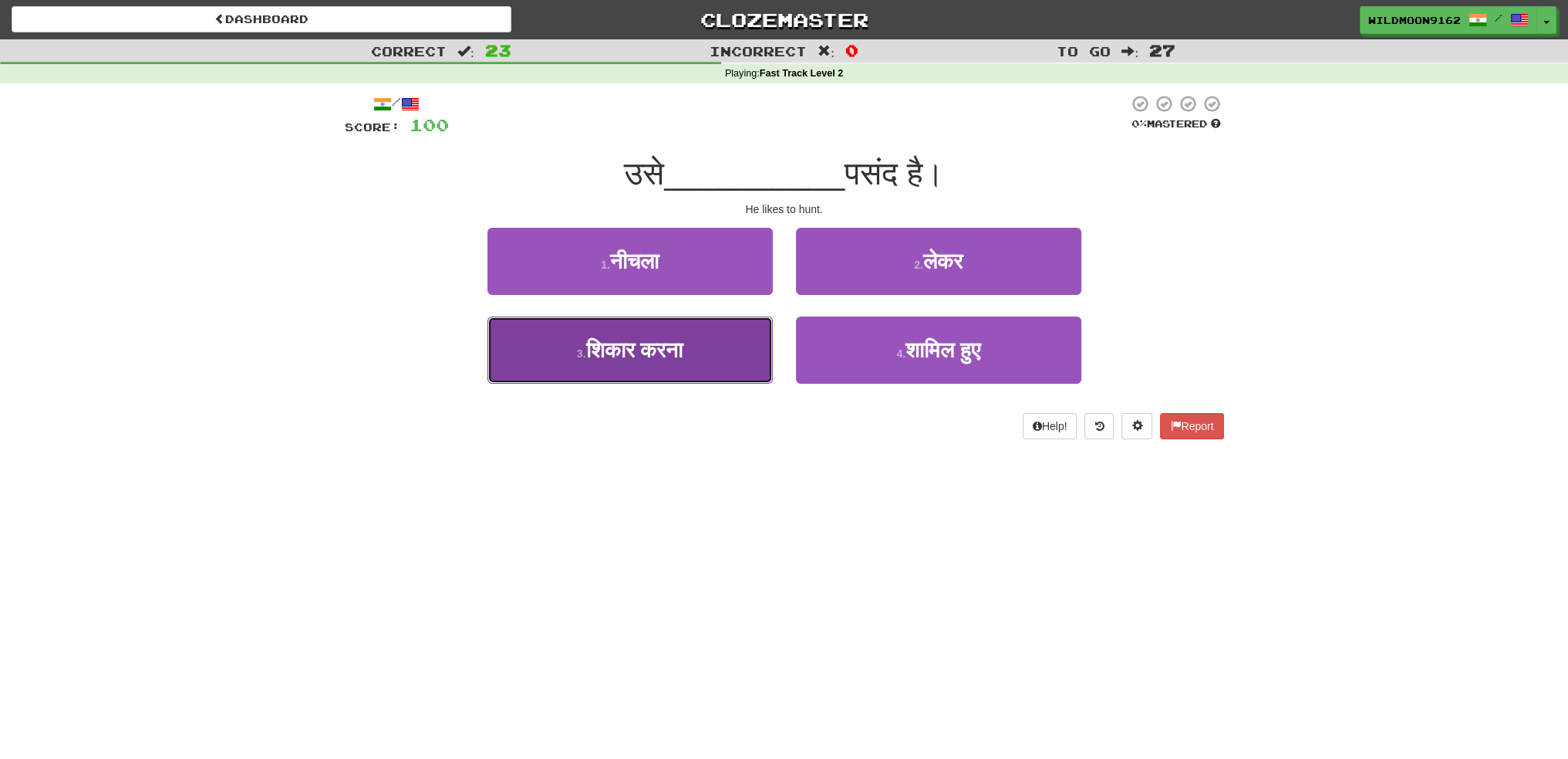
click at [653, 353] on span "शिकार करना" at bounding box center [634, 349] width 97 height 24
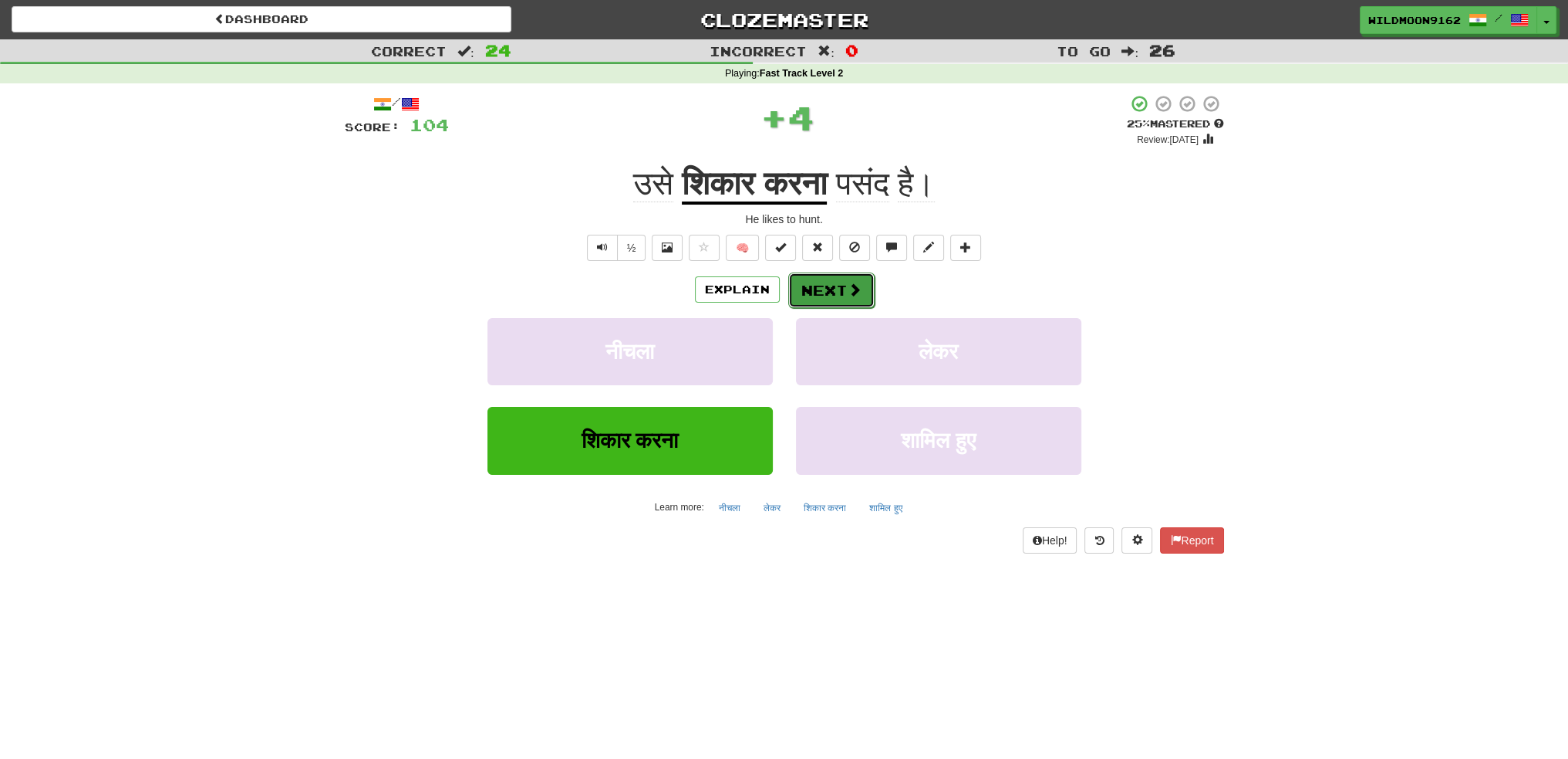
click at [855, 280] on button "Next" at bounding box center [831, 290] width 87 height 36
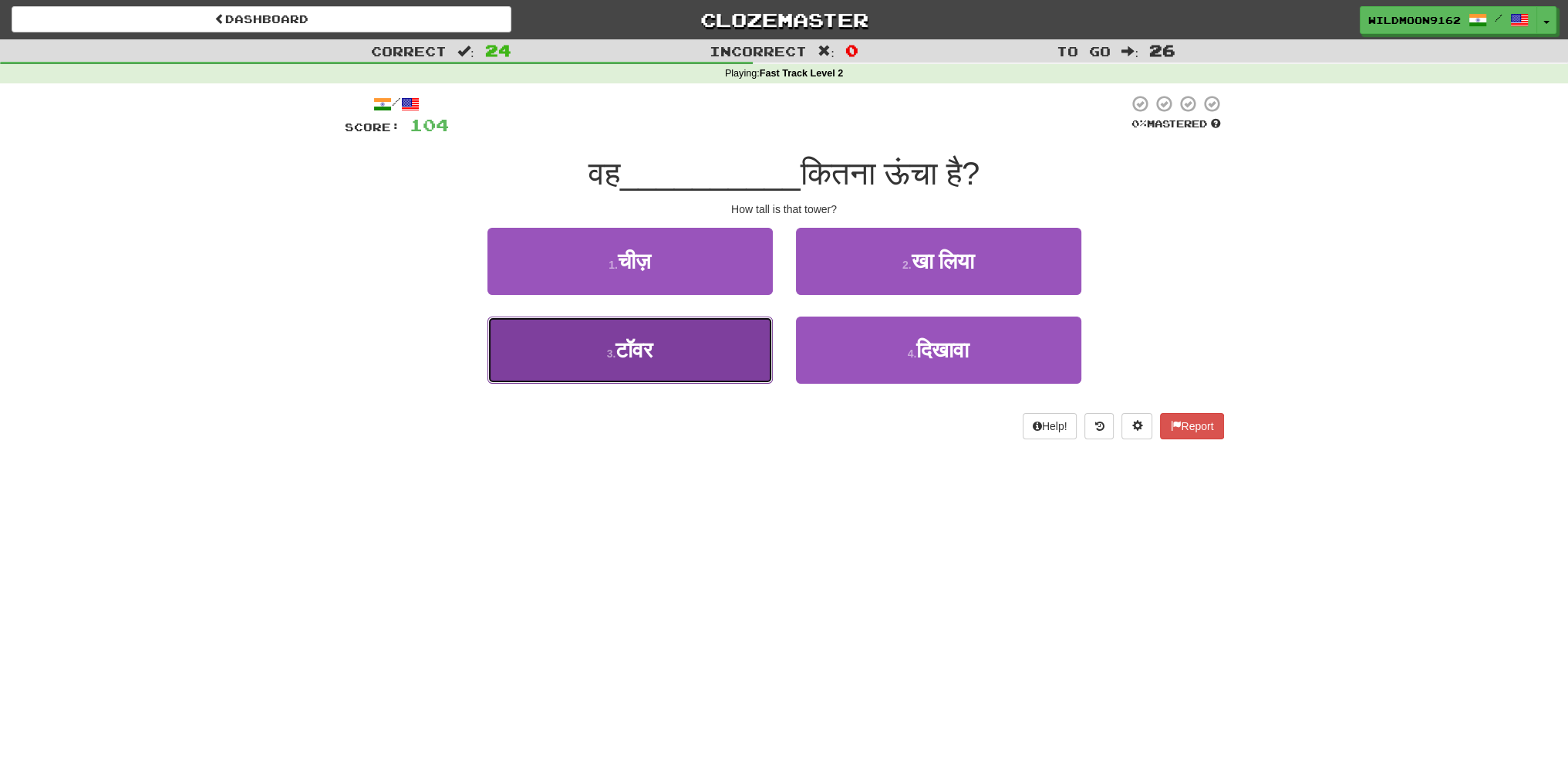
click at [678, 357] on button "3 . टॉवर" at bounding box center [630, 350] width 285 height 67
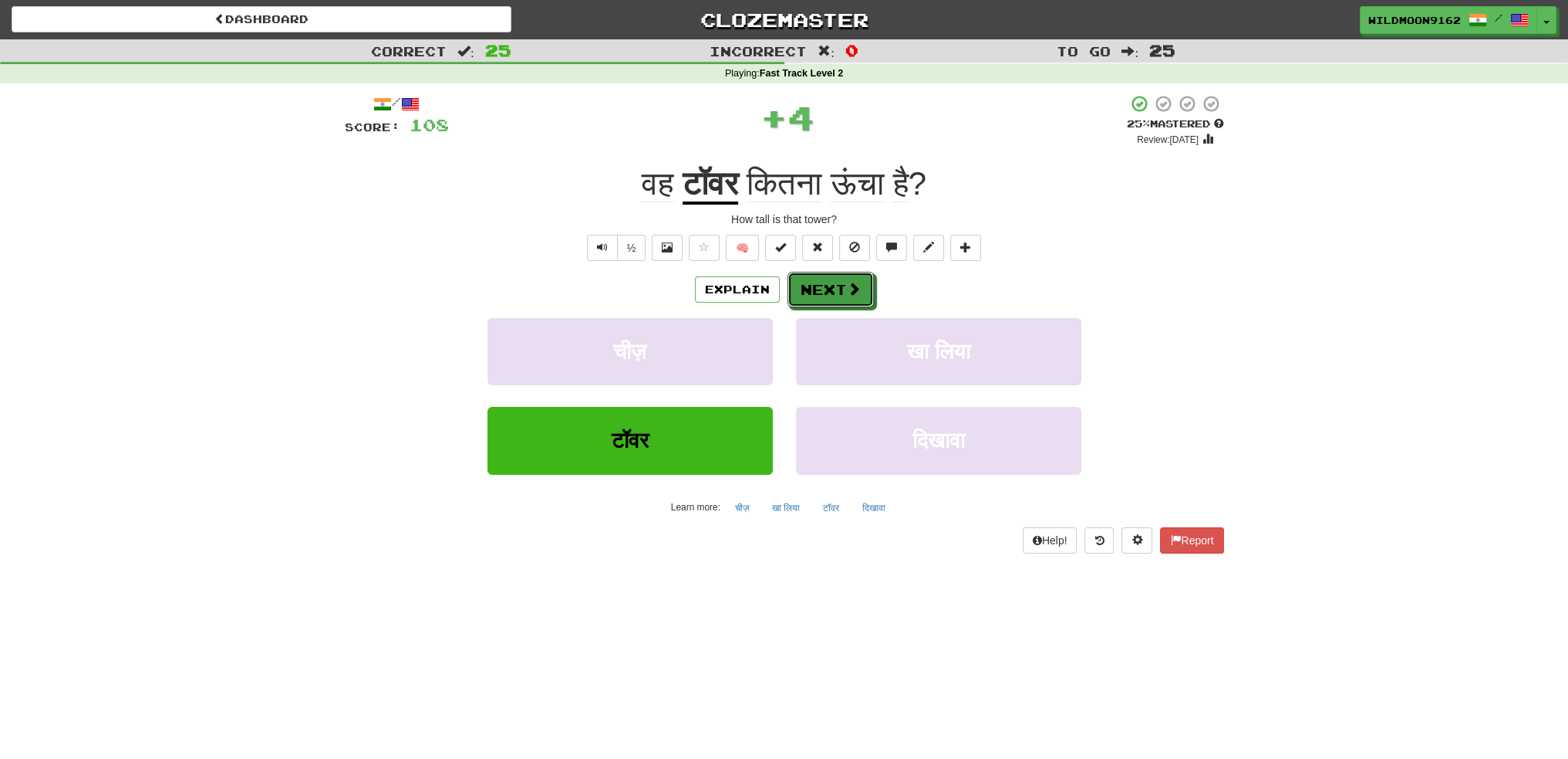
drag, startPoint x: 844, startPoint y: 286, endPoint x: 864, endPoint y: 447, distance: 162.2
click at [844, 287] on button "Next" at bounding box center [830, 289] width 87 height 36
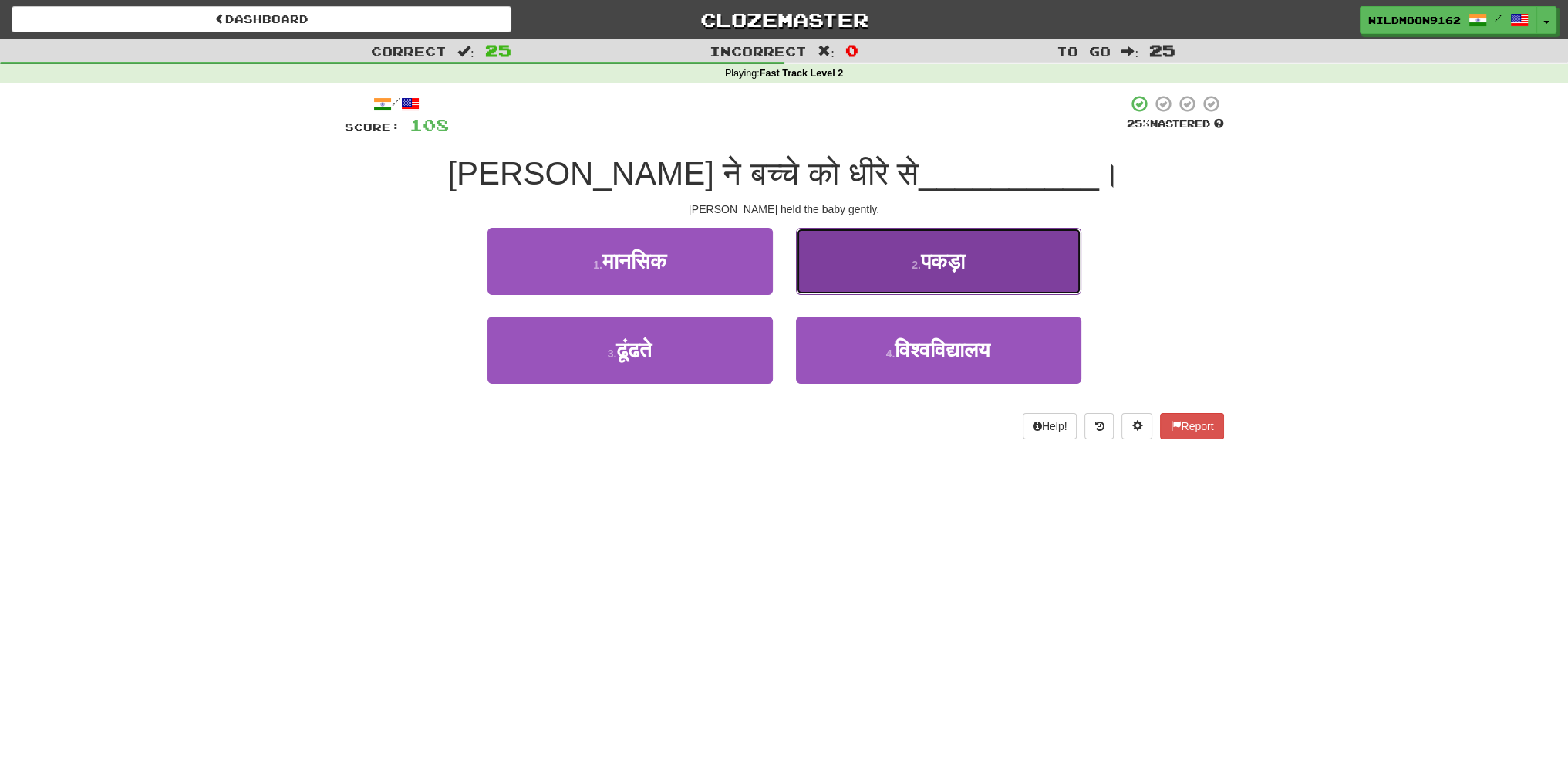
click at [895, 280] on button "2 . पकड़ा" at bounding box center [939, 261] width 285 height 67
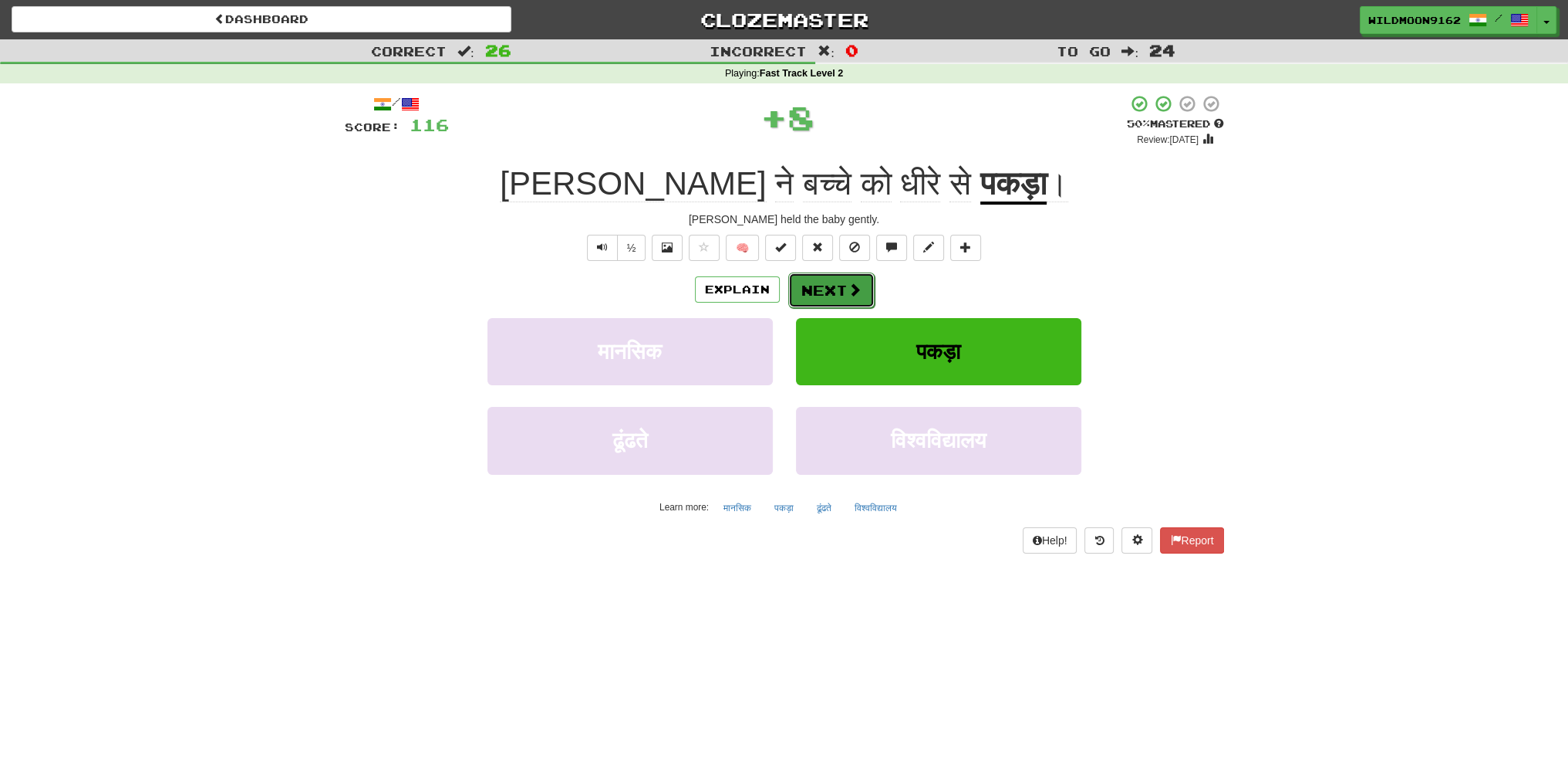
click at [838, 291] on button "Next" at bounding box center [831, 290] width 87 height 36
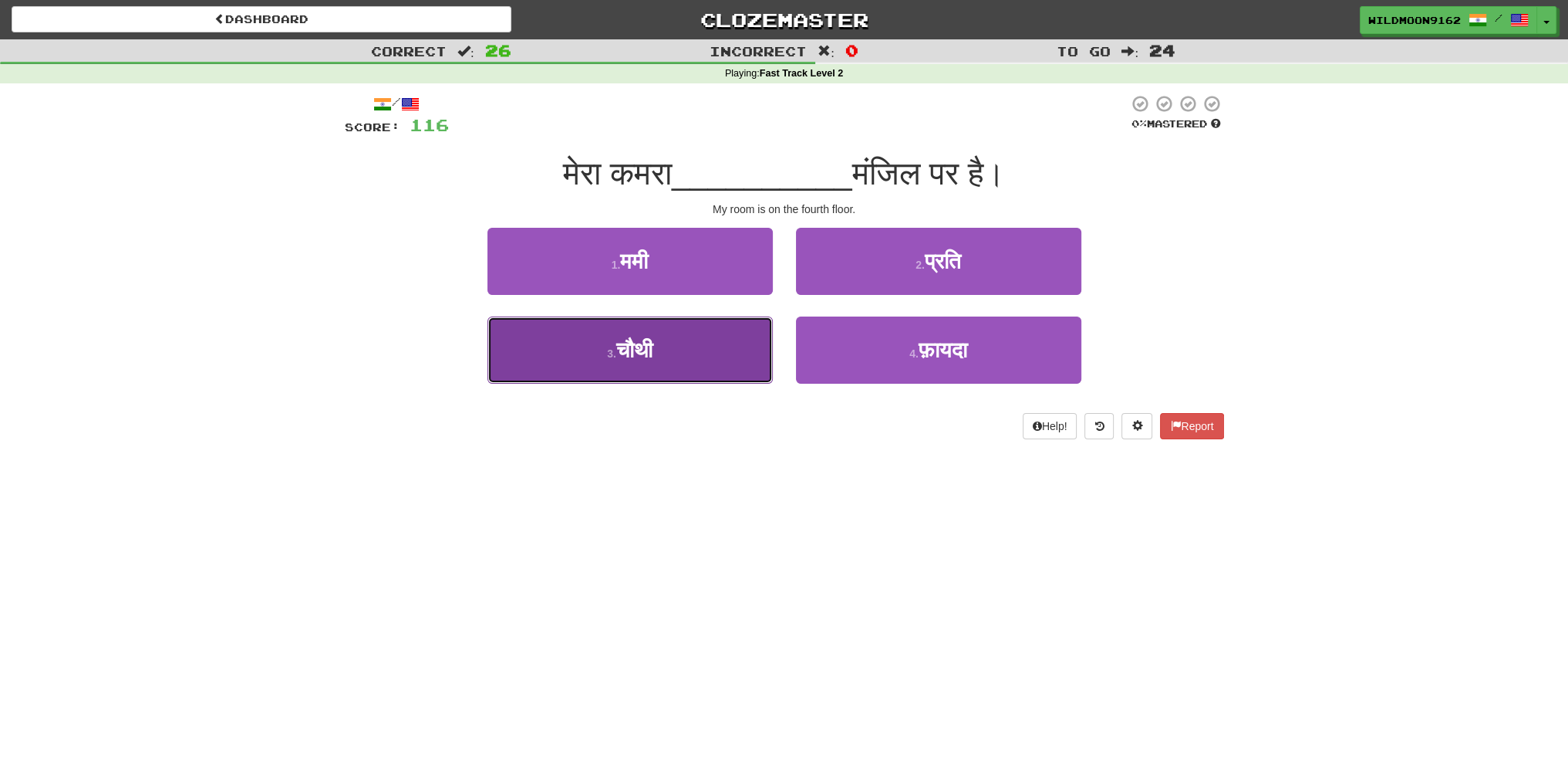
click at [670, 357] on button "3 . चौथी" at bounding box center [630, 350] width 285 height 67
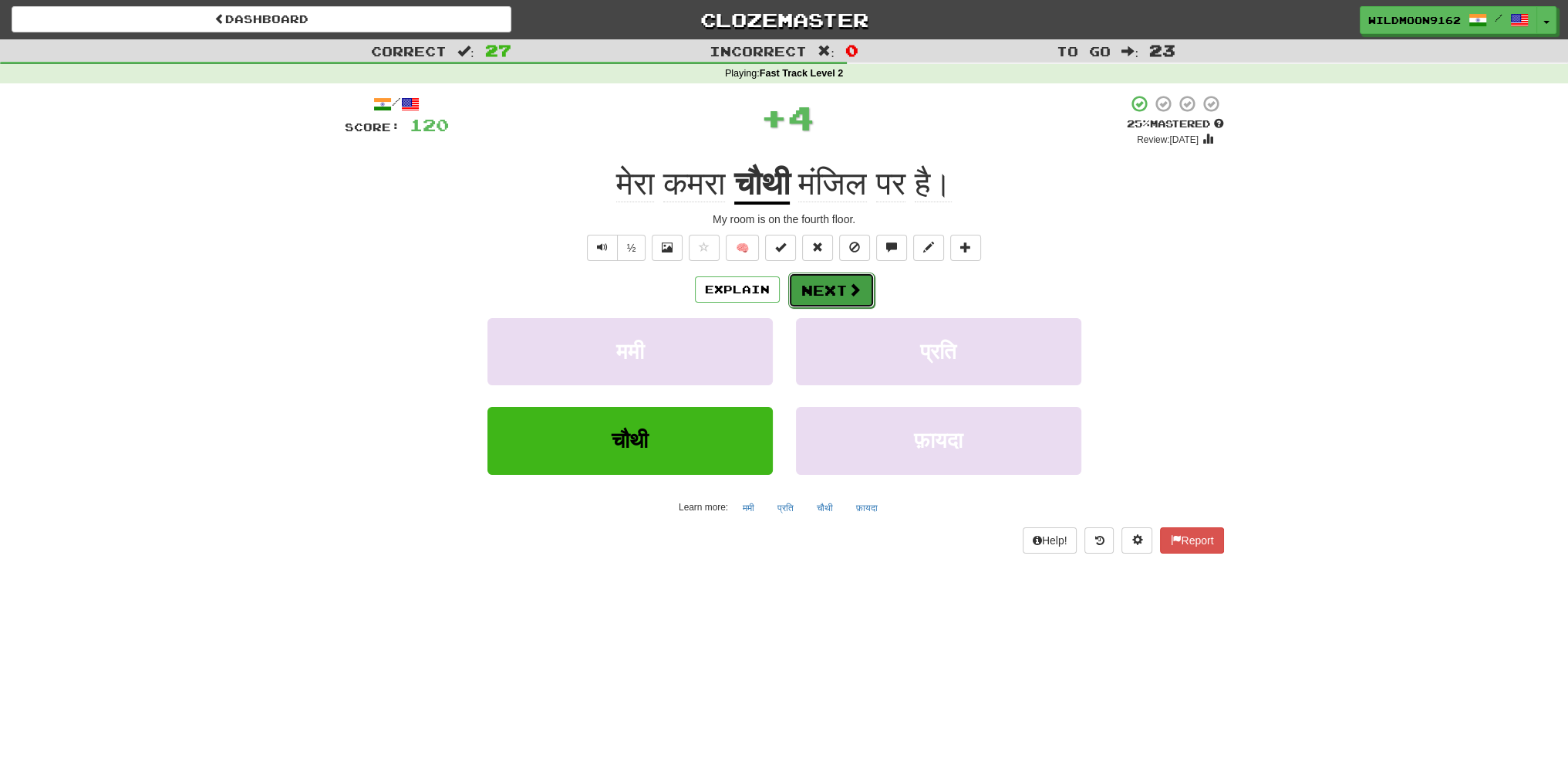
click at [870, 280] on button "Next" at bounding box center [831, 290] width 87 height 36
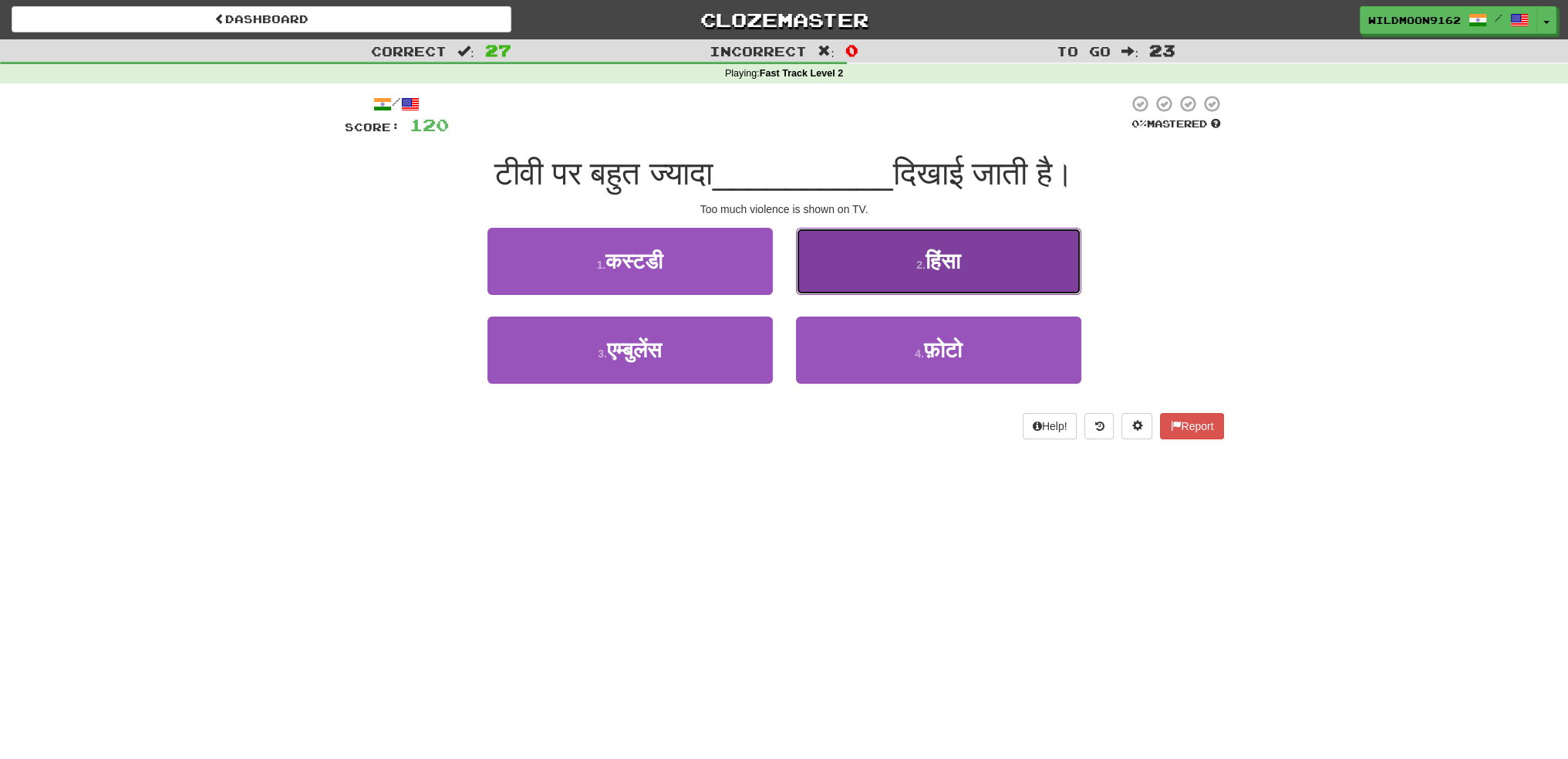
click at [926, 264] on span "हिंसा" at bounding box center [943, 261] width 35 height 24
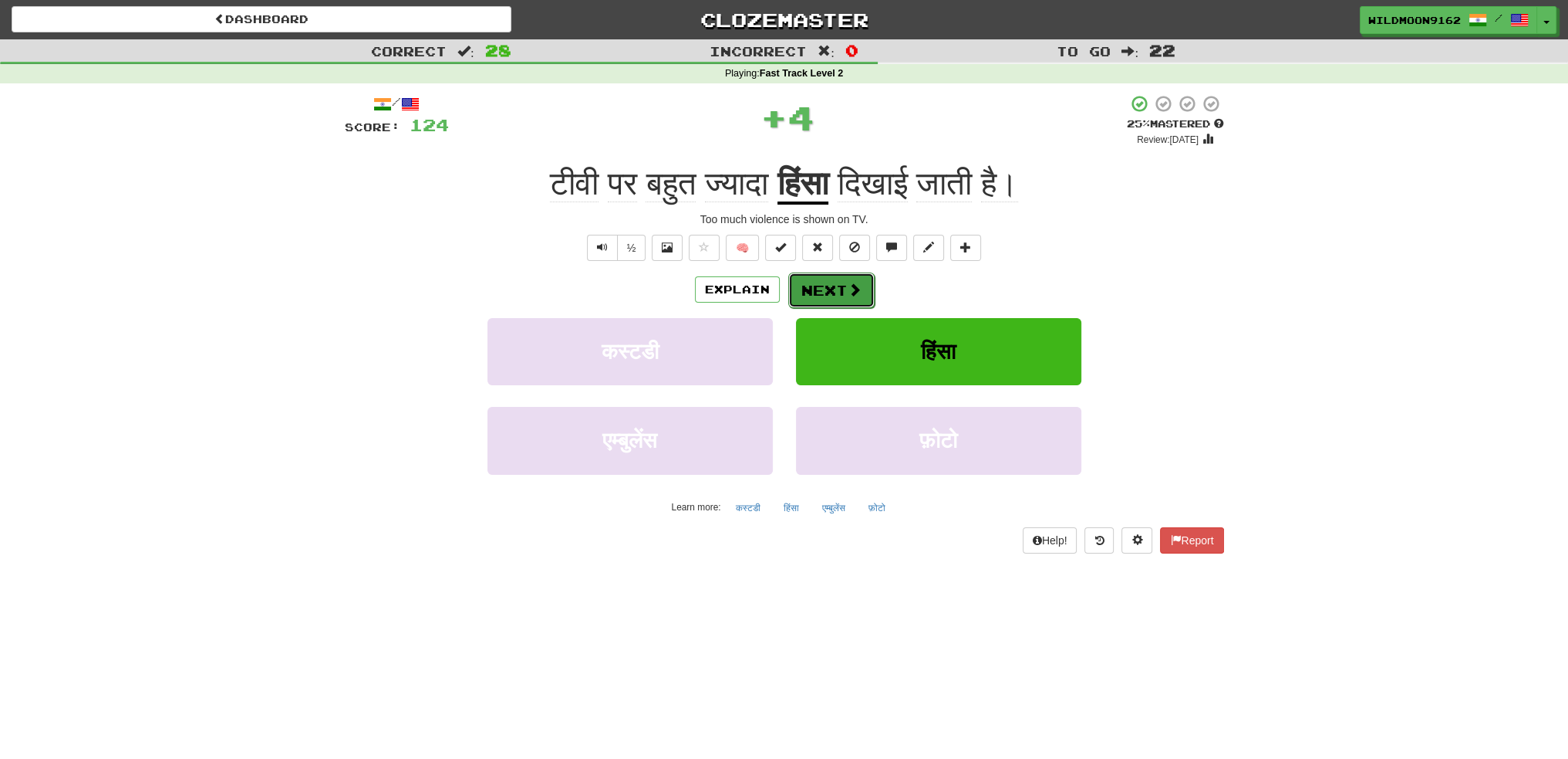
click at [832, 283] on button "Next" at bounding box center [831, 290] width 87 height 36
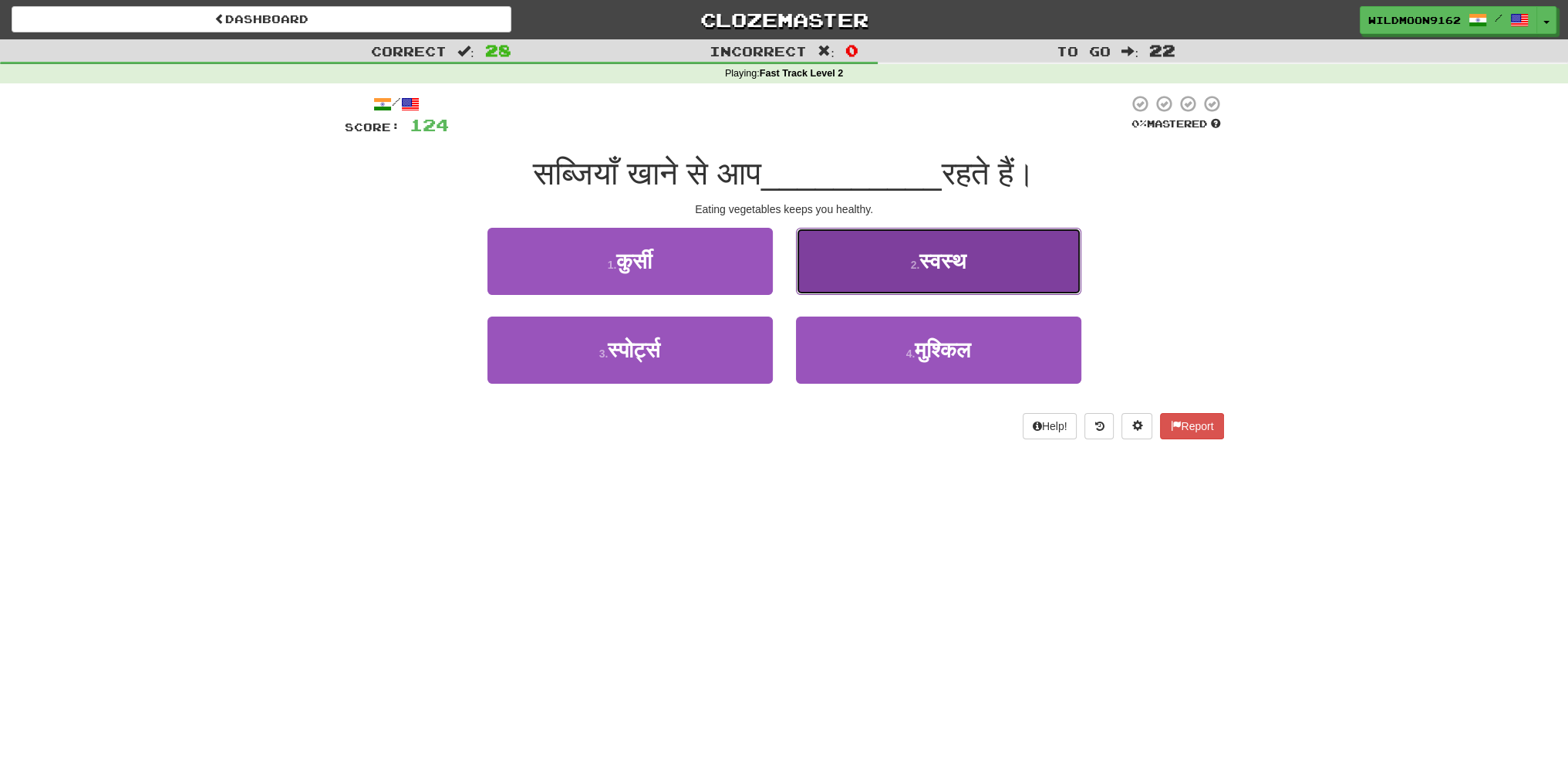
click at [941, 270] on span "स्वस्थ" at bounding box center [942, 261] width 46 height 24
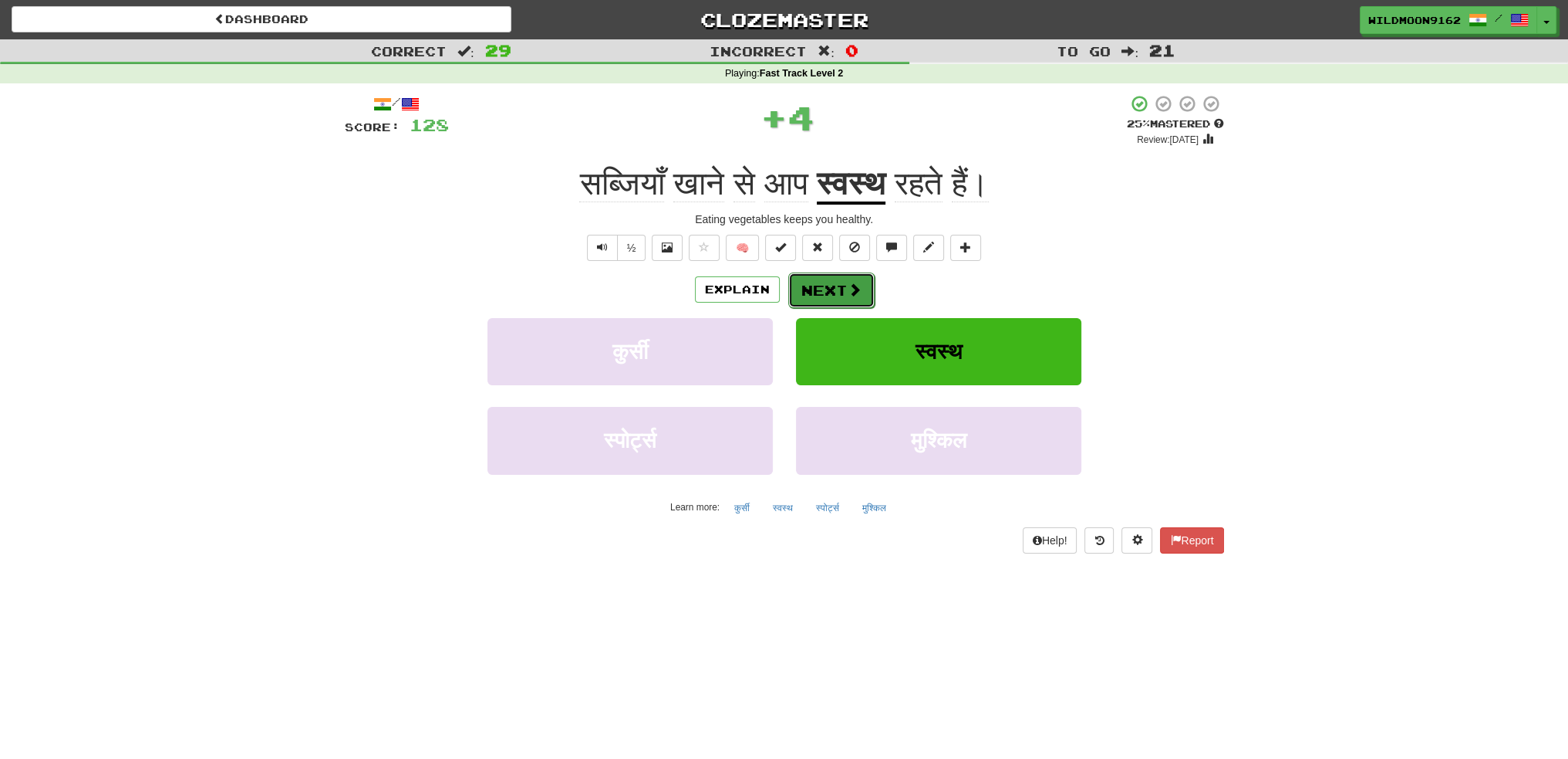
click at [837, 296] on button "Next" at bounding box center [831, 290] width 87 height 36
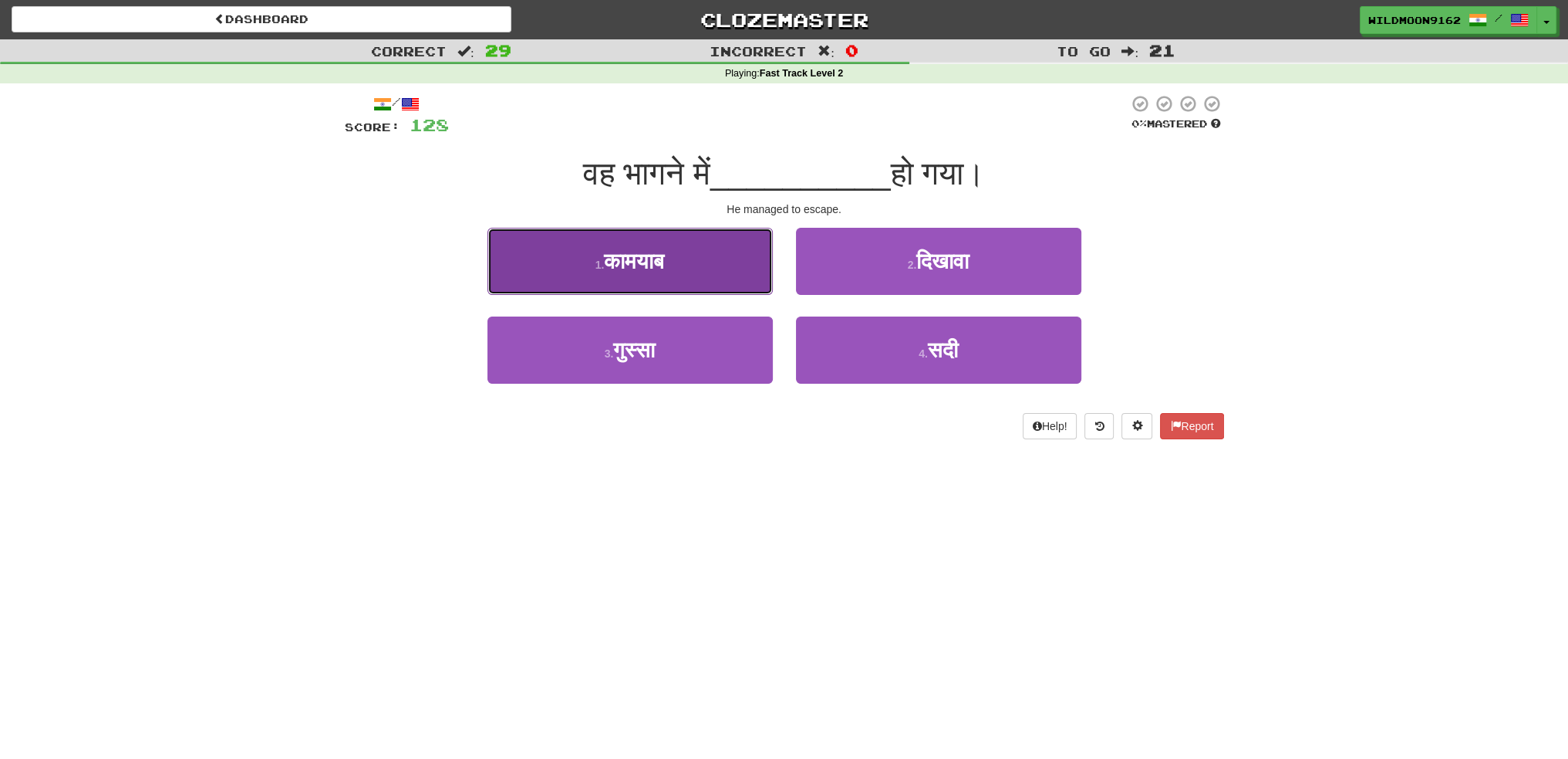
click at [659, 274] on button "1 . कामयाब" at bounding box center [630, 261] width 285 height 67
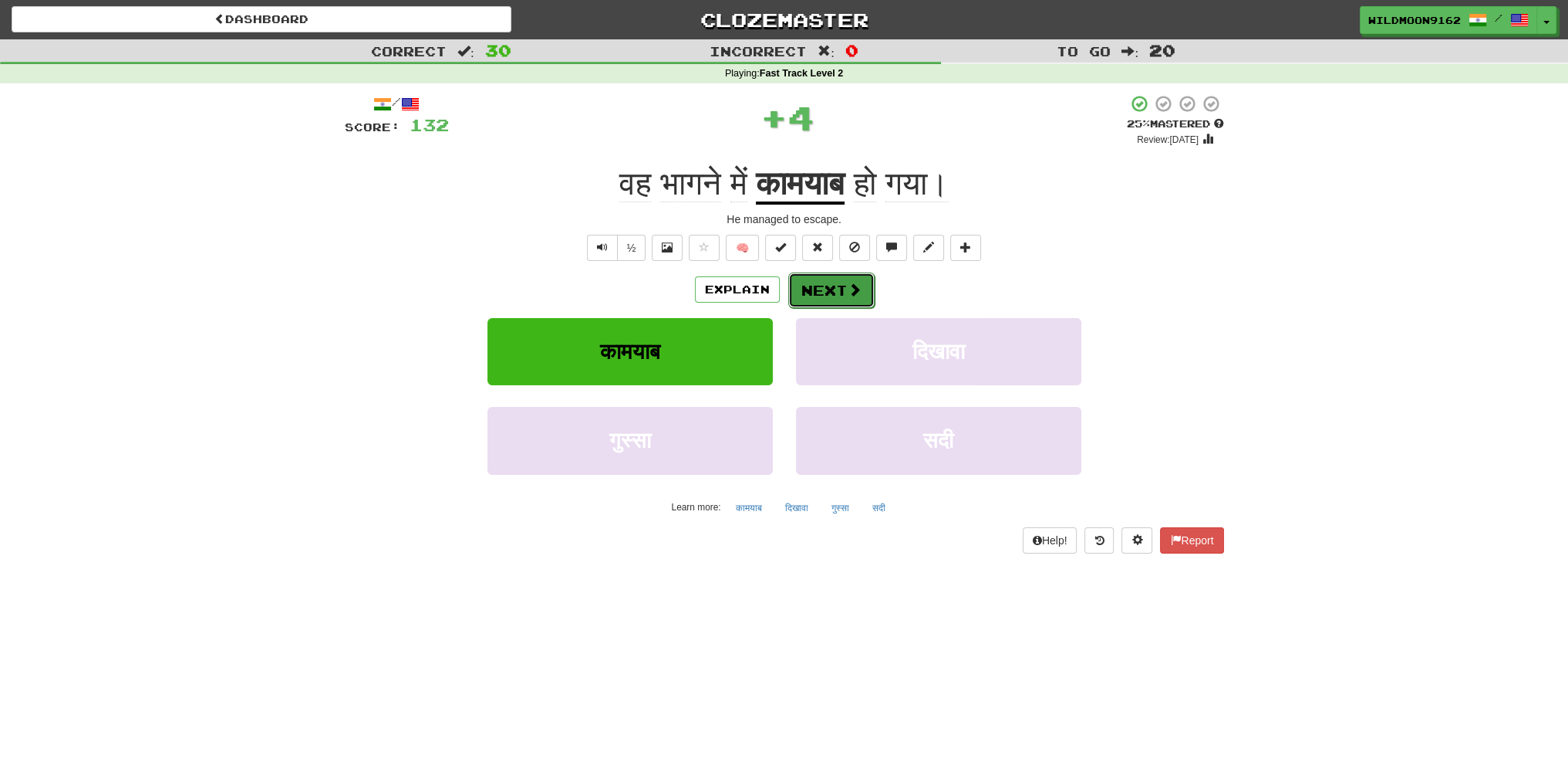
click at [831, 289] on button "Next" at bounding box center [831, 290] width 87 height 36
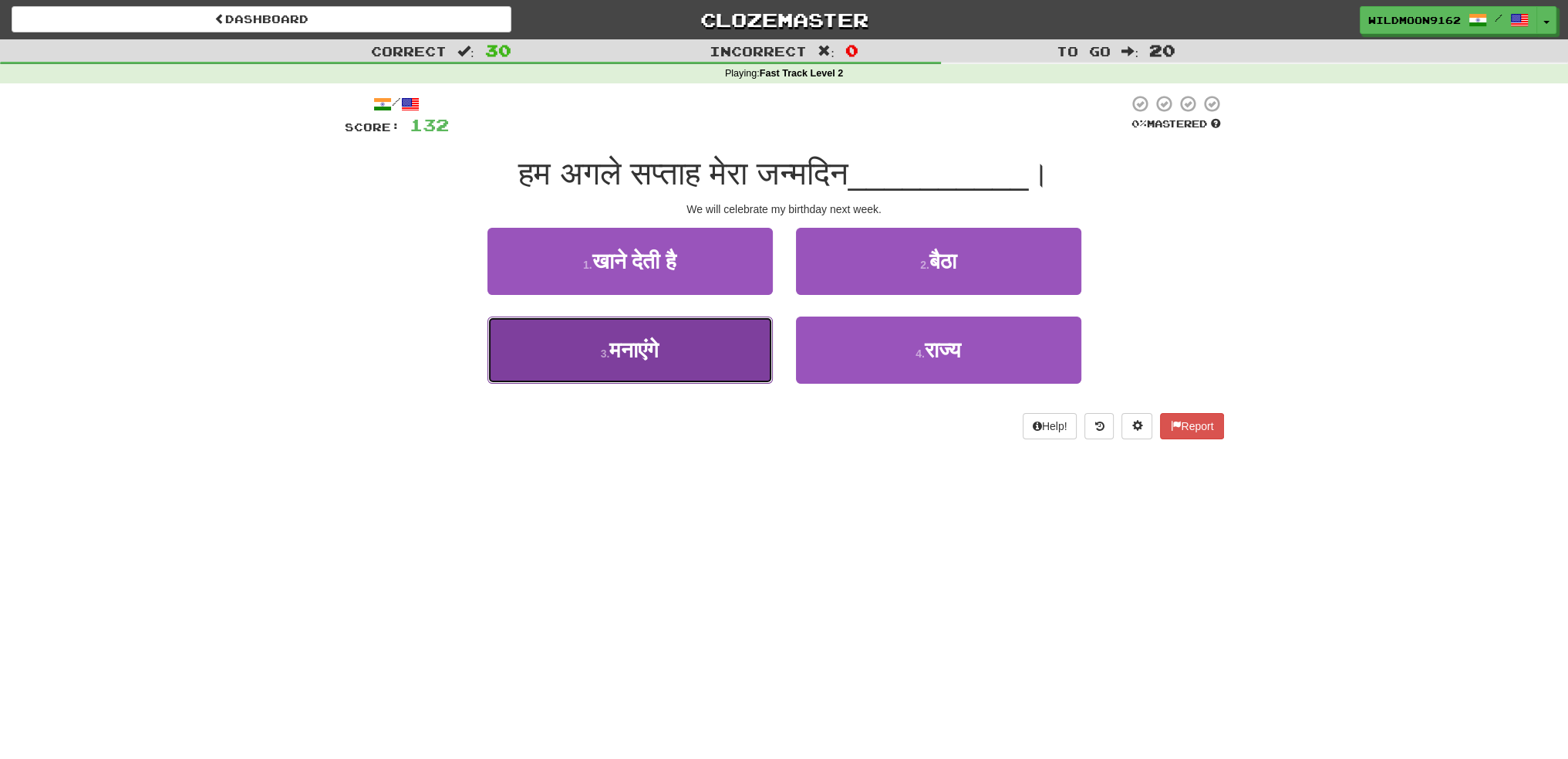
click at [653, 360] on span "मनाएंगे" at bounding box center [634, 349] width 49 height 24
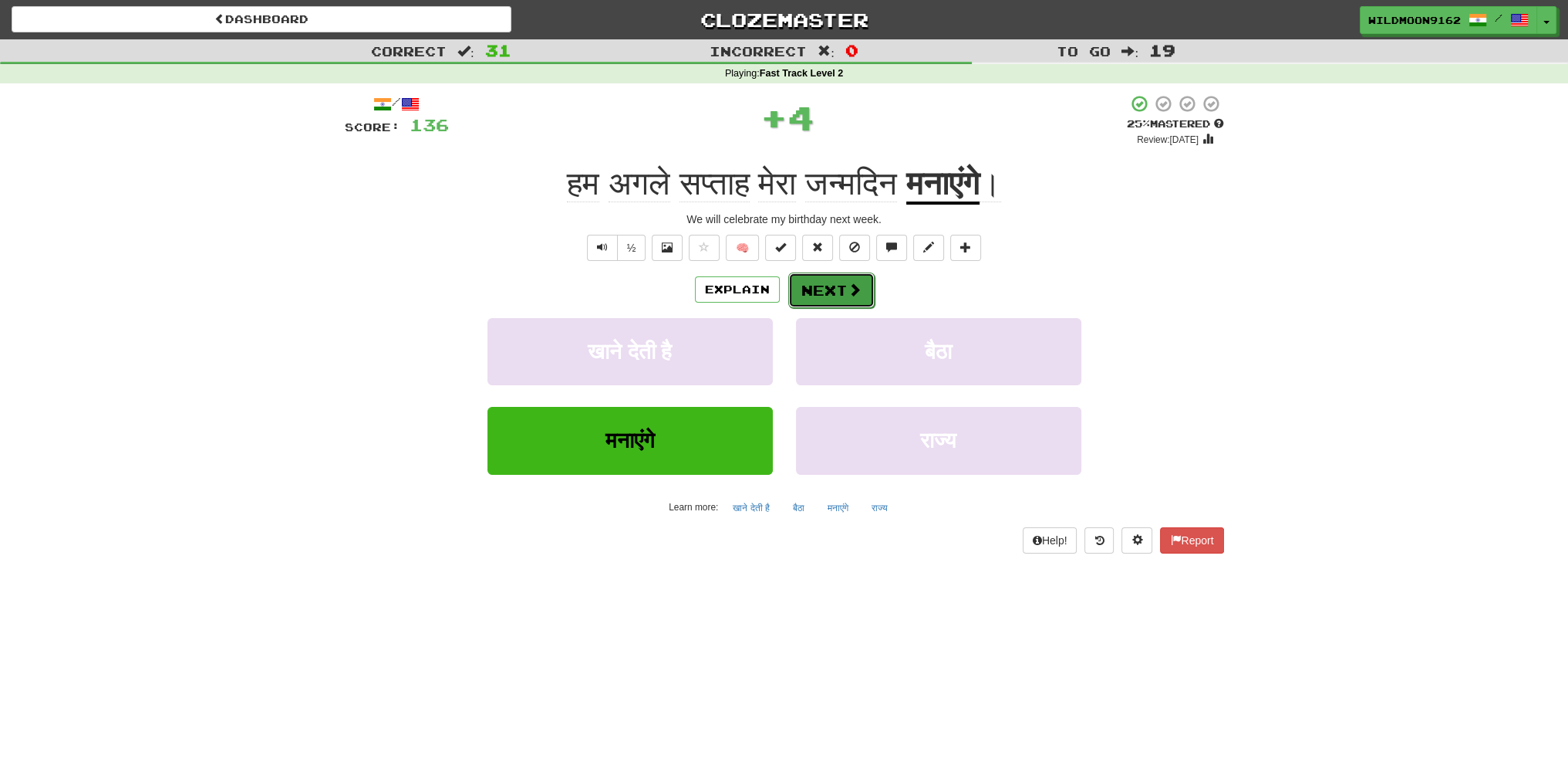
click at [802, 292] on button "Next" at bounding box center [831, 290] width 87 height 36
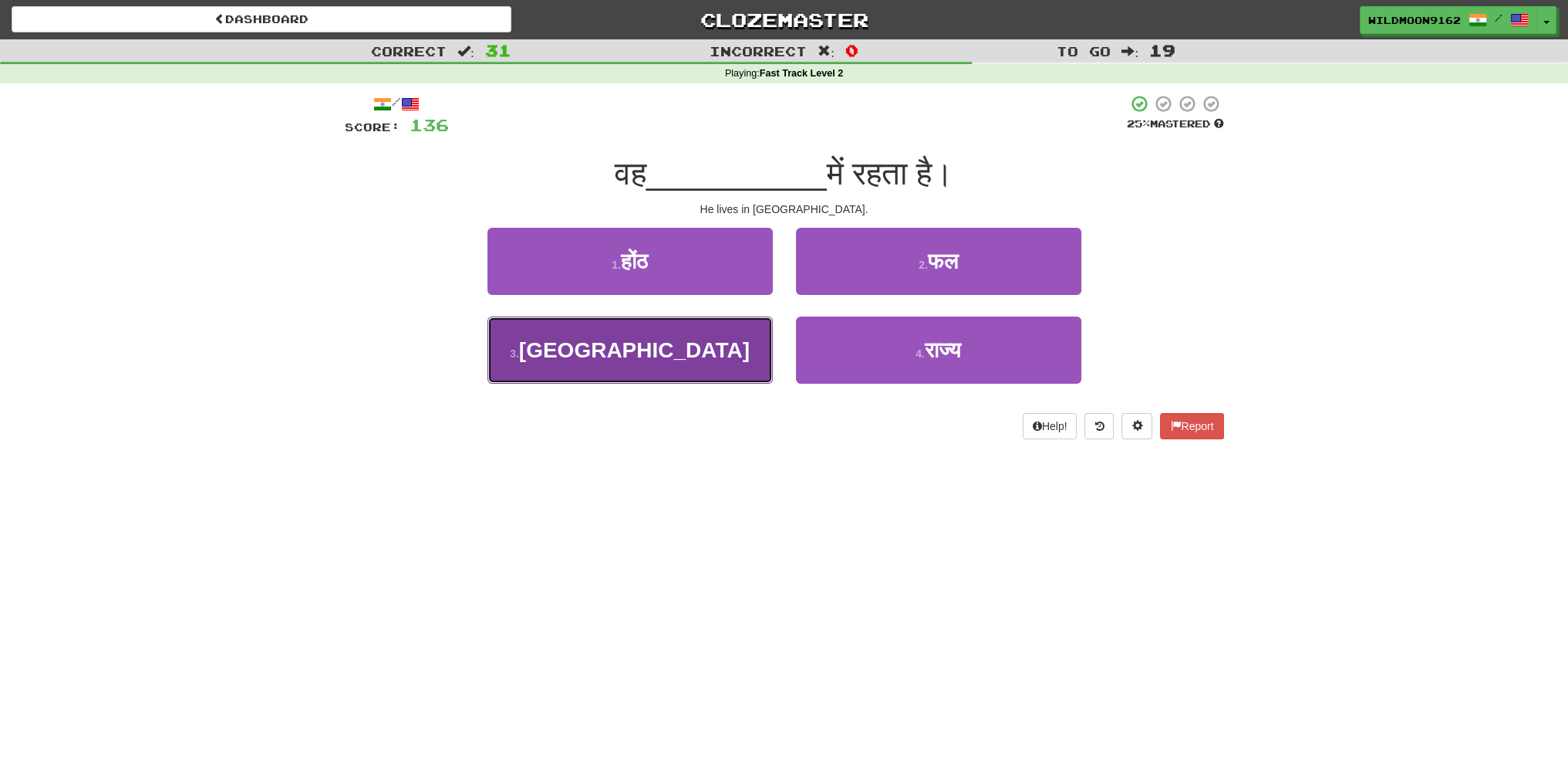
click at [676, 370] on button "3 . इंग्लैंड" at bounding box center [630, 350] width 285 height 67
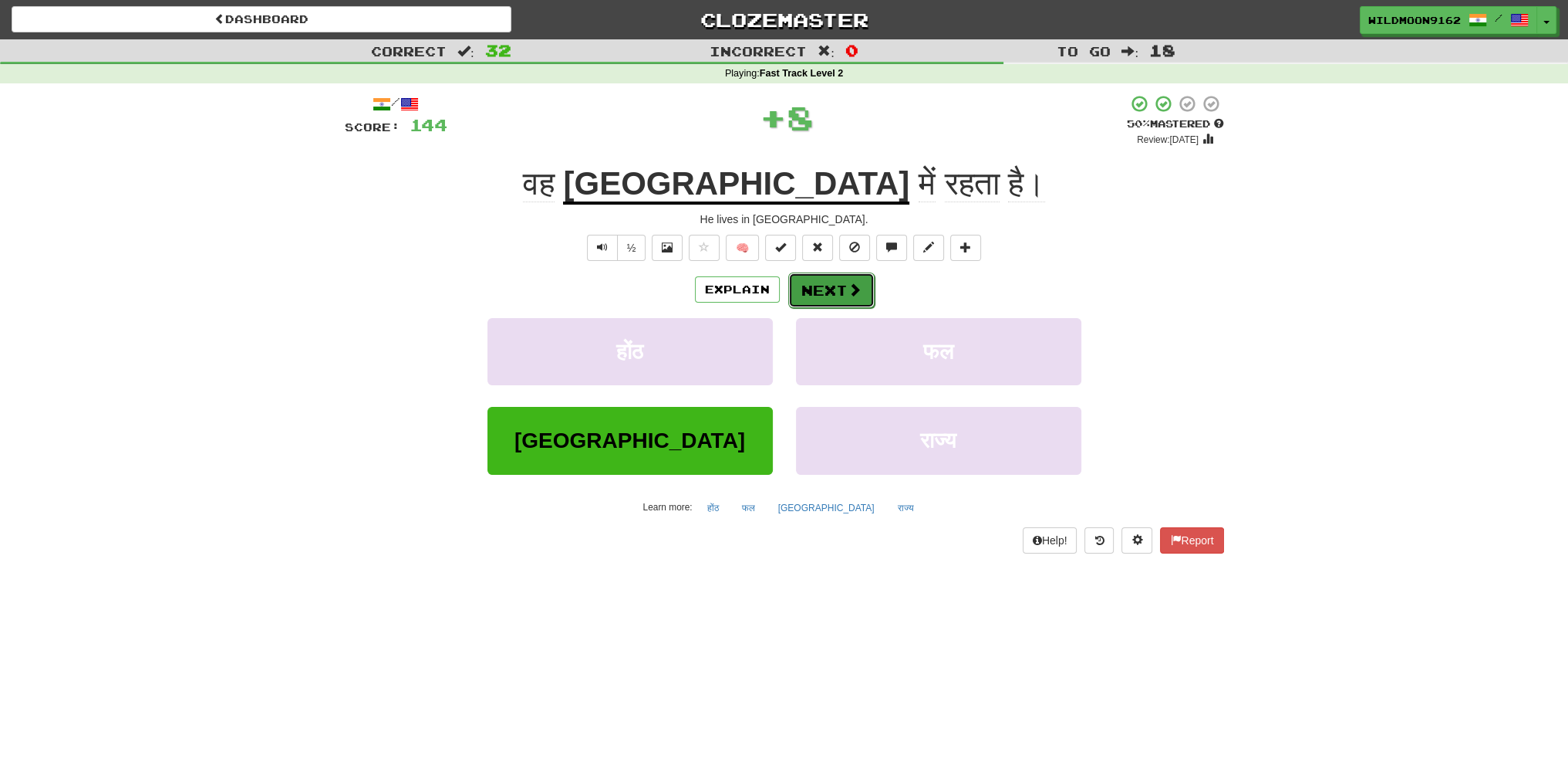
click at [816, 296] on button "Next" at bounding box center [831, 290] width 87 height 36
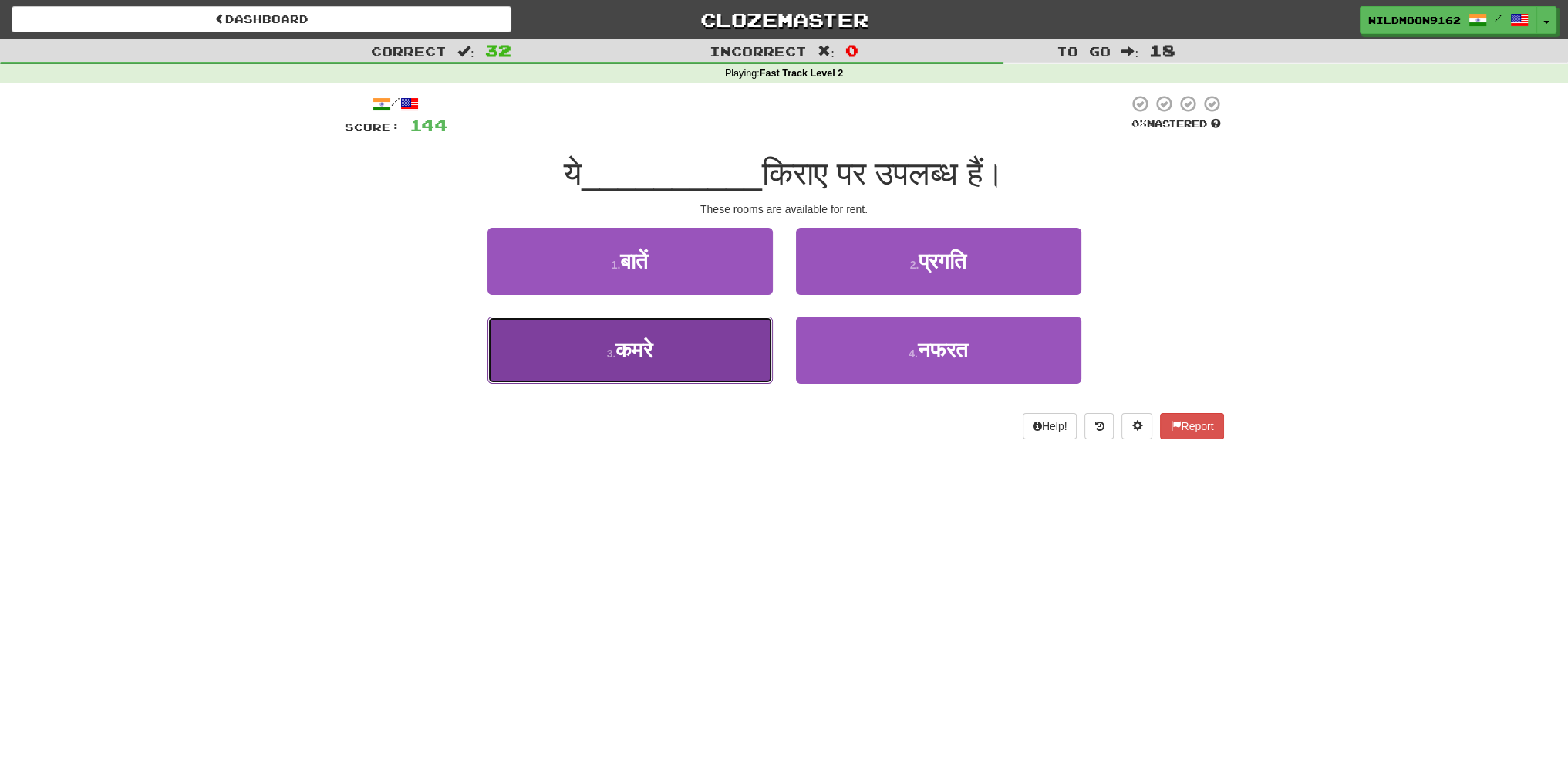
click at [707, 358] on button "3 . कमरे" at bounding box center [630, 350] width 285 height 67
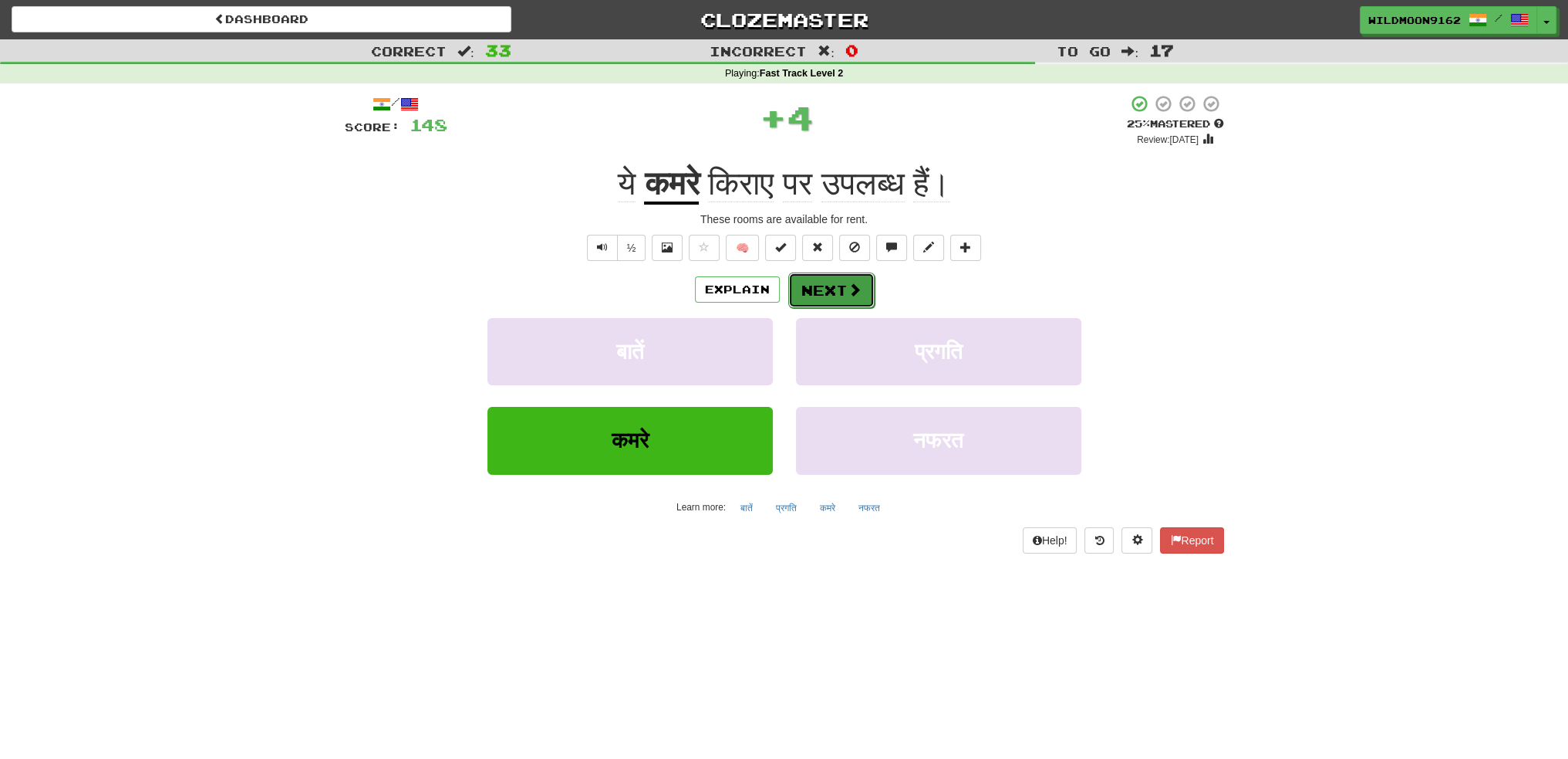
click at [819, 289] on button "Next" at bounding box center [831, 290] width 87 height 36
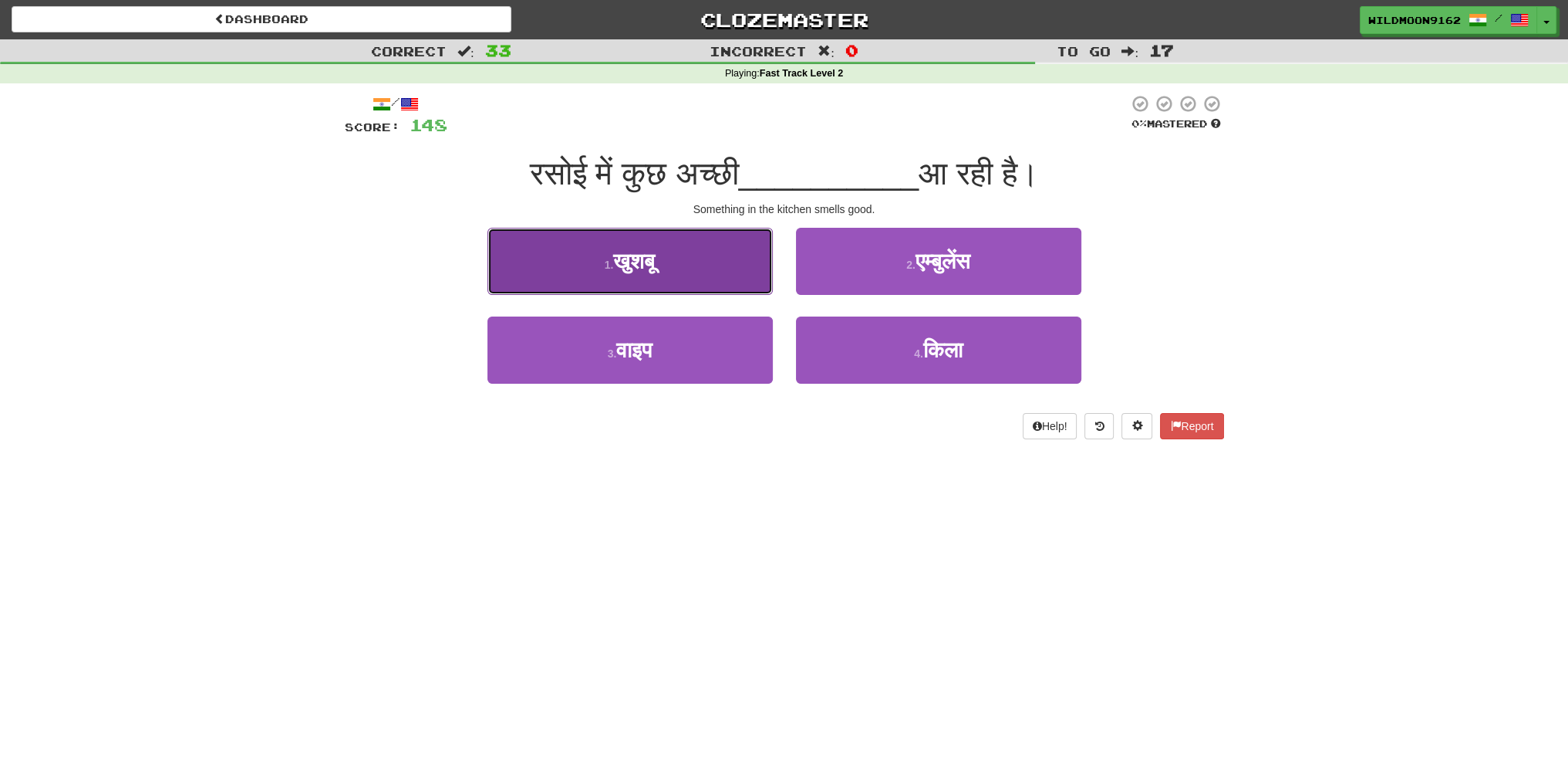
click at [655, 255] on span "खुशबू" at bounding box center [634, 261] width 41 height 24
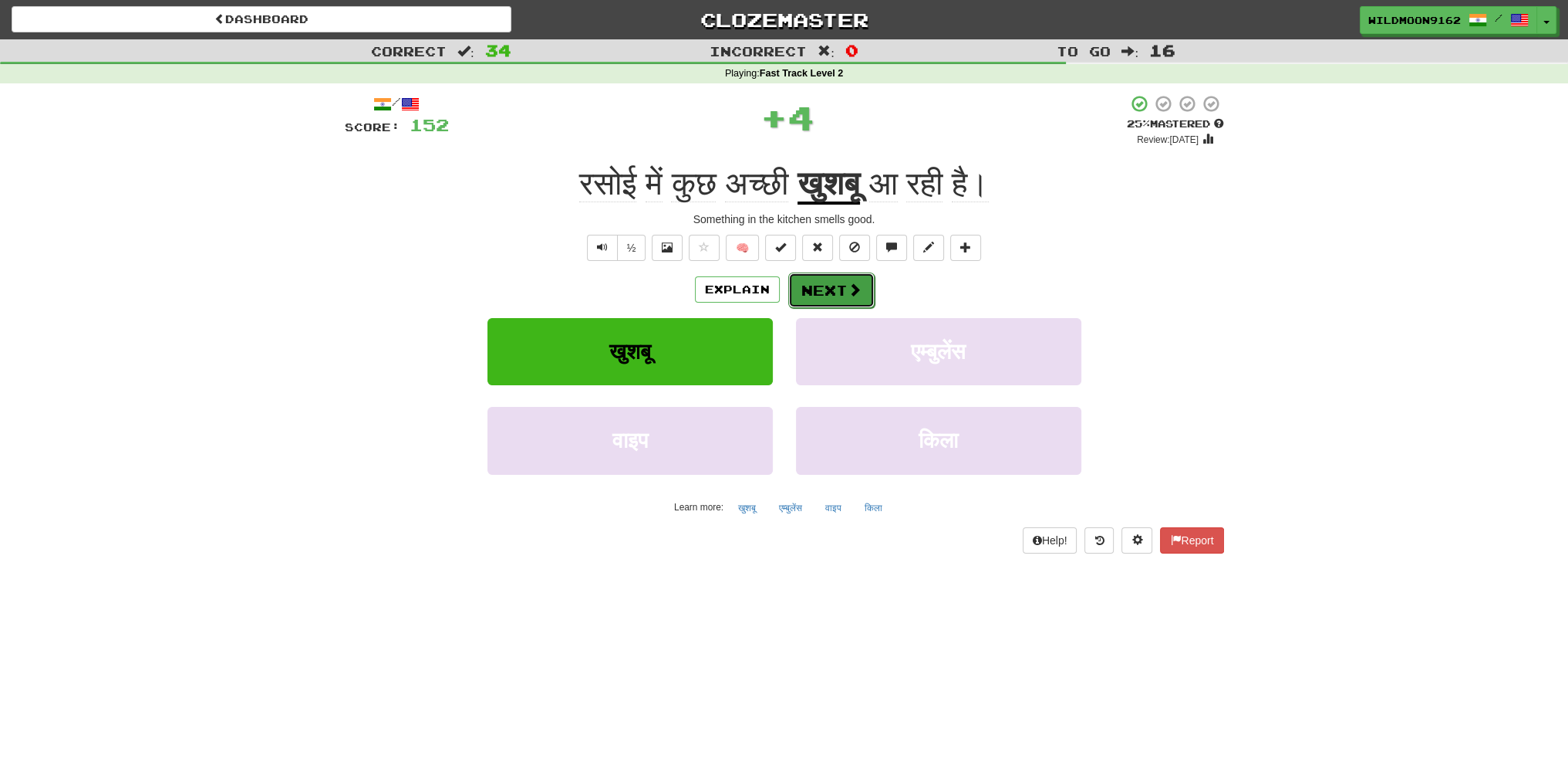
click at [796, 284] on button "Next" at bounding box center [831, 290] width 87 height 36
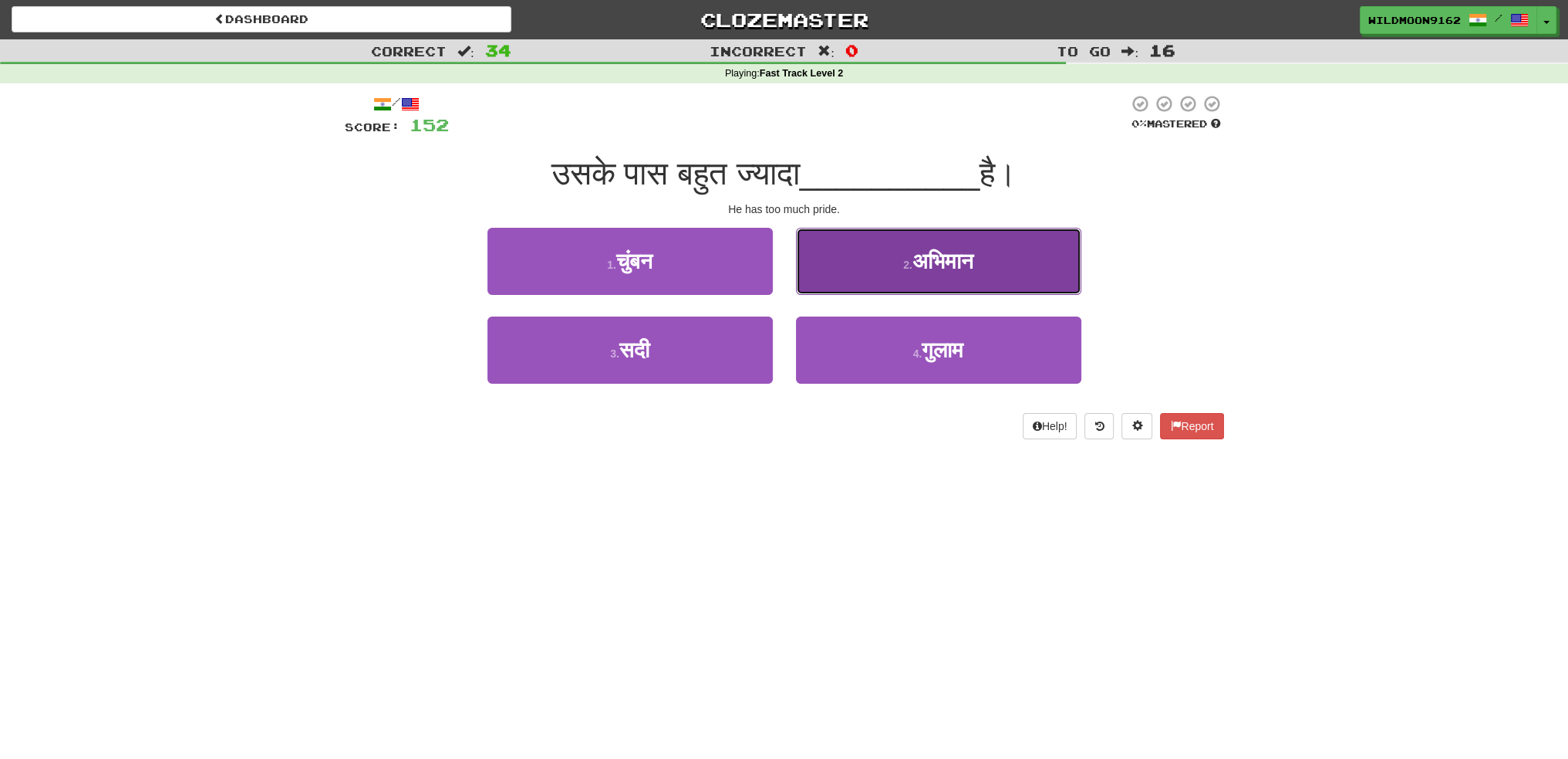
click at [883, 265] on button "2 . अभिमान" at bounding box center [939, 261] width 285 height 67
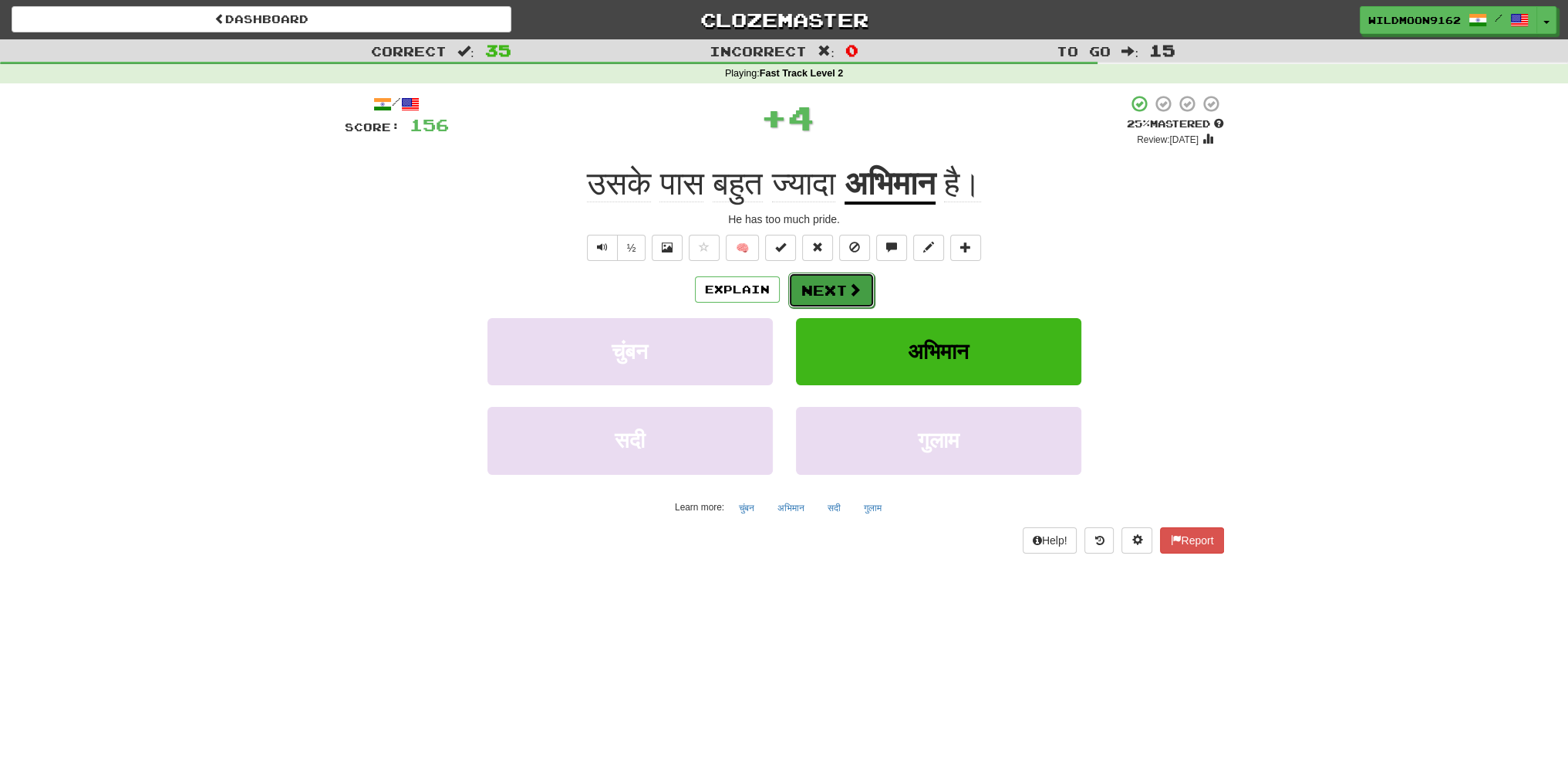
click at [844, 289] on button "Next" at bounding box center [831, 290] width 87 height 36
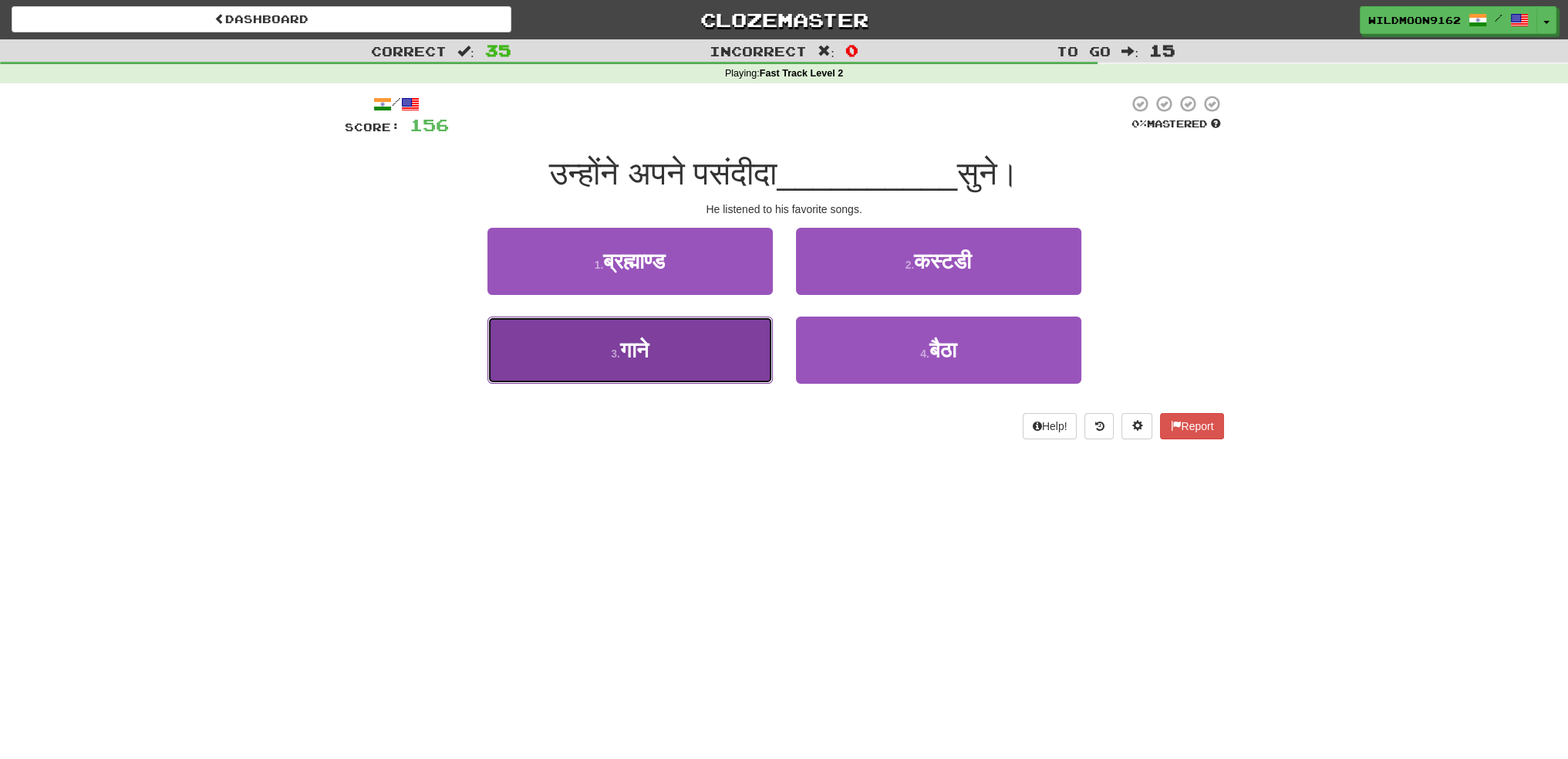
click at [678, 361] on button "3 . गाने" at bounding box center [630, 350] width 285 height 67
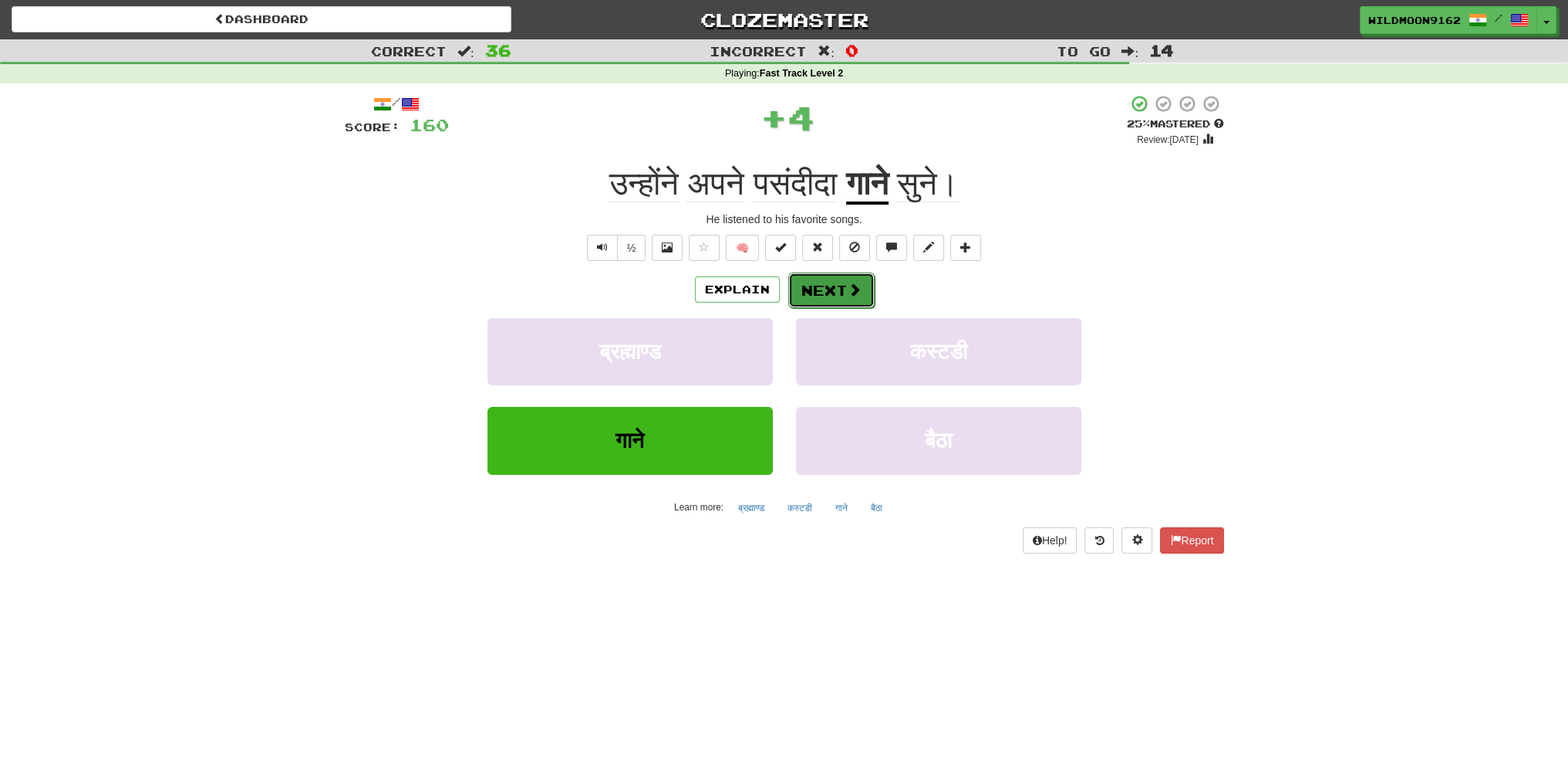
click at [830, 283] on button "Next" at bounding box center [831, 290] width 87 height 36
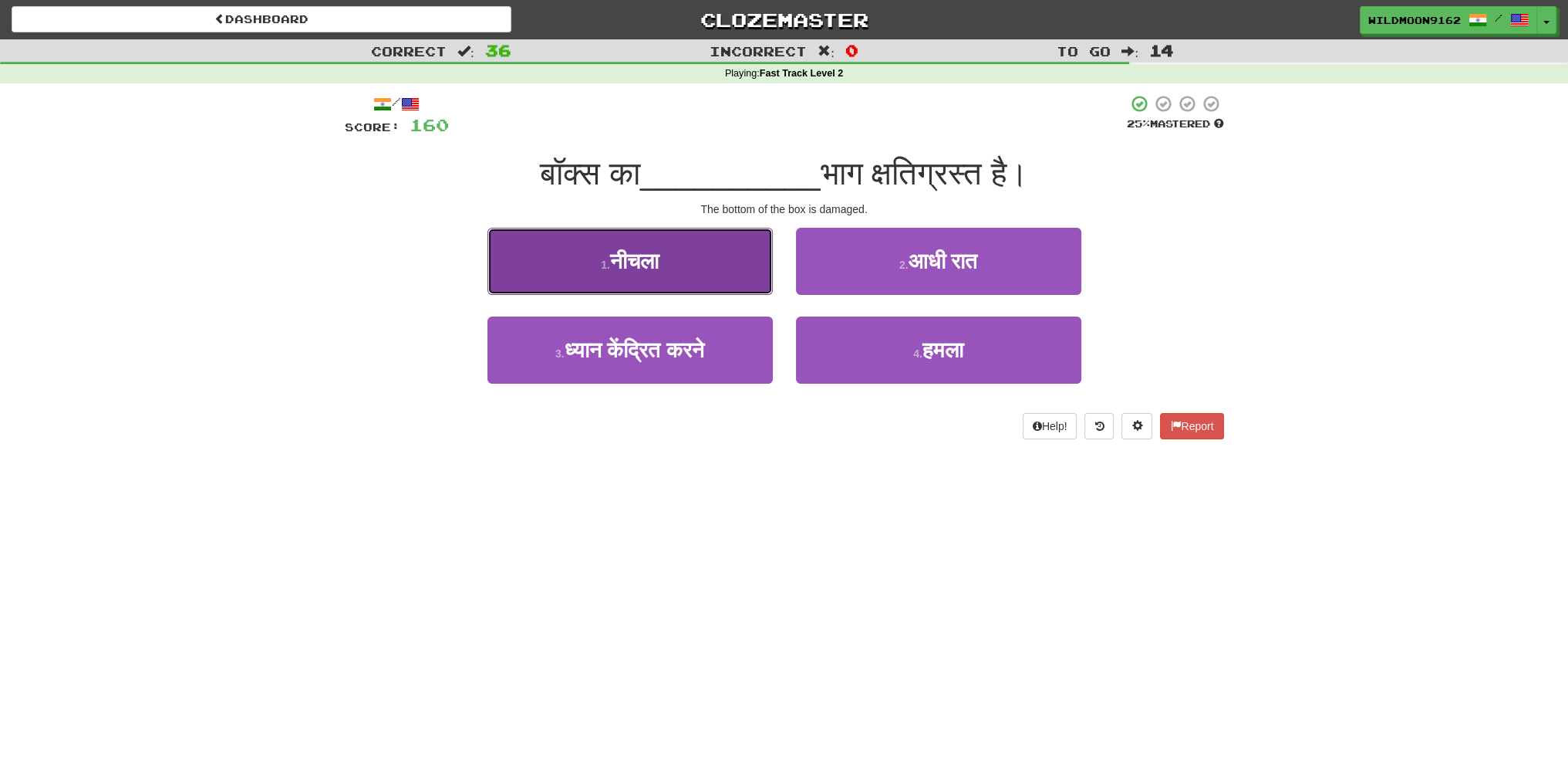
click at [676, 259] on button "1 . नीचला" at bounding box center [630, 261] width 285 height 67
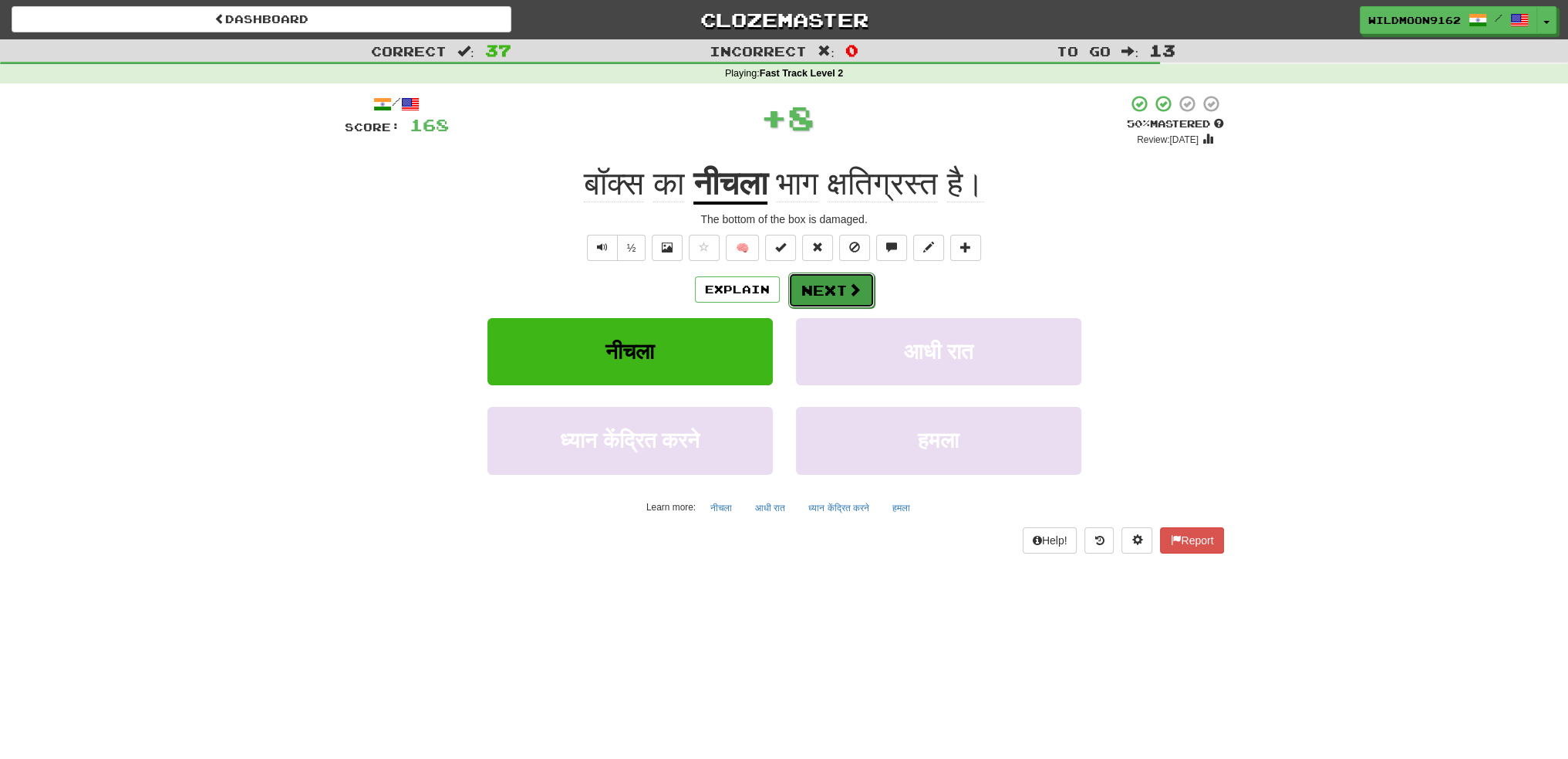
click at [828, 282] on button "Next" at bounding box center [831, 290] width 87 height 36
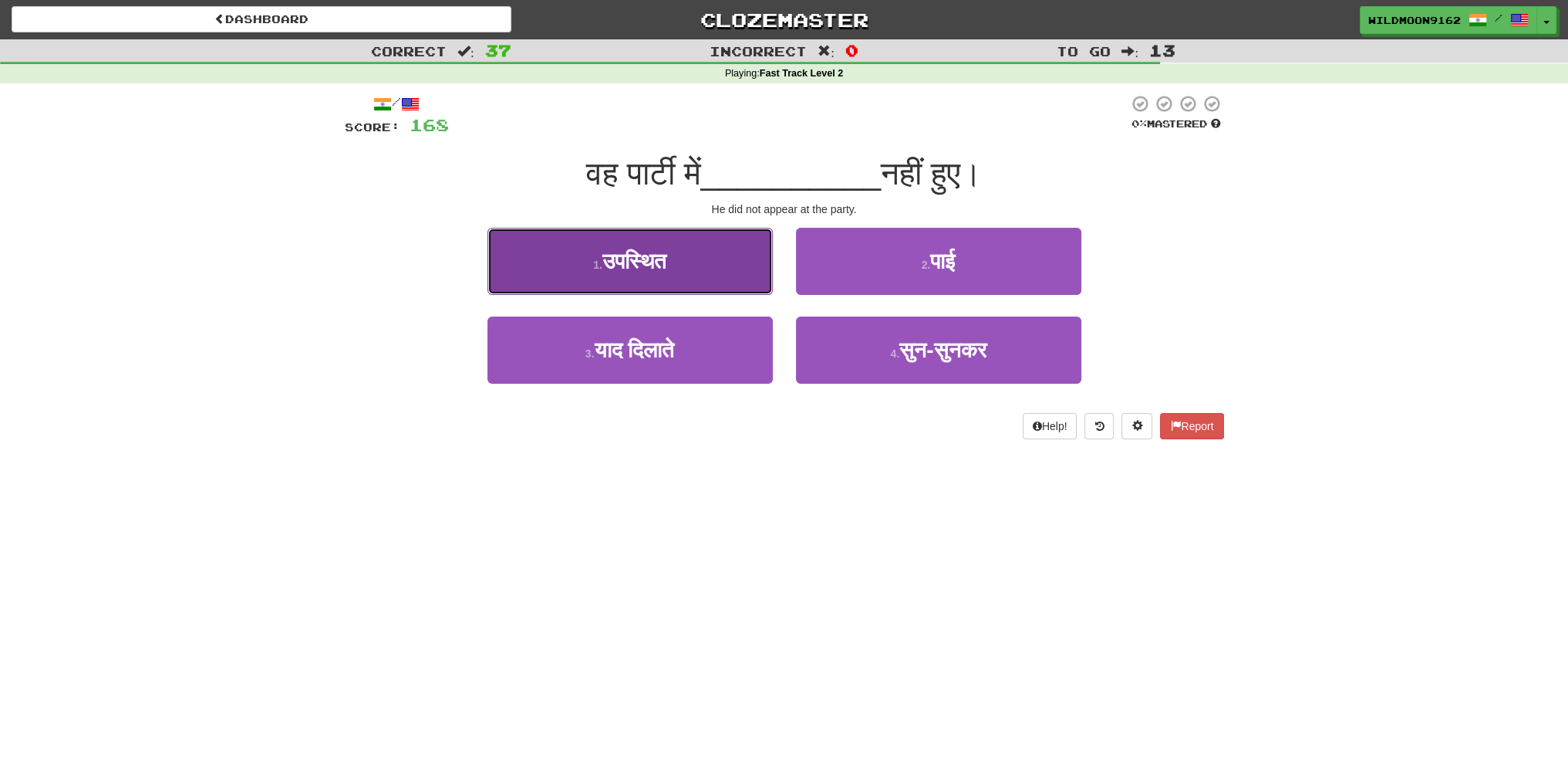
click at [682, 268] on button "1 . उपस्थित" at bounding box center [630, 261] width 285 height 67
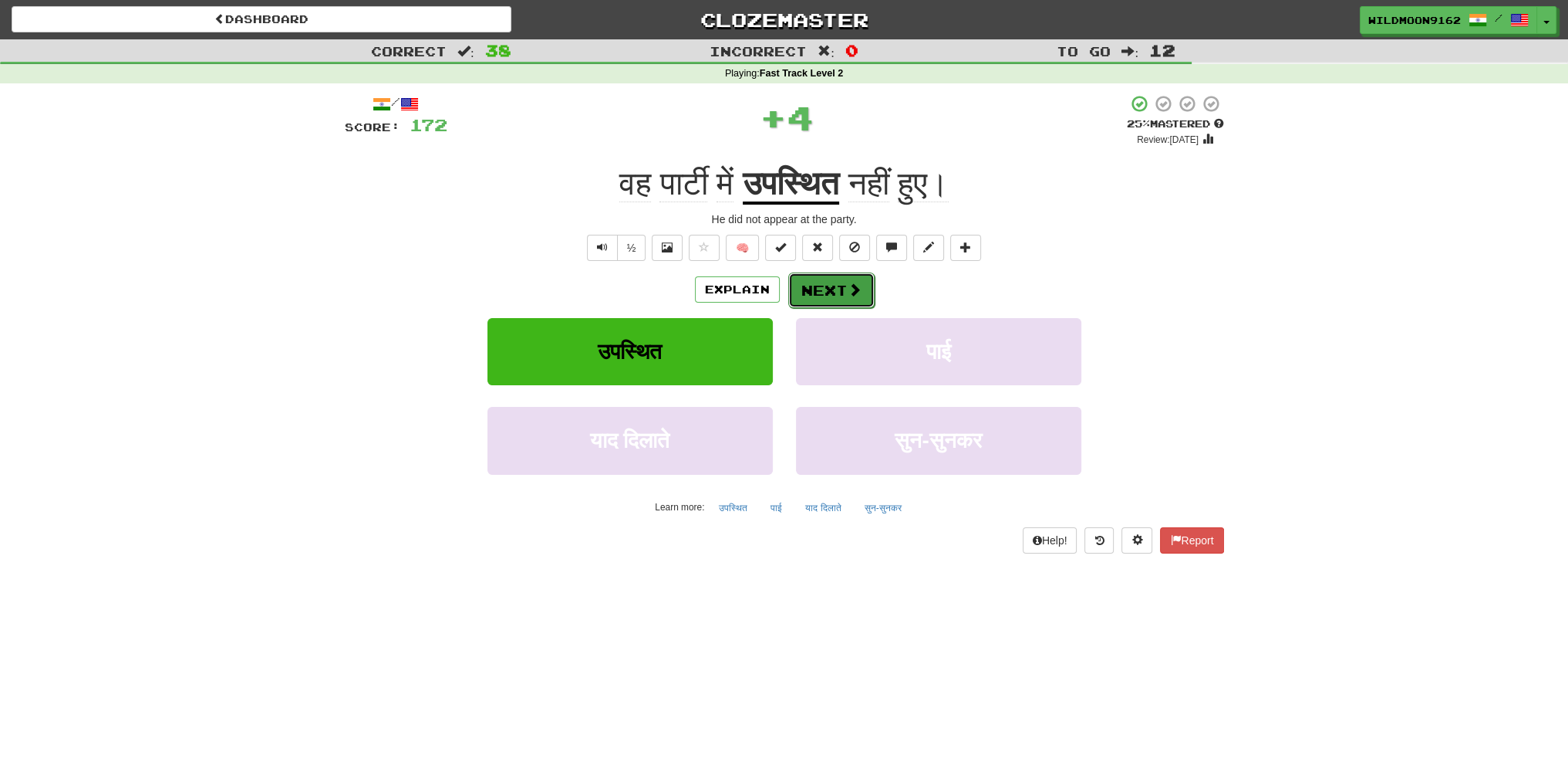
click at [824, 287] on button "Next" at bounding box center [831, 290] width 87 height 36
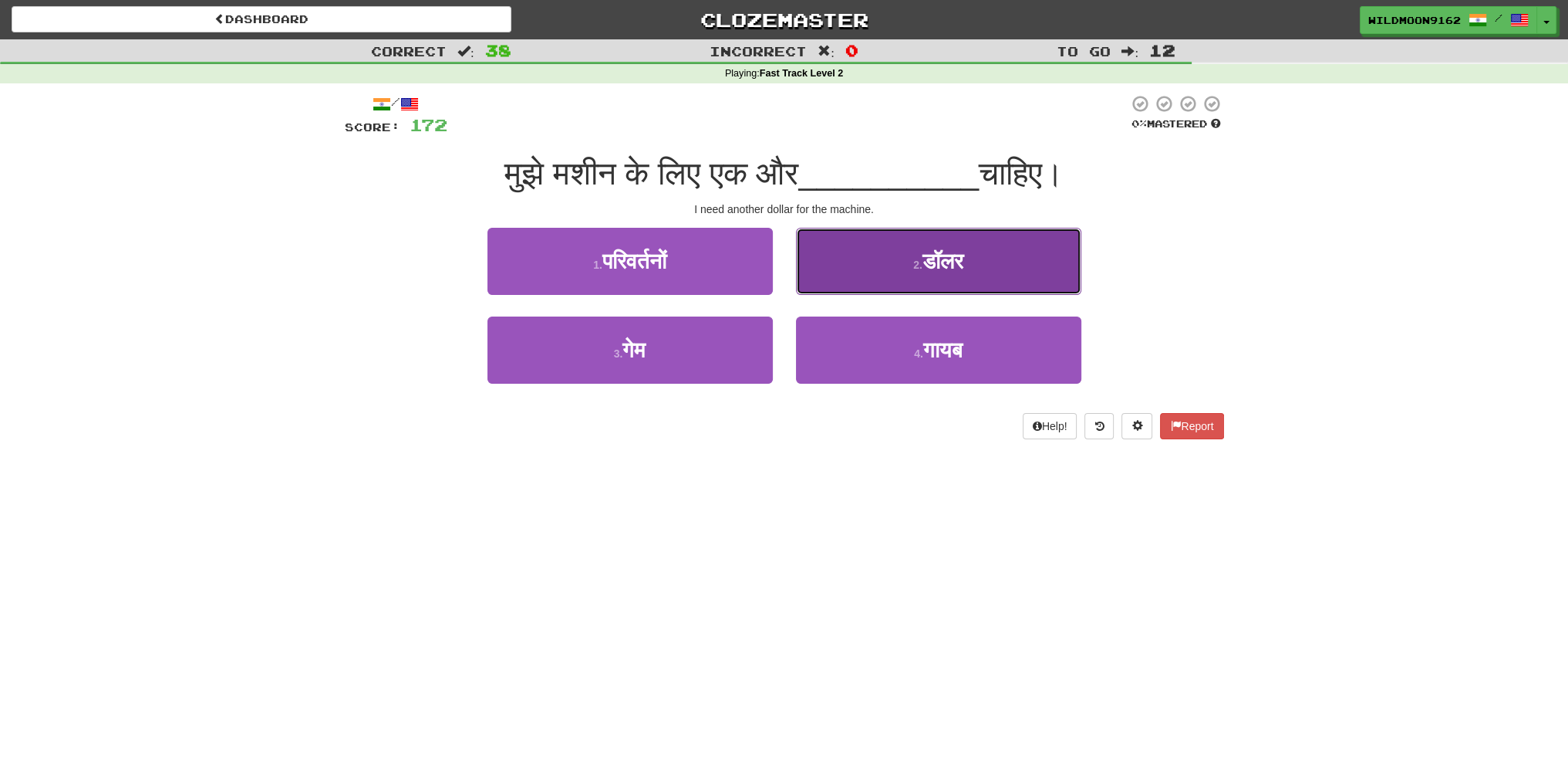
click at [913, 268] on small "2 ." at bounding box center [918, 264] width 9 height 12
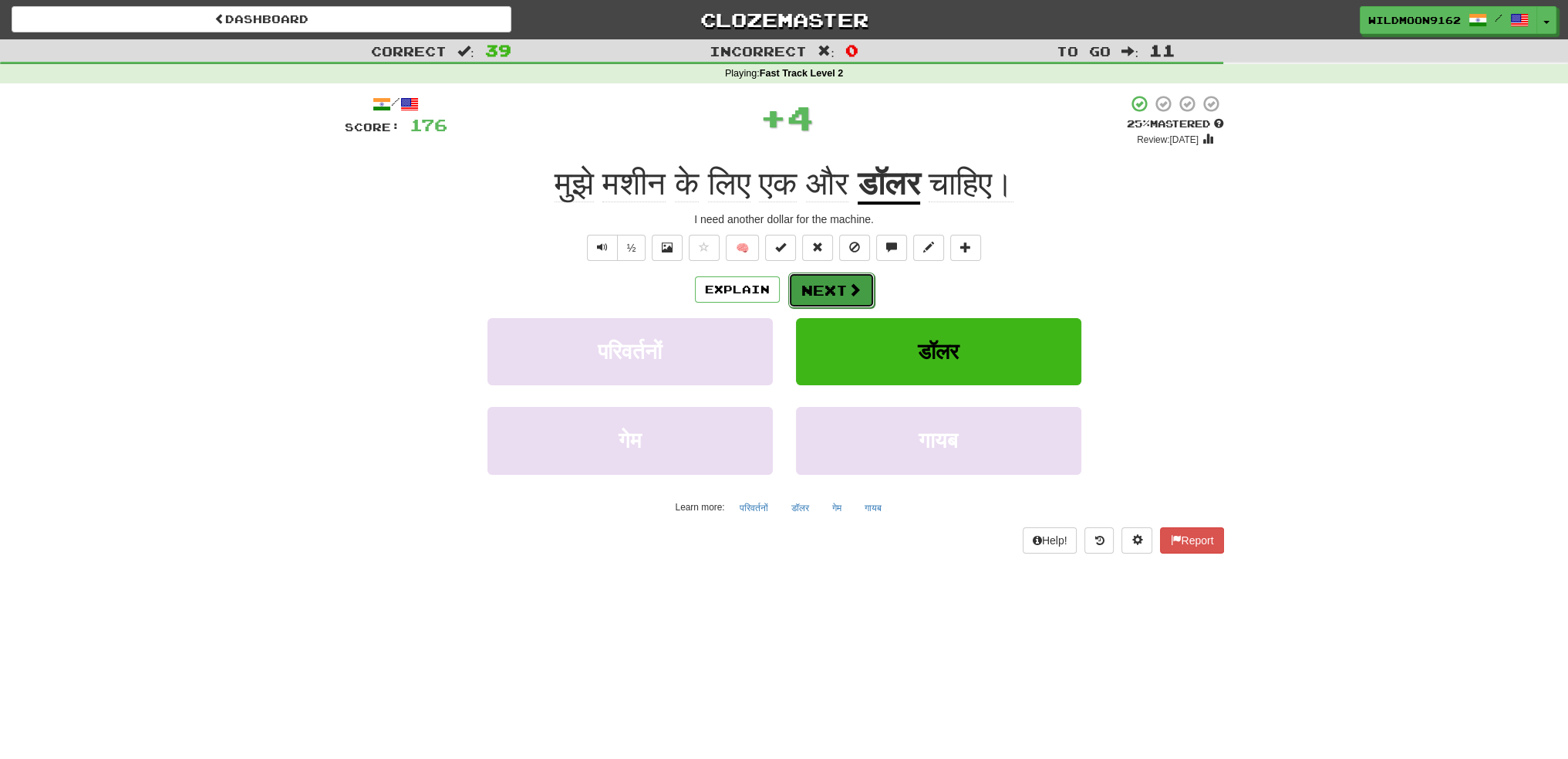
click at [848, 296] on span at bounding box center [855, 289] width 14 height 14
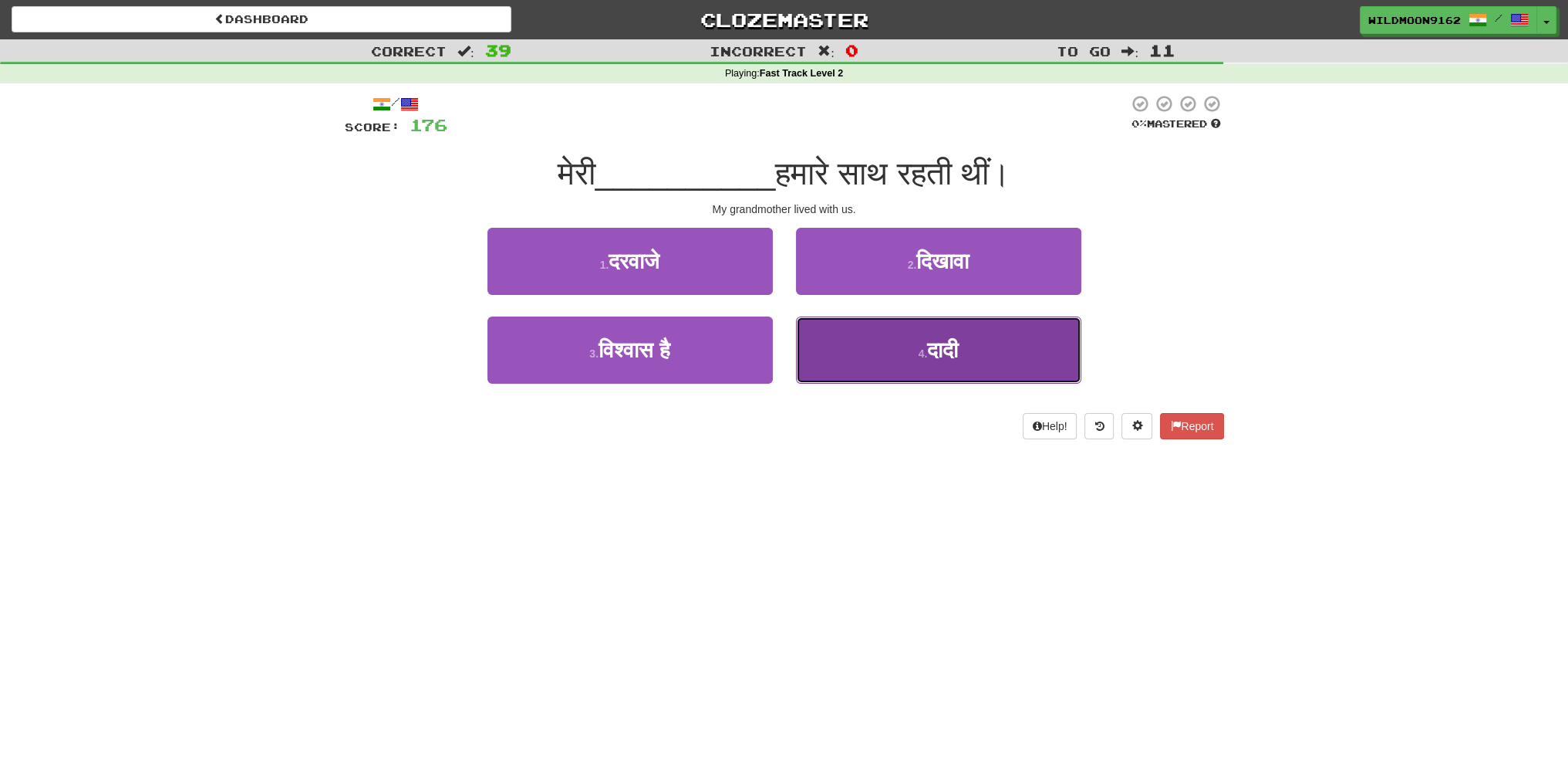
click at [890, 354] on button "4 . दादी" at bounding box center [939, 350] width 285 height 67
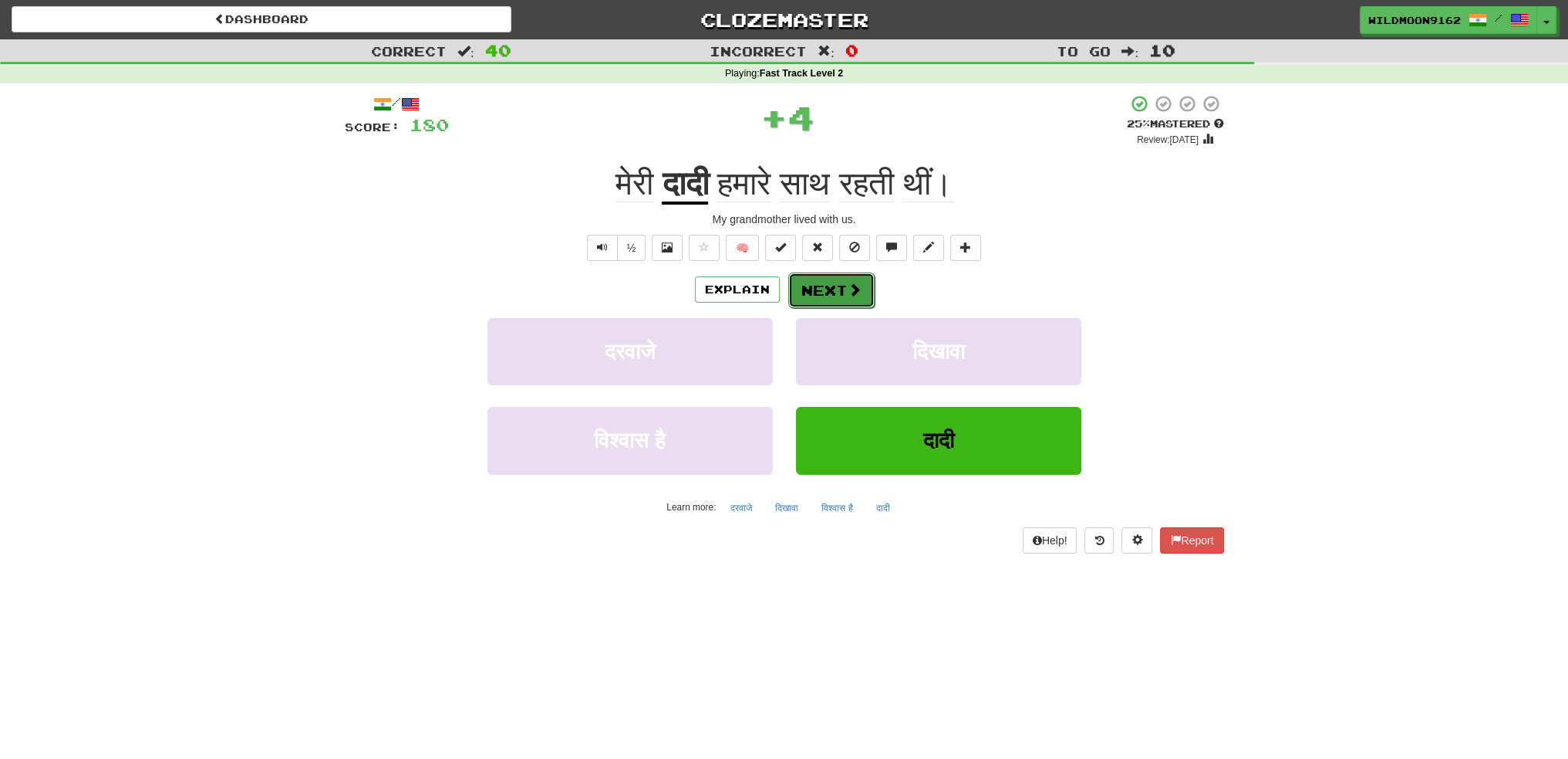
click at [830, 296] on button "Next" at bounding box center [831, 290] width 87 height 36
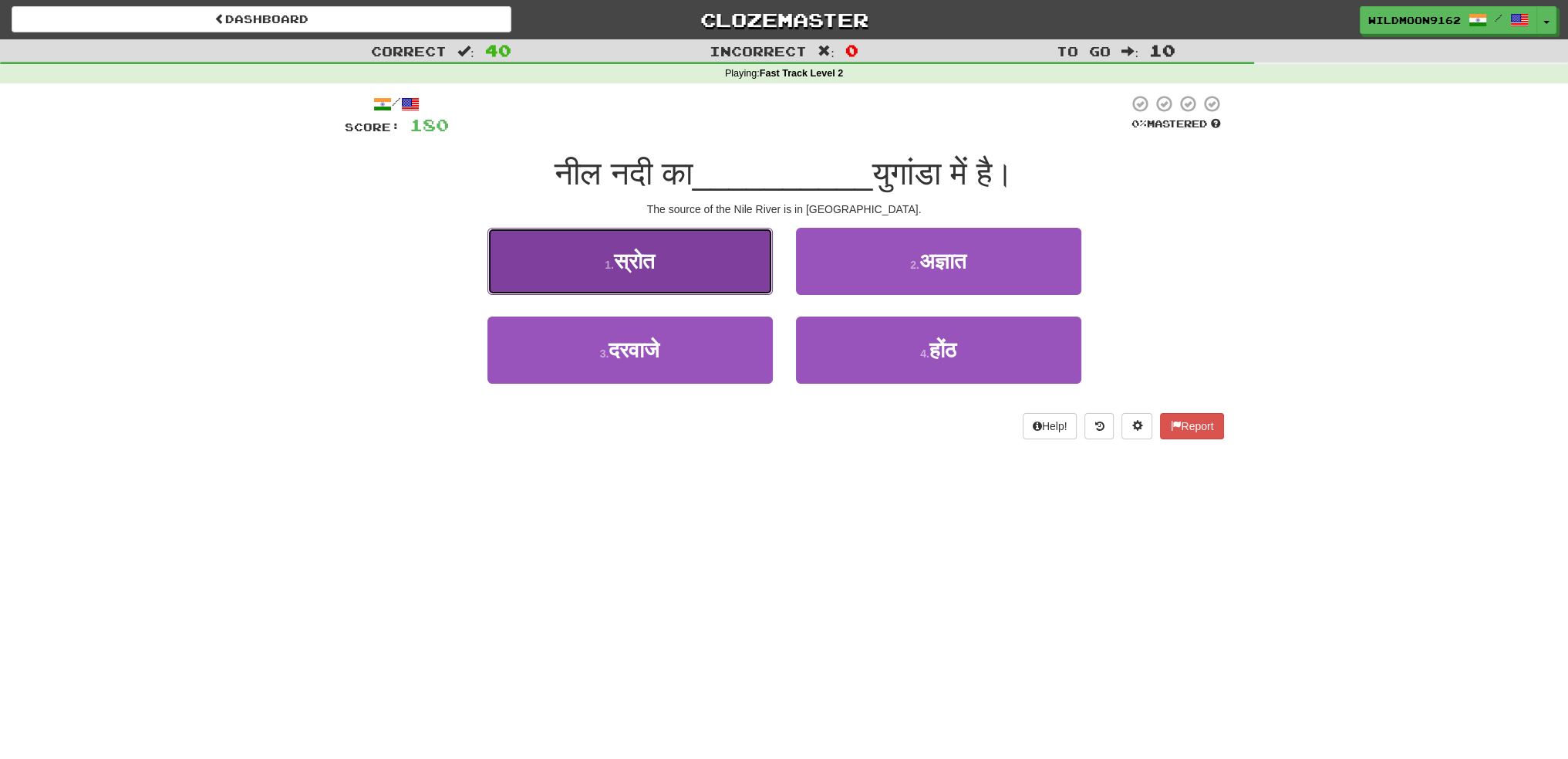
click at [727, 261] on button "1 . स्रोत" at bounding box center [630, 261] width 285 height 67
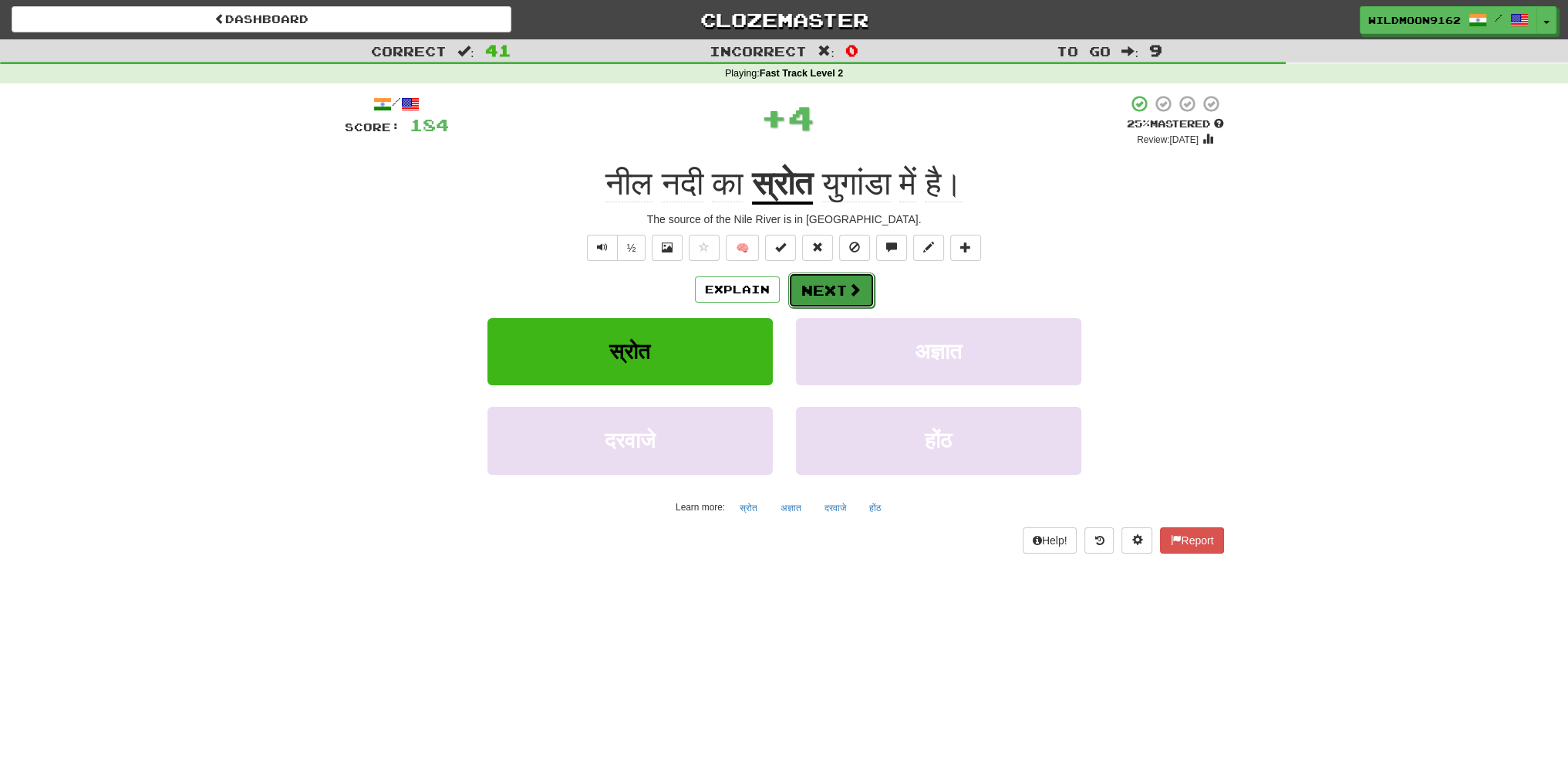
click at [848, 296] on span at bounding box center [855, 289] width 14 height 14
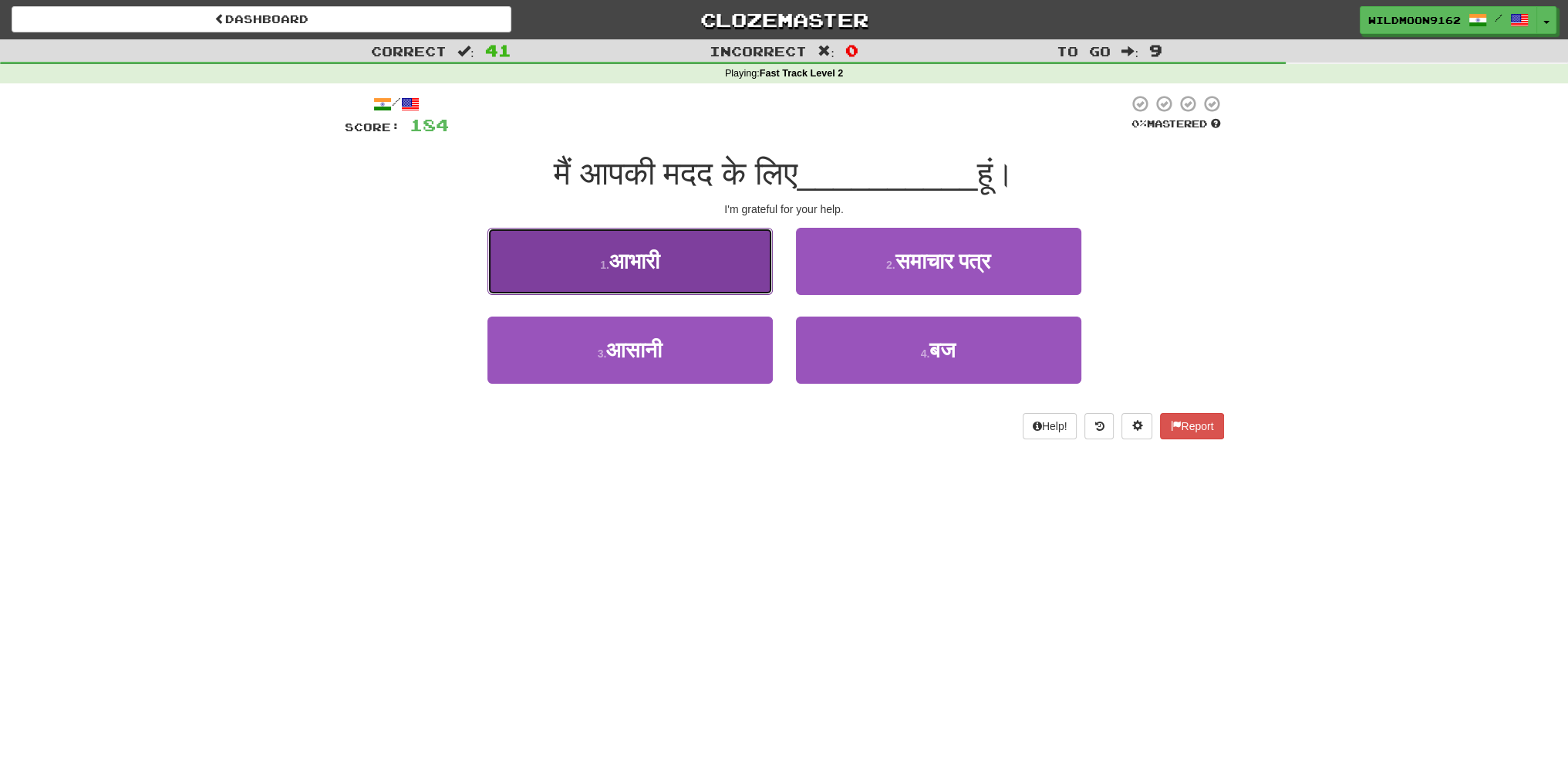
click at [692, 254] on button "1 . आभारी" at bounding box center [630, 261] width 285 height 67
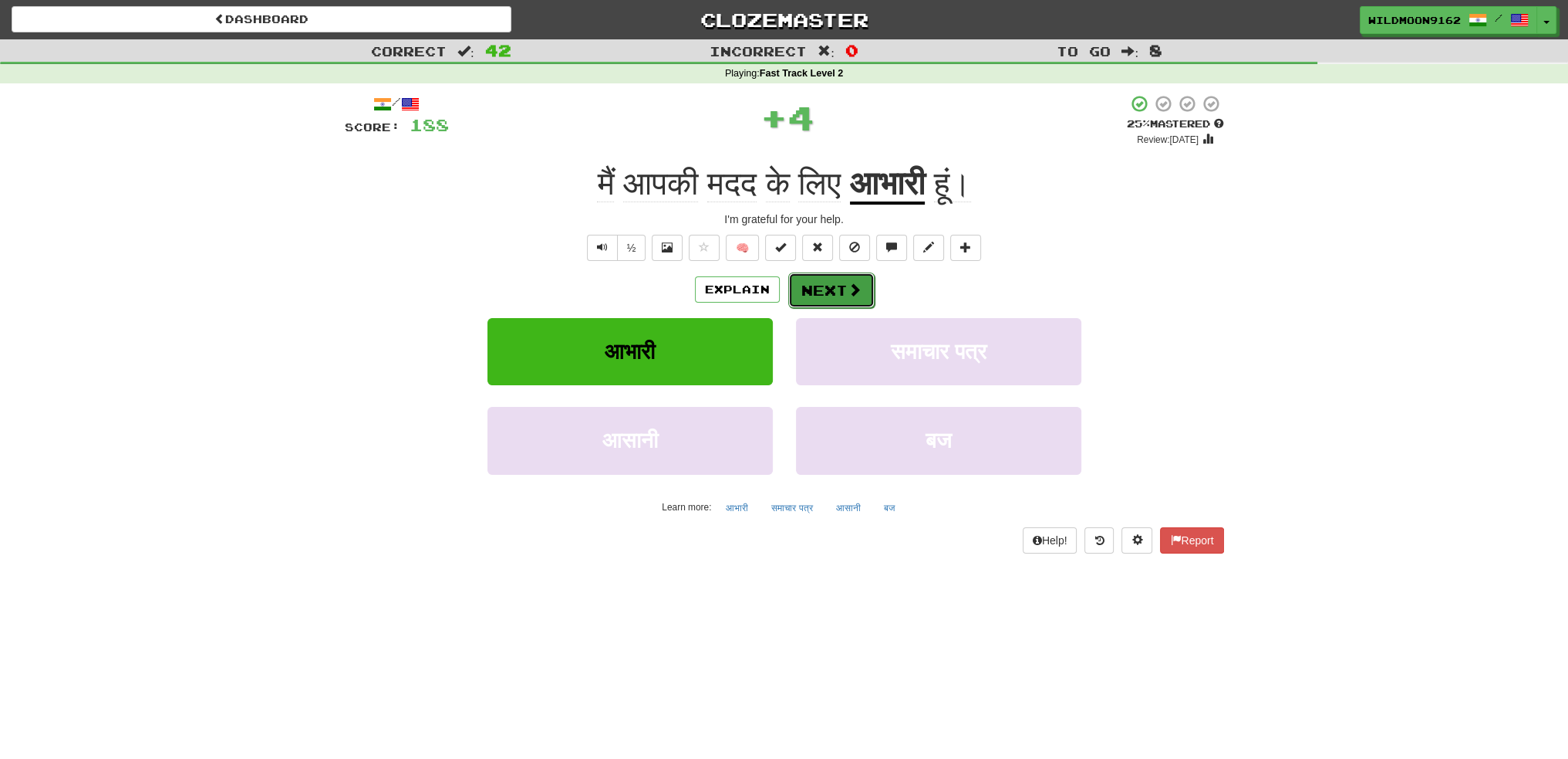
click at [805, 289] on button "Next" at bounding box center [831, 290] width 87 height 36
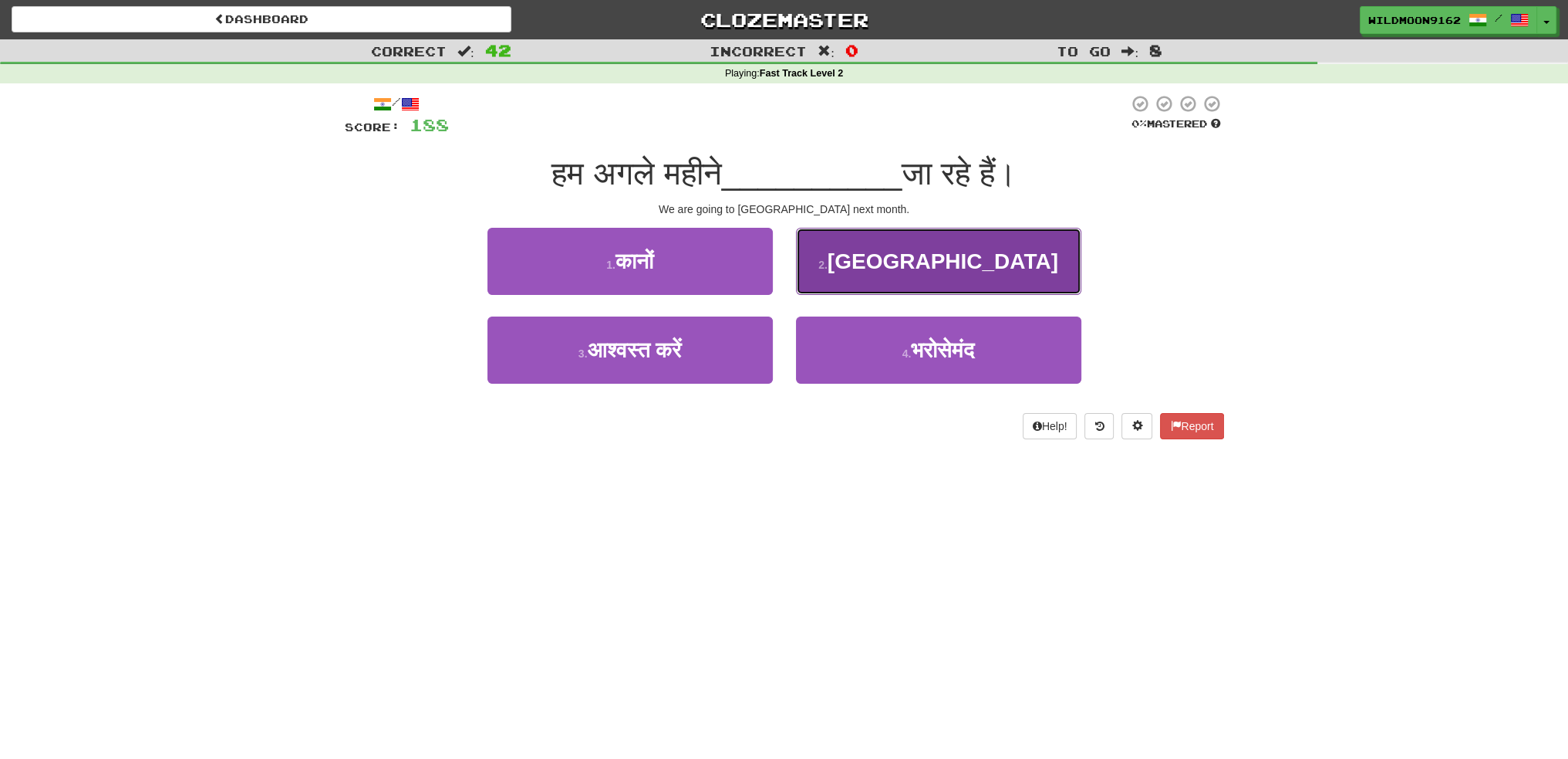
click at [926, 257] on span "अफ्रीका" at bounding box center [943, 261] width 231 height 24
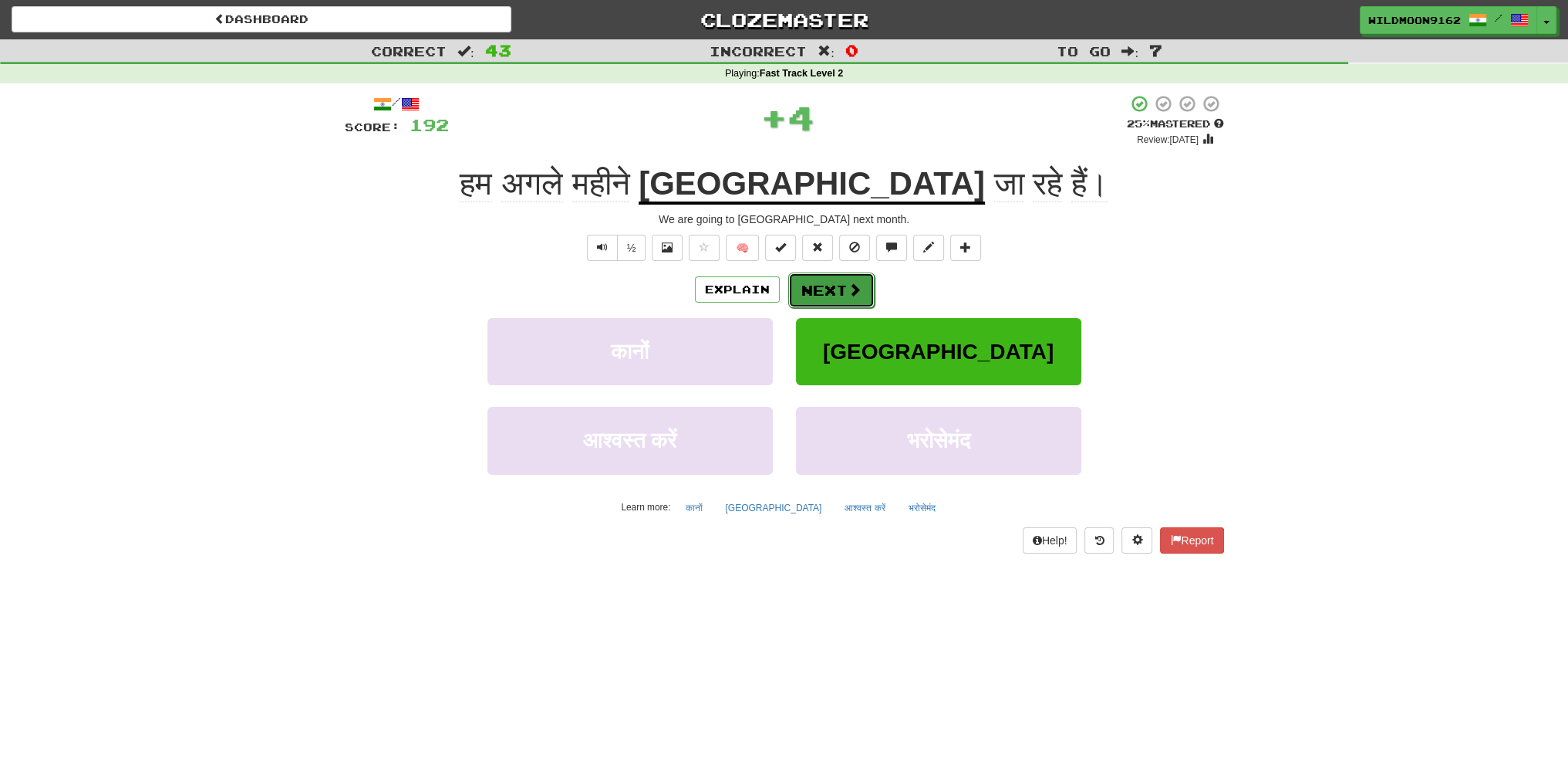
click at [836, 286] on button "Next" at bounding box center [831, 290] width 87 height 36
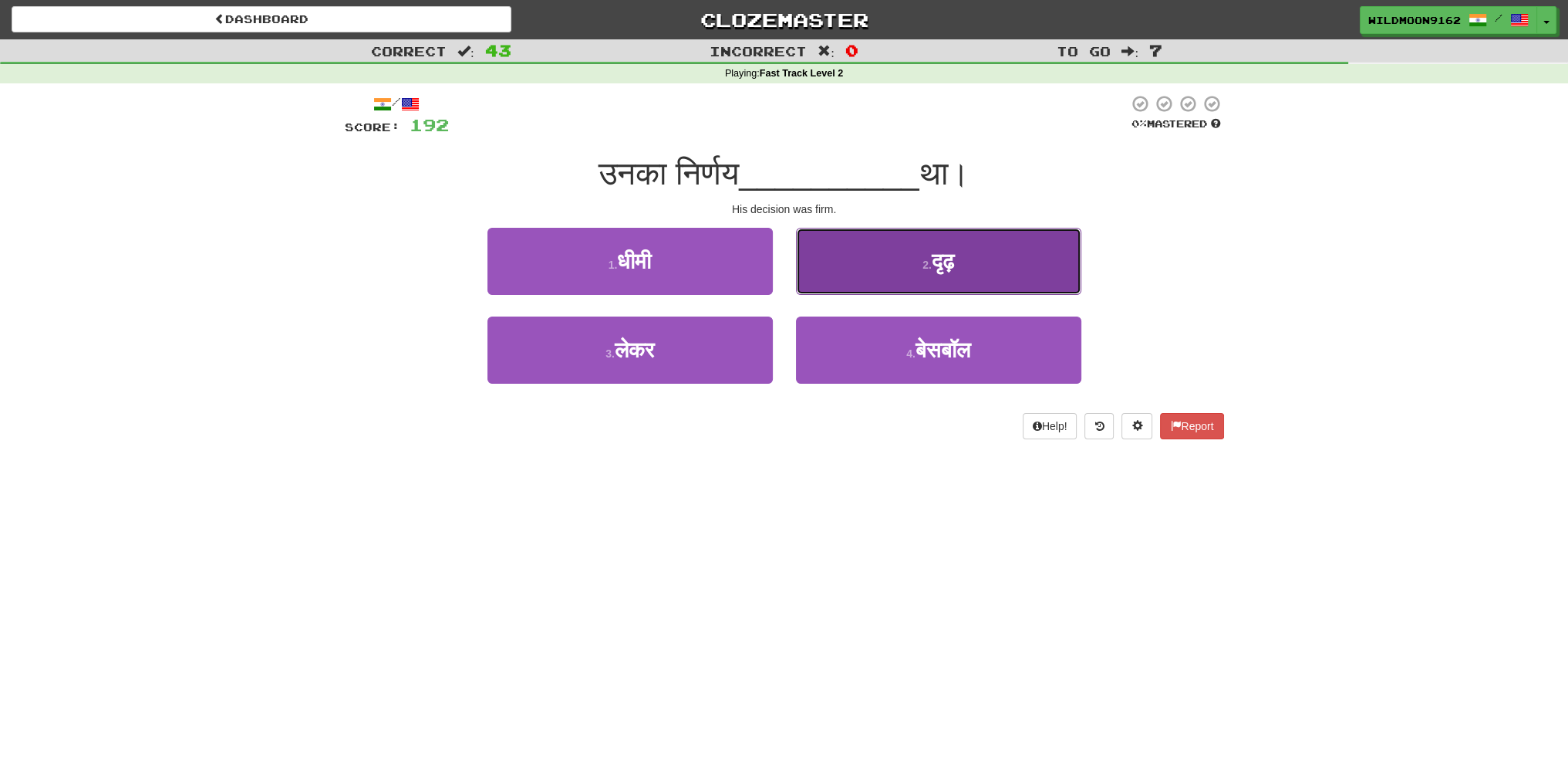
click at [929, 273] on button "2 . दृढ़" at bounding box center [939, 261] width 285 height 67
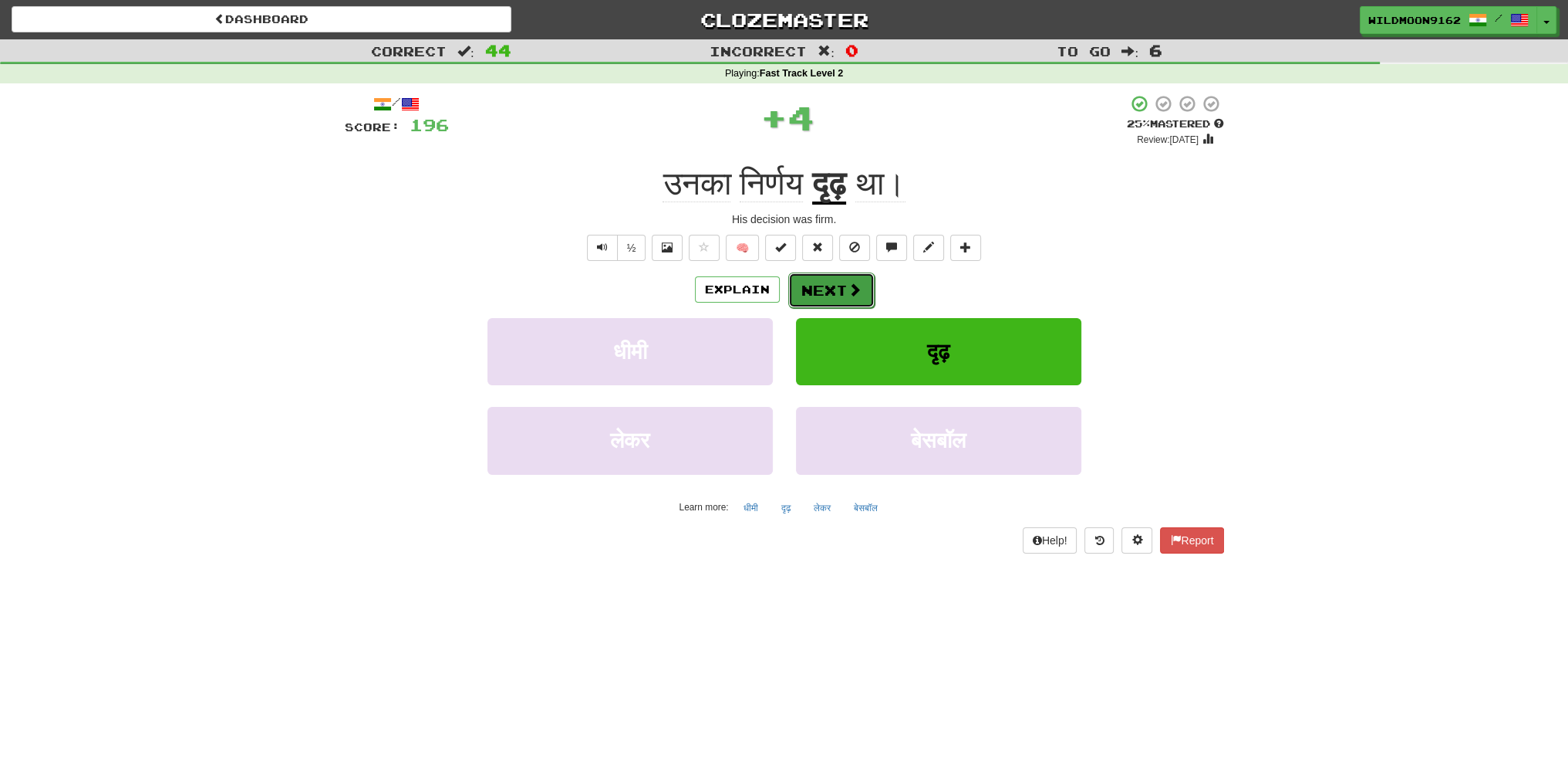
click at [812, 290] on button "Next" at bounding box center [831, 290] width 87 height 36
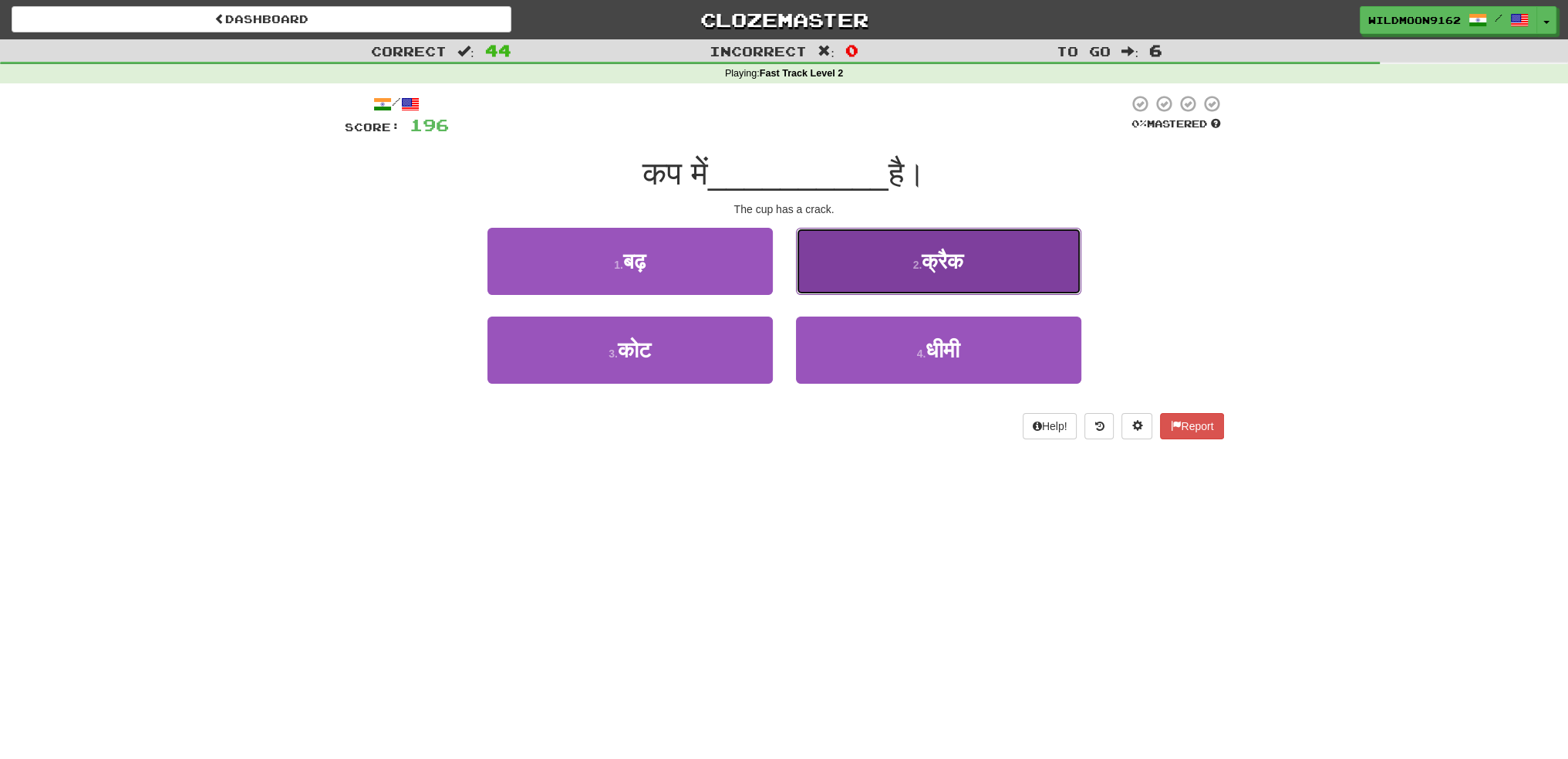
click at [897, 263] on button "2 . क्रैक" at bounding box center [939, 261] width 285 height 67
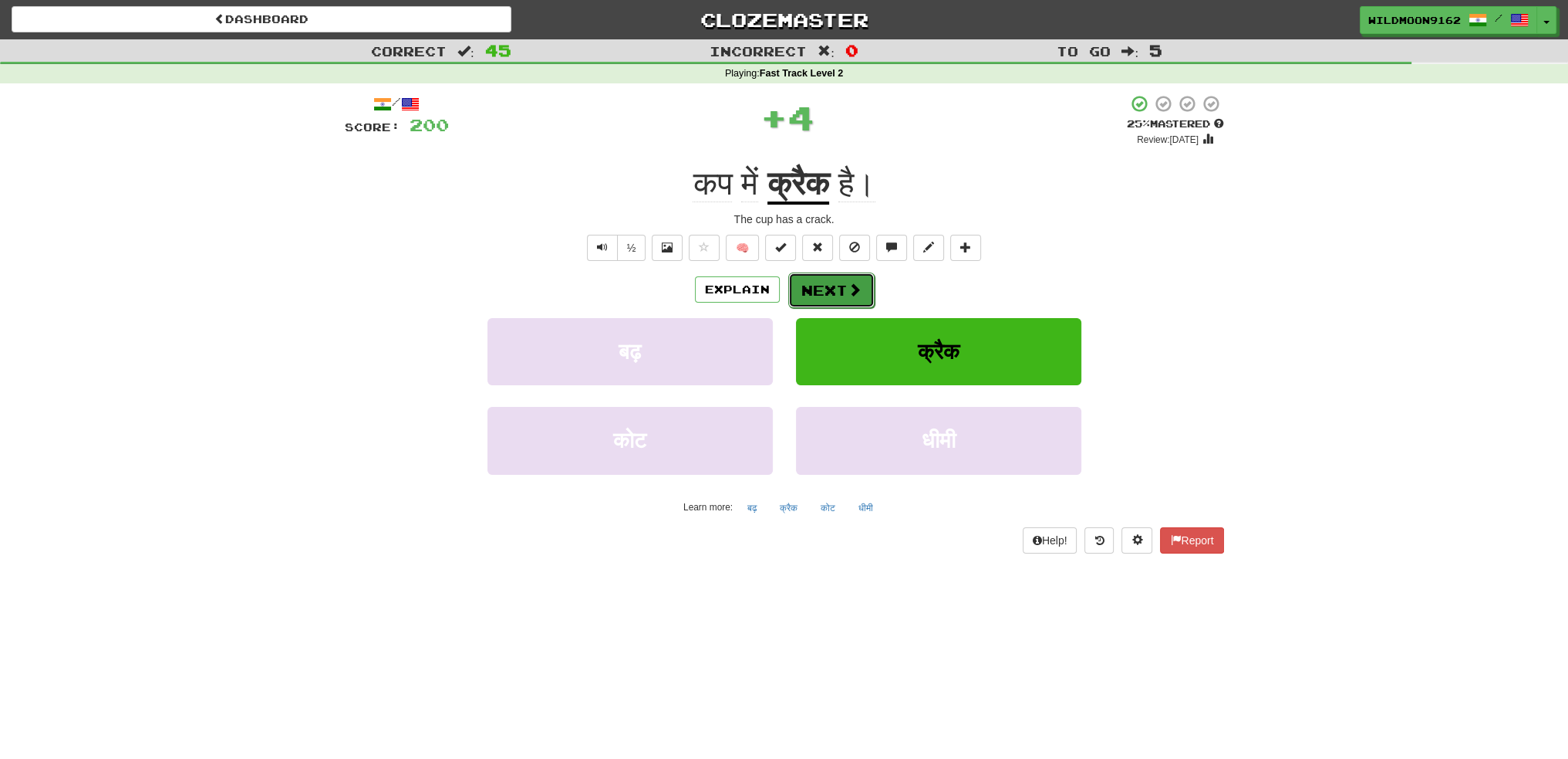
click at [845, 281] on button "Next" at bounding box center [831, 290] width 87 height 36
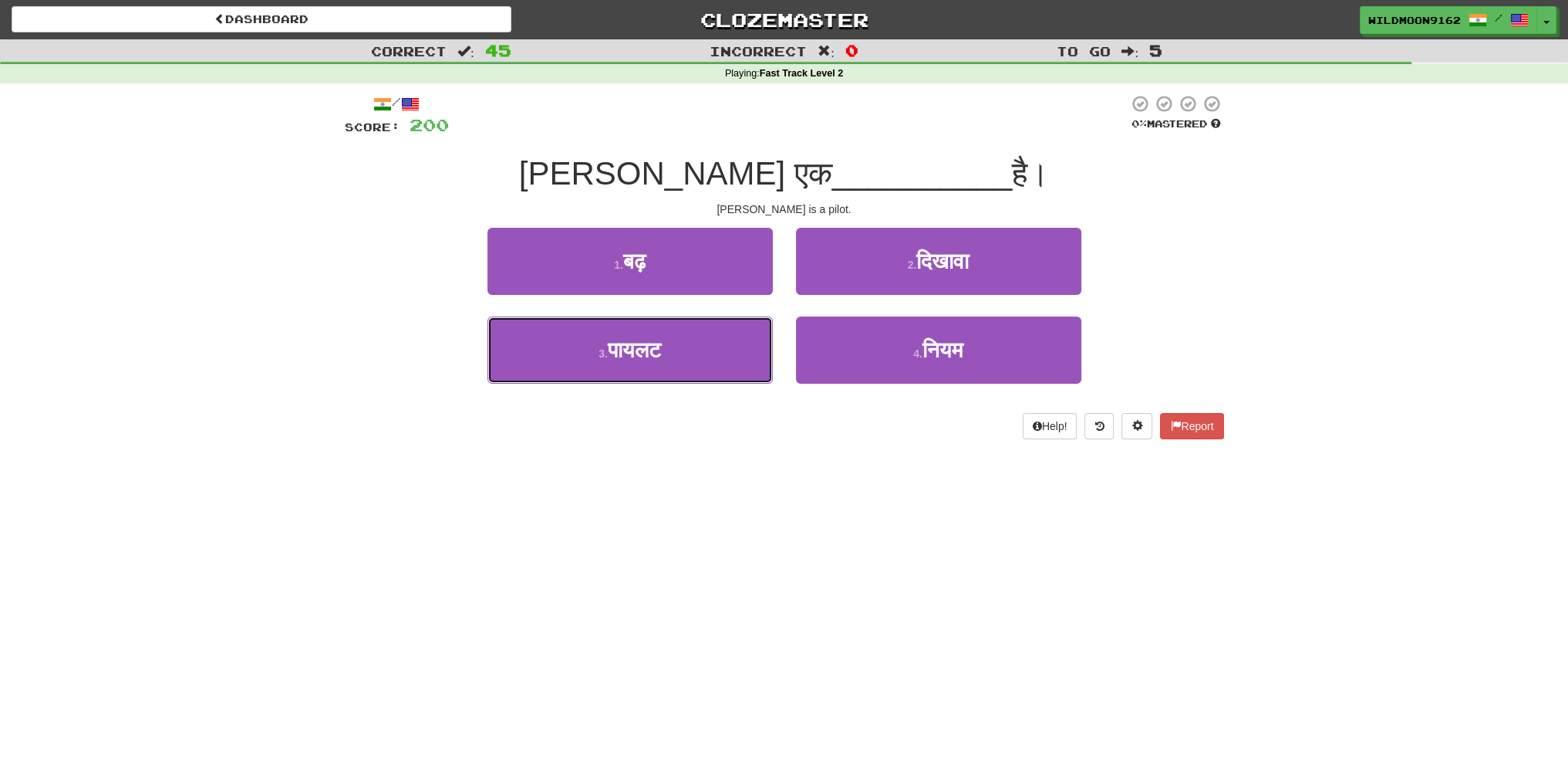
drag, startPoint x: 706, startPoint y: 358, endPoint x: 780, endPoint y: 334, distance: 77.8
click at [708, 357] on button "3 . पायलट" at bounding box center [630, 350] width 285 height 67
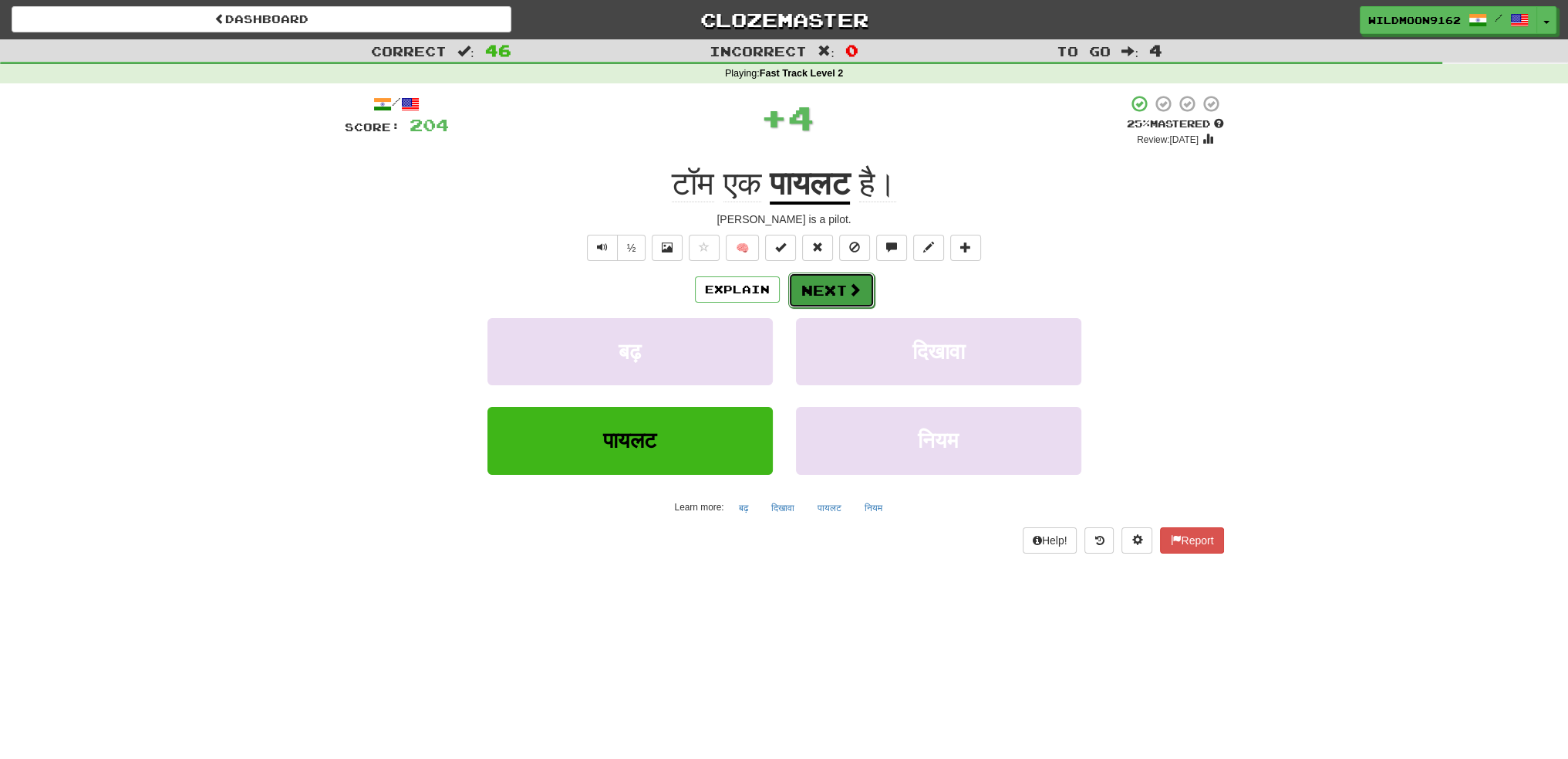
click at [848, 291] on span at bounding box center [855, 289] width 14 height 14
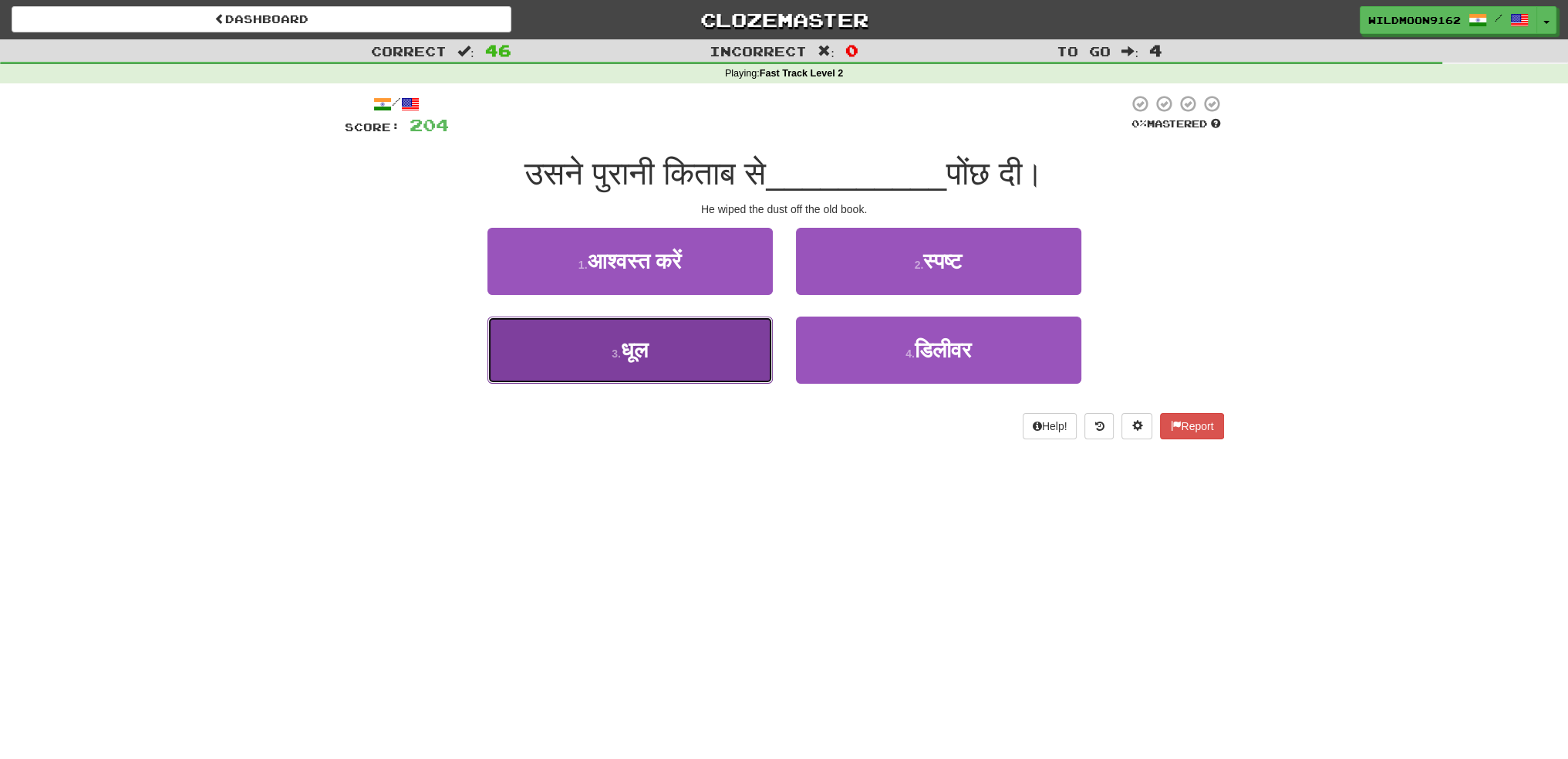
click at [678, 351] on button "3 . धूल" at bounding box center [630, 350] width 285 height 67
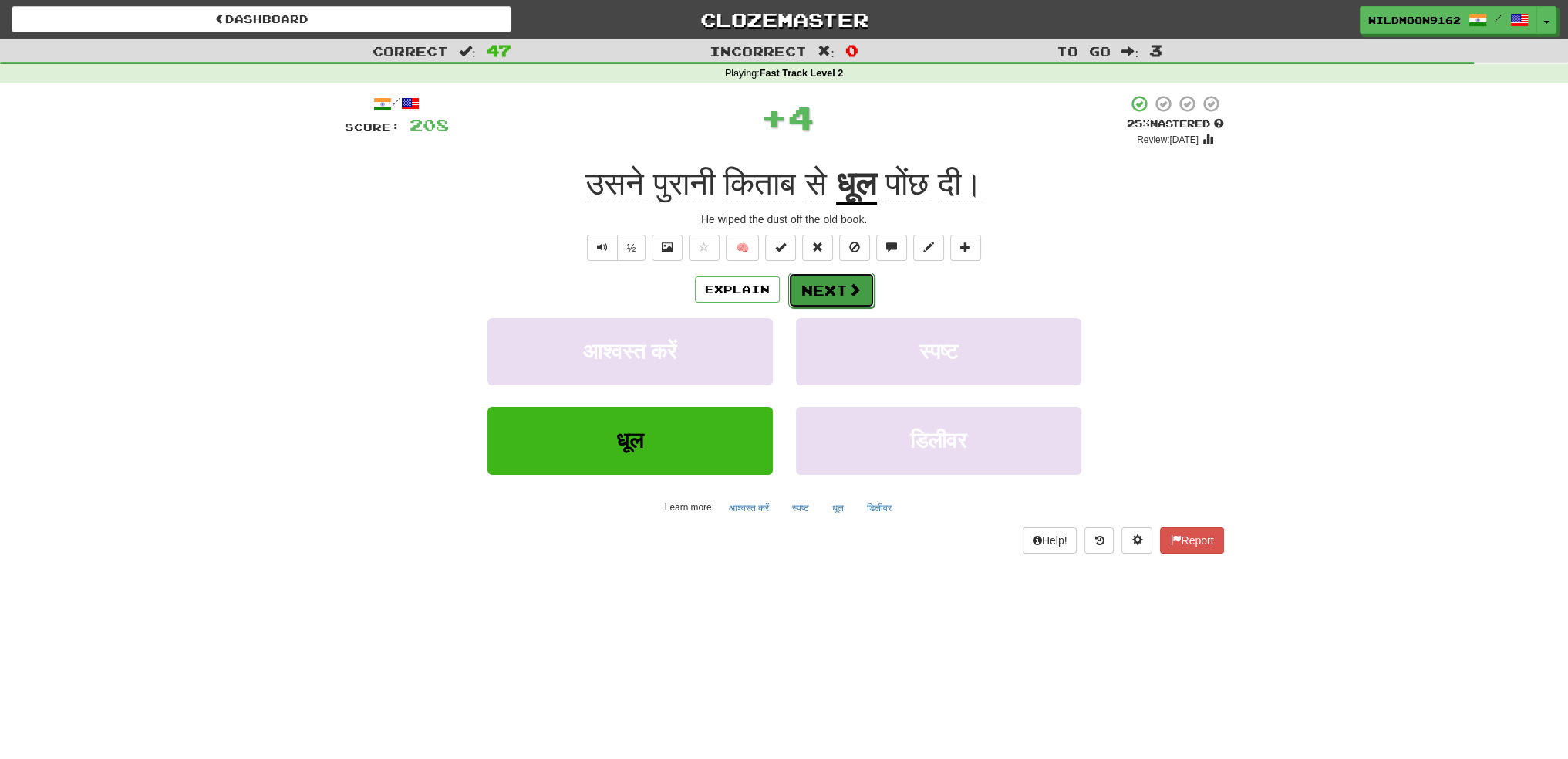
click at [820, 296] on button "Next" at bounding box center [831, 290] width 87 height 36
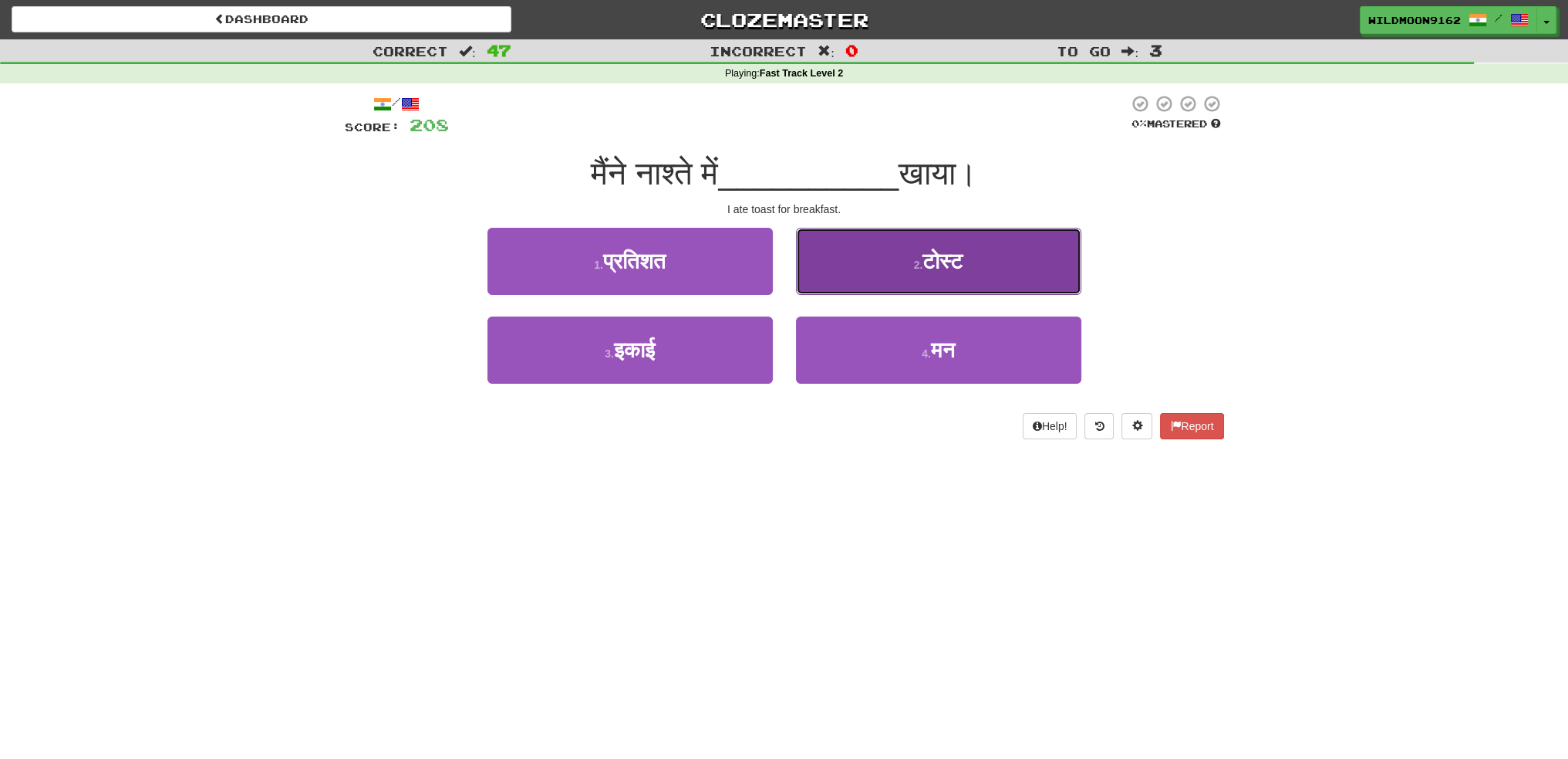
click at [907, 268] on button "2 . टोस्ट" at bounding box center [939, 261] width 285 height 67
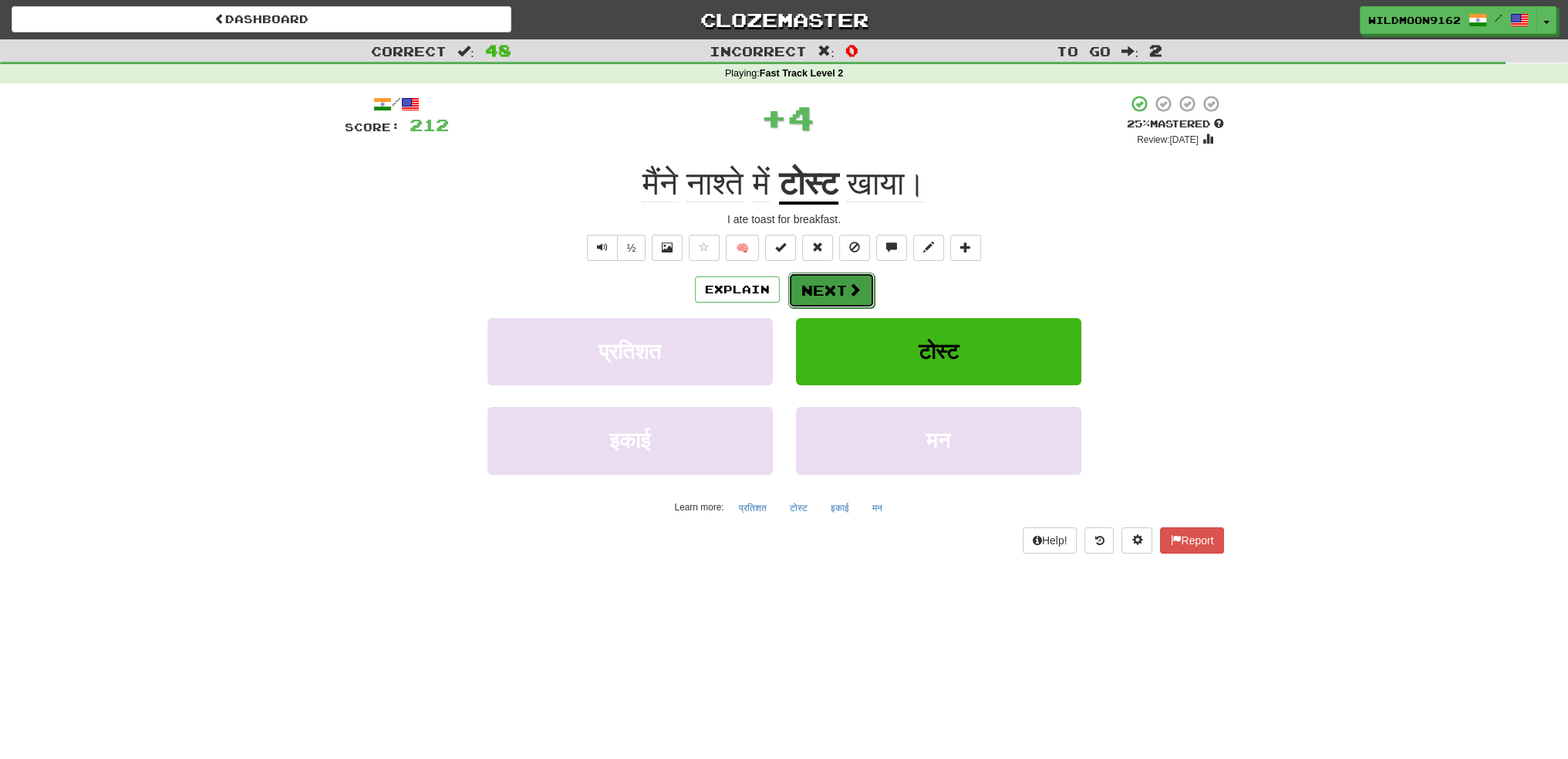
click at [844, 286] on button "Next" at bounding box center [831, 290] width 87 height 36
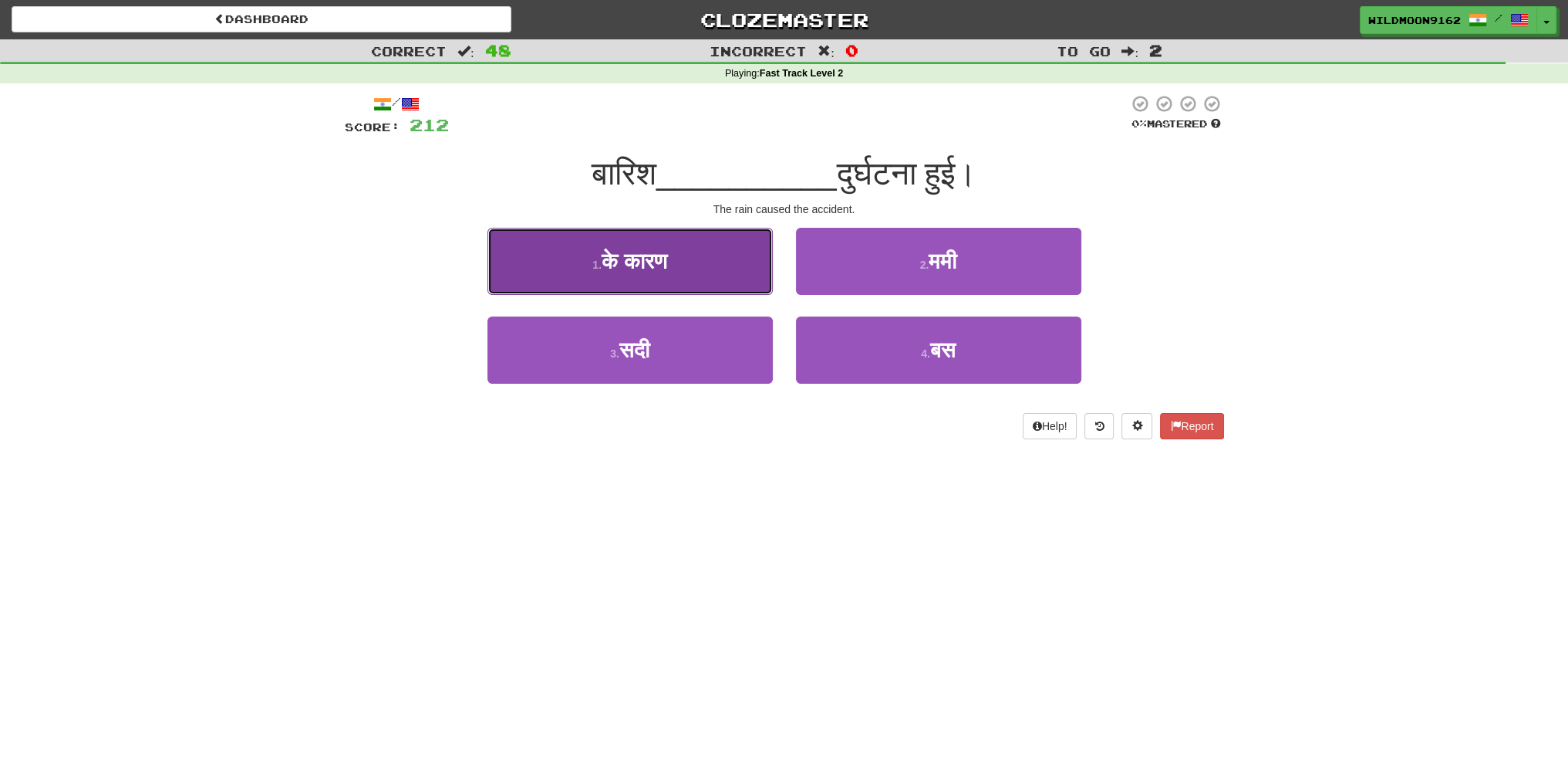
click at [664, 273] on button "1 . के कारण" at bounding box center [630, 261] width 285 height 67
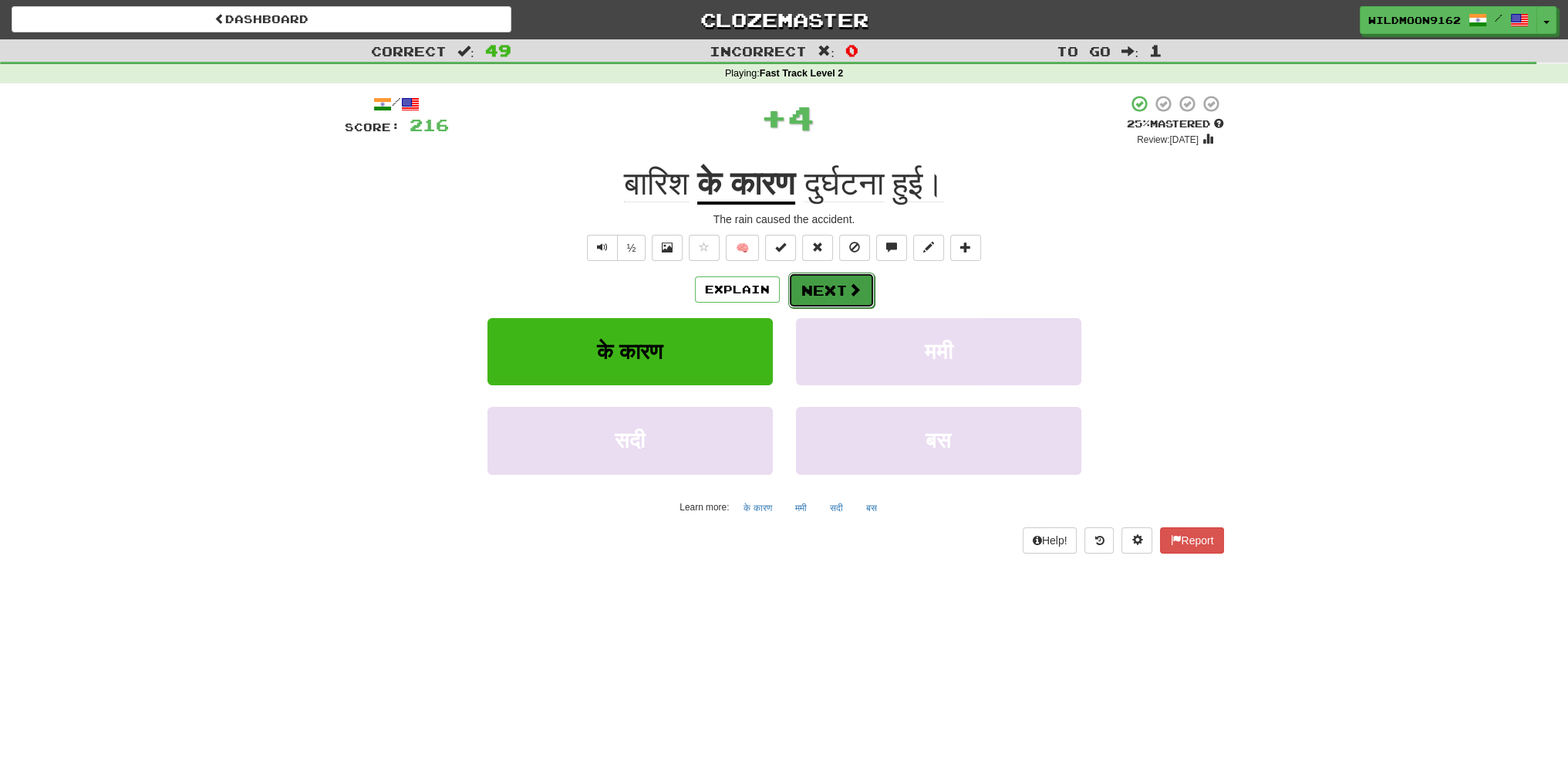
click at [823, 291] on button "Next" at bounding box center [831, 290] width 87 height 36
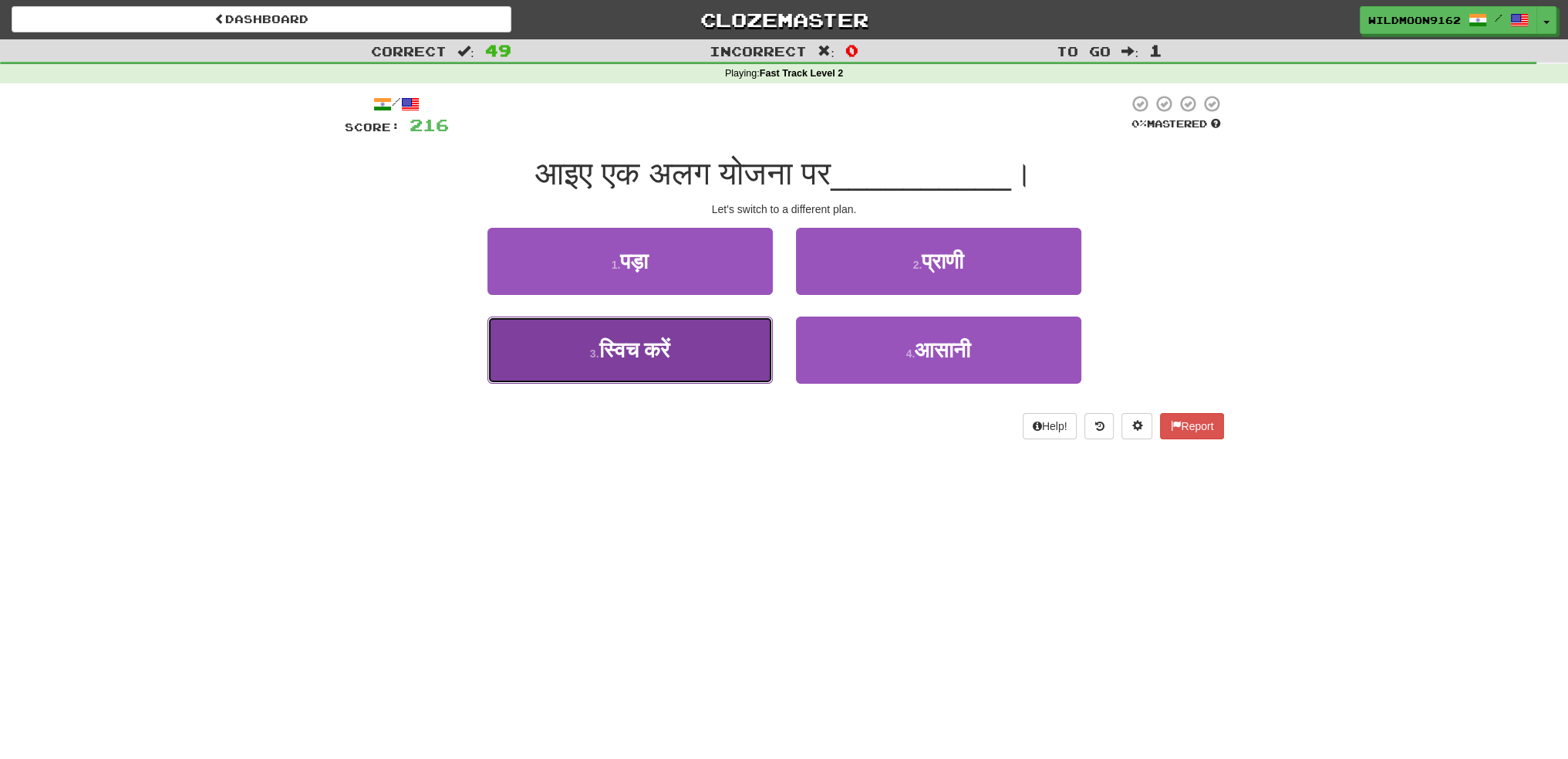
click at [689, 360] on button "3 . स्विच करें" at bounding box center [630, 350] width 285 height 67
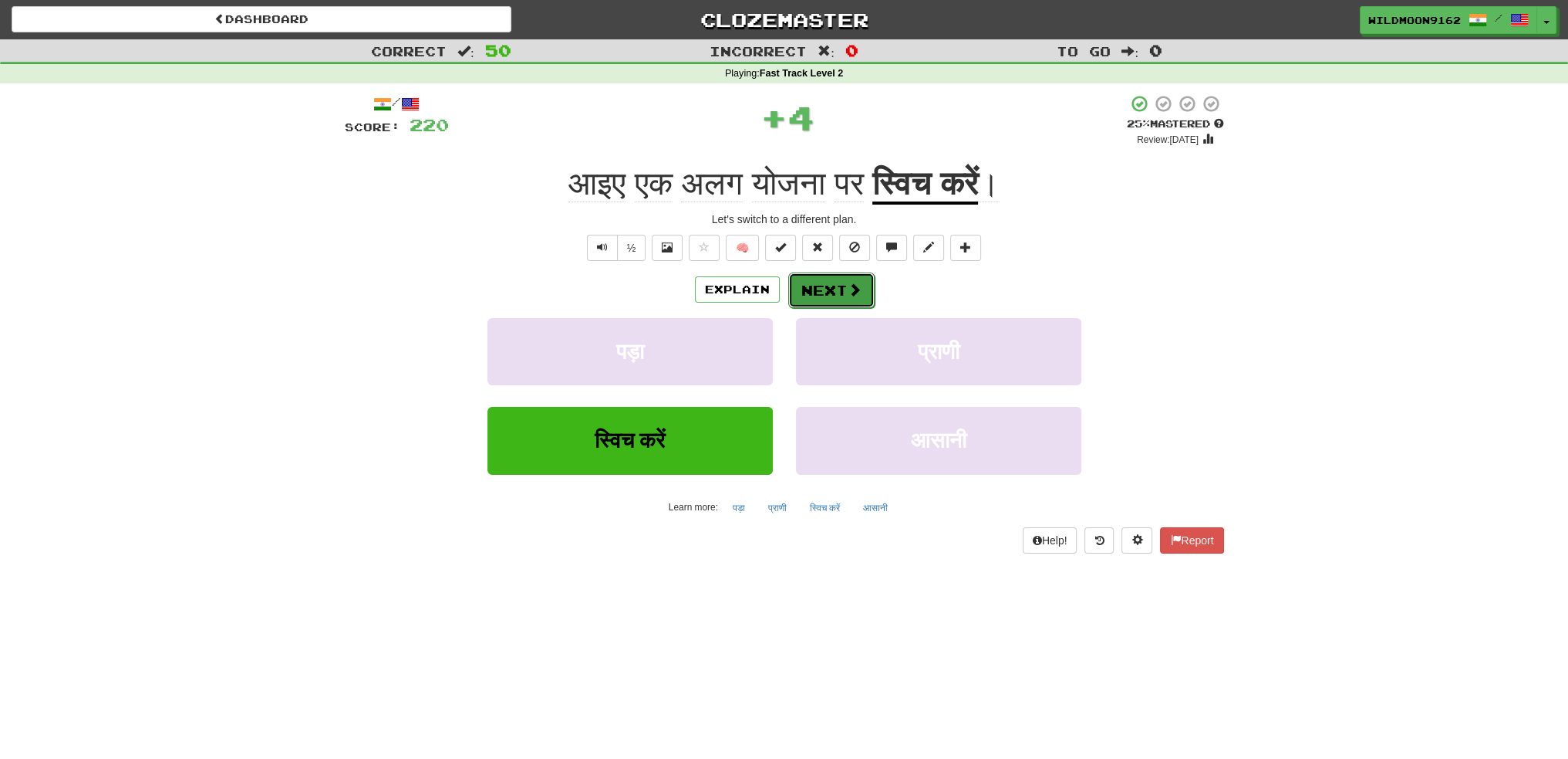
click at [822, 286] on button "Next" at bounding box center [831, 290] width 87 height 36
